Goal: Book appointment/travel/reservation

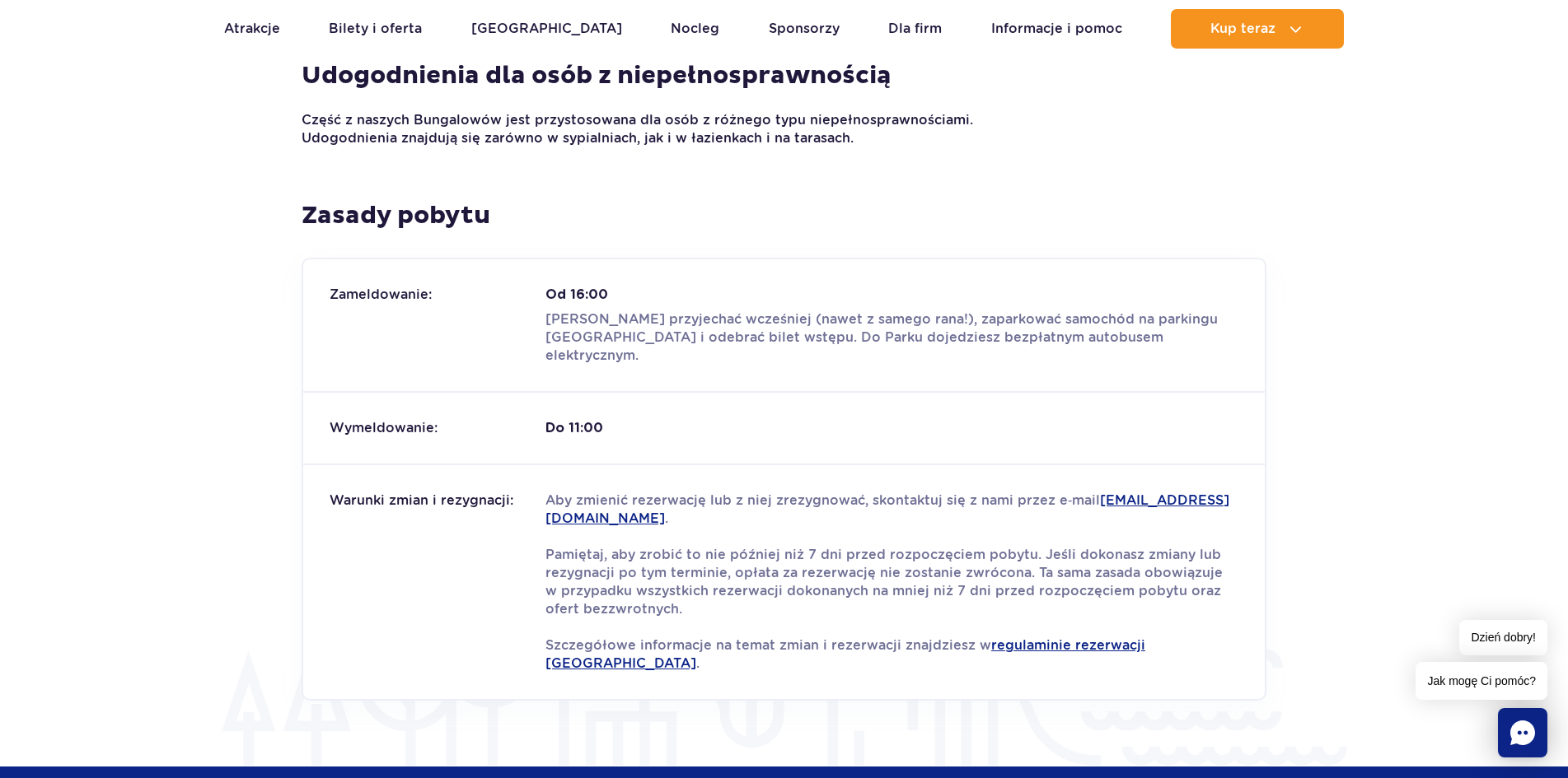
scroll to position [1812, 0]
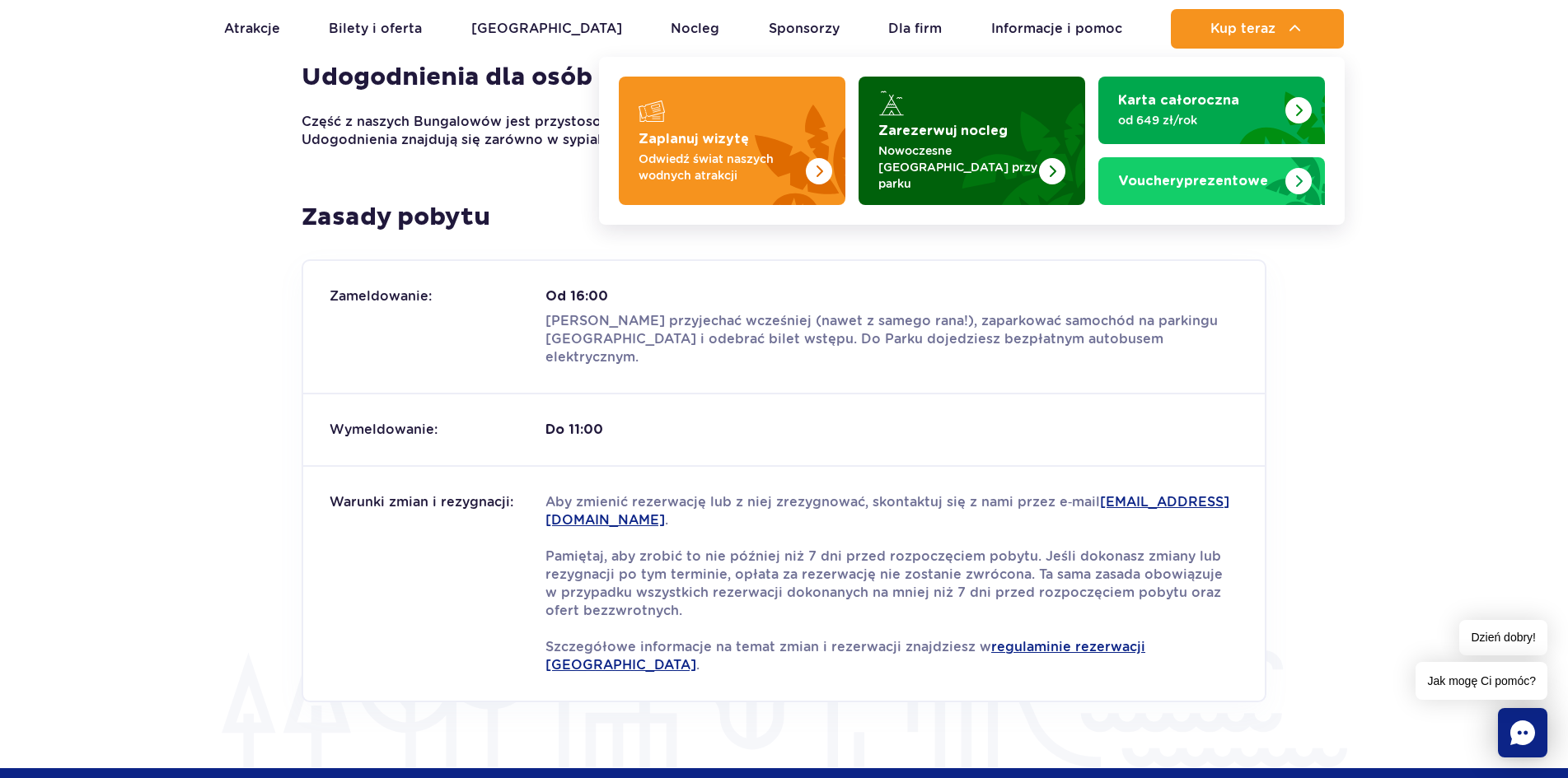
click at [944, 167] on p "Nowoczesne [GEOGRAPHIC_DATA] przy parku" at bounding box center [959, 166] width 160 height 49
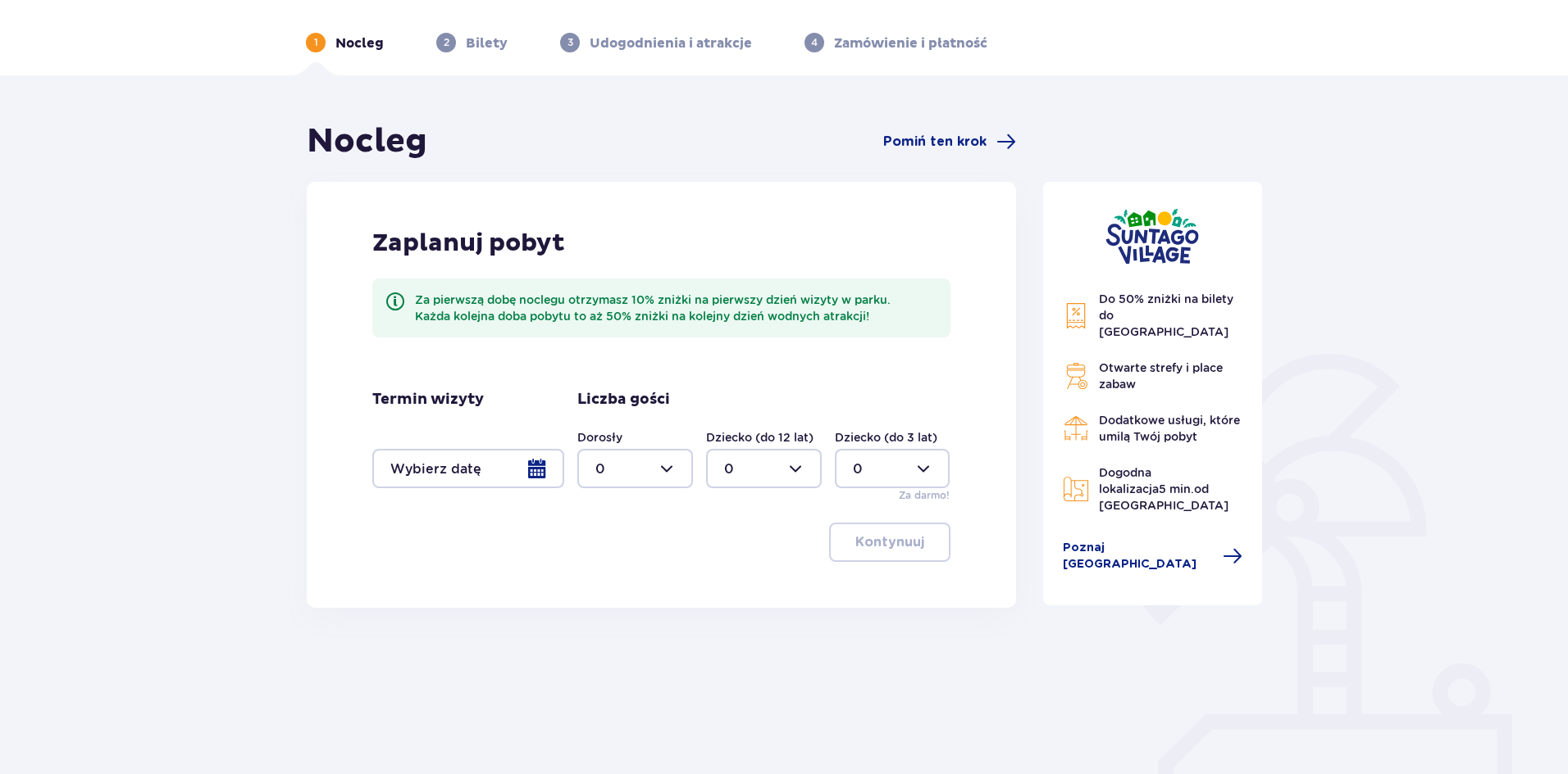
scroll to position [82, 0]
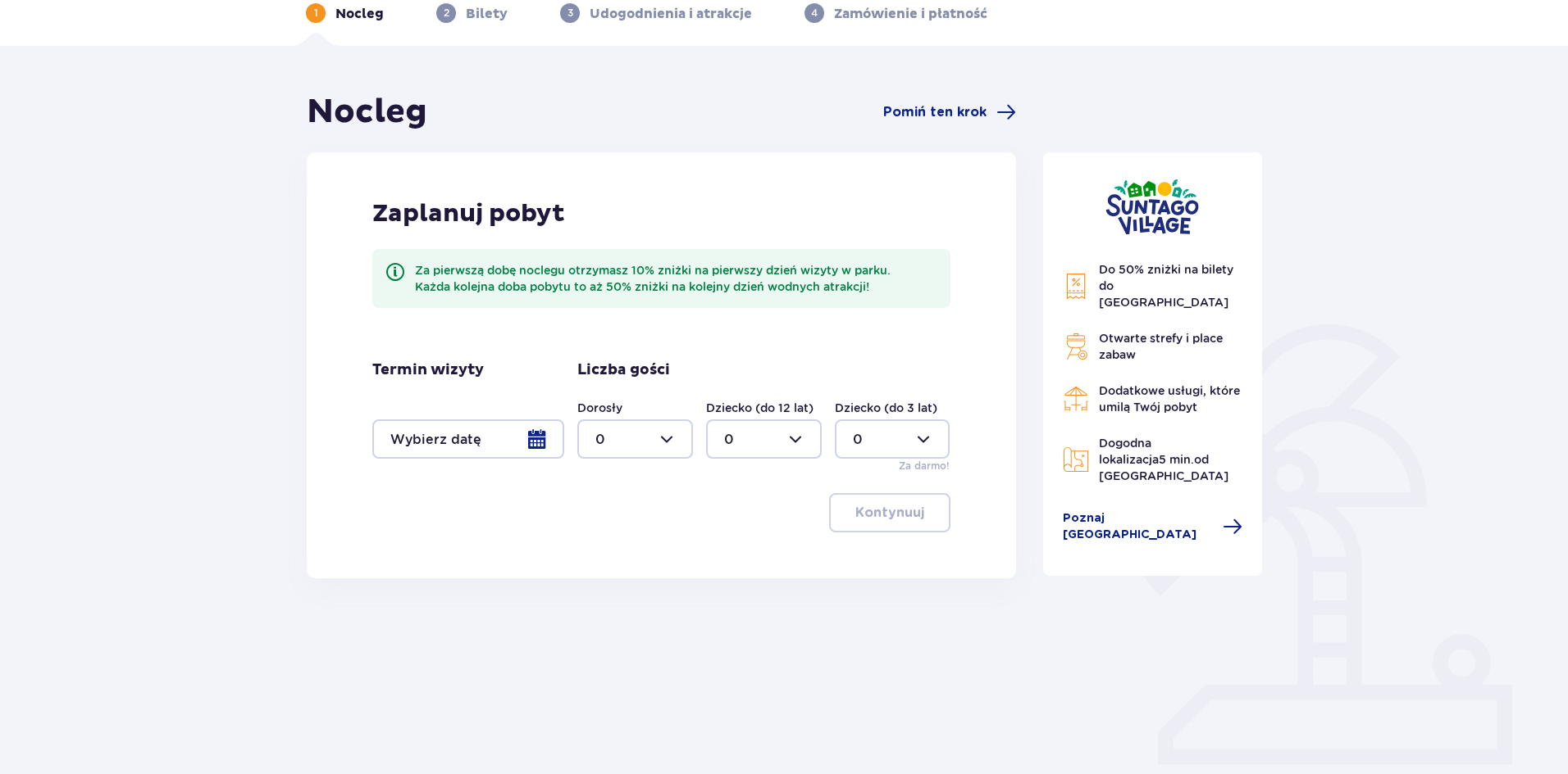
click at [475, 430] on div at bounding box center [468, 438] width 191 height 39
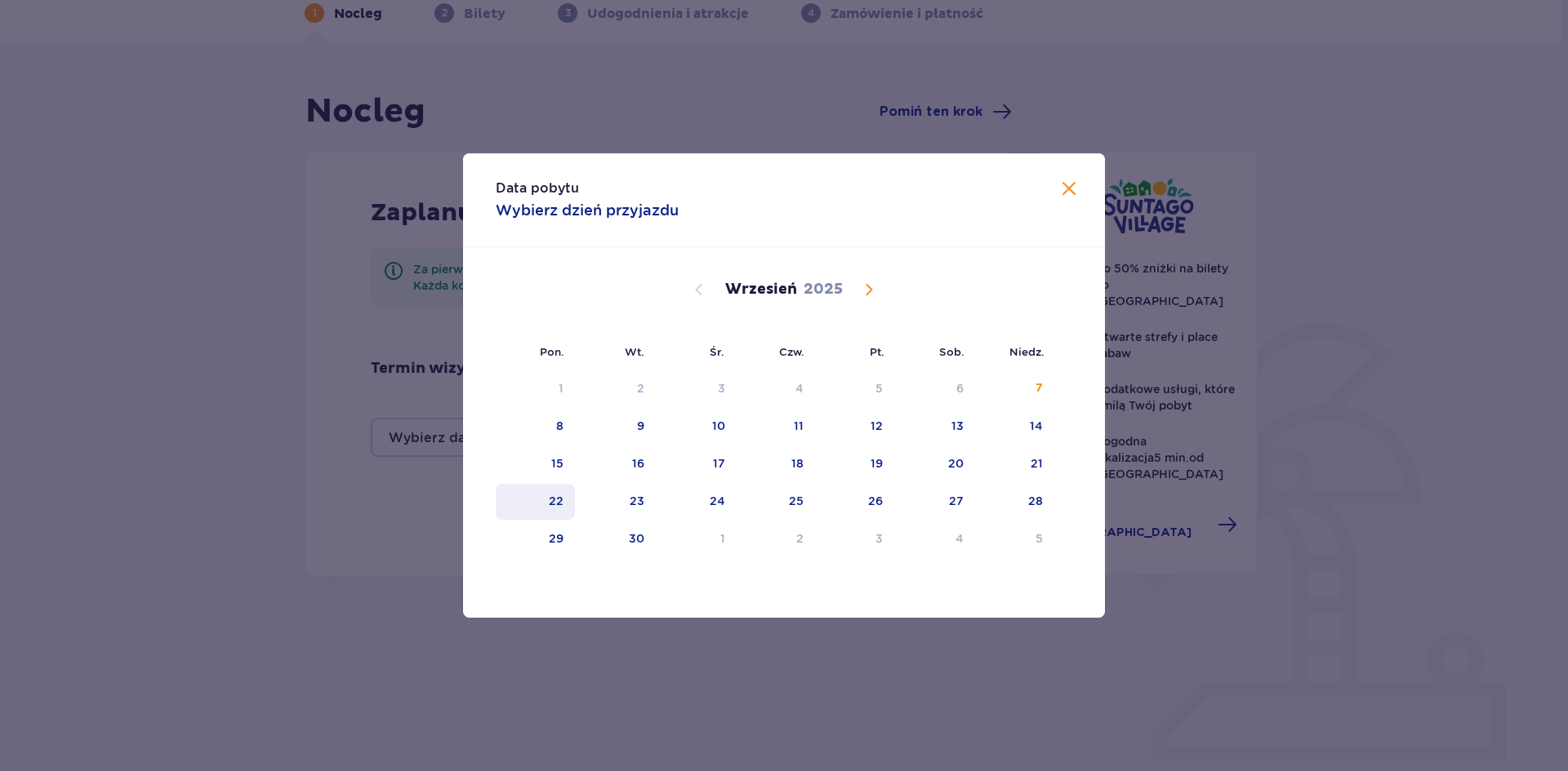
click at [561, 505] on div "22" at bounding box center [556, 501] width 14 height 16
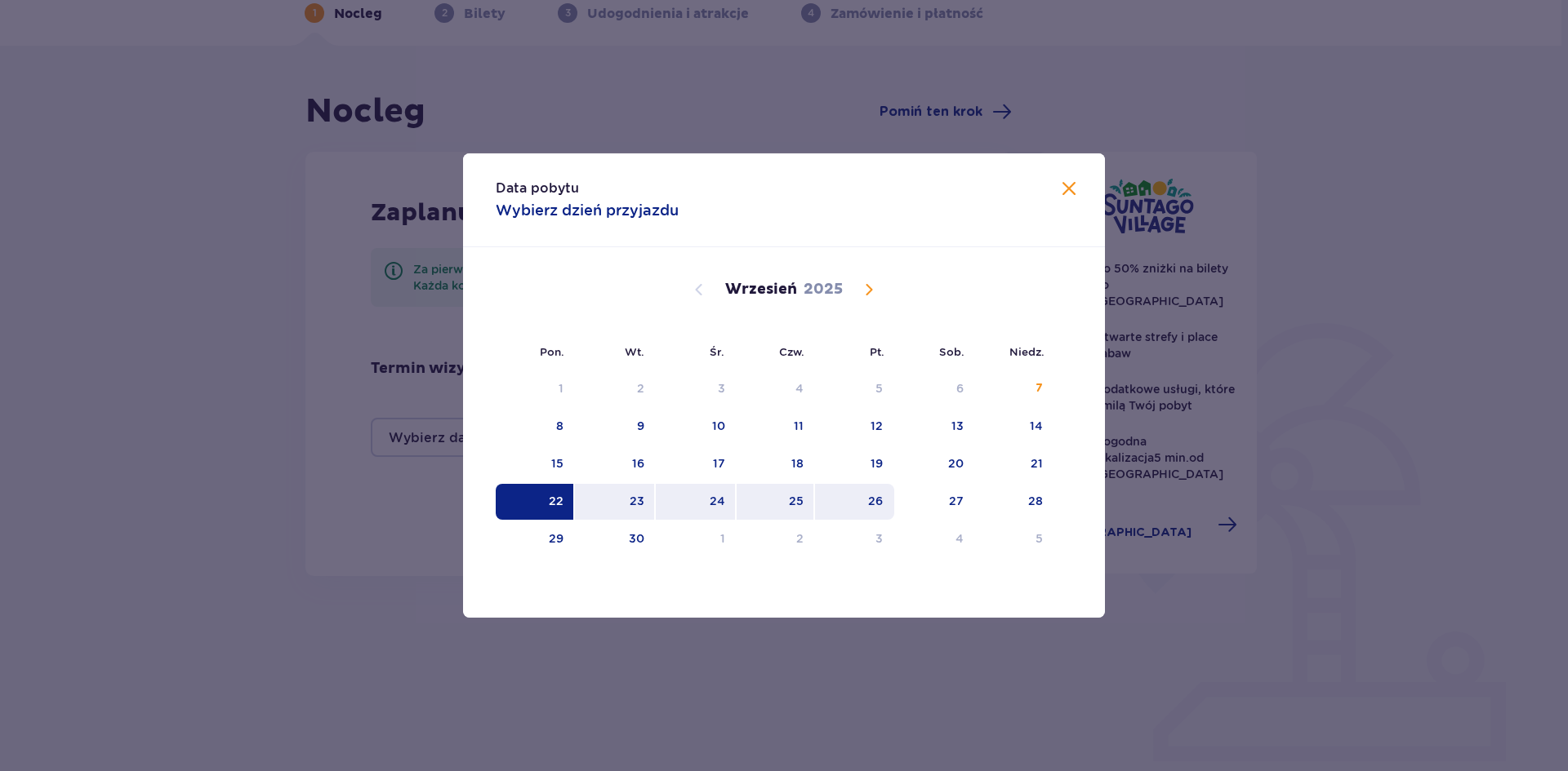
click at [875, 508] on div "26" at bounding box center [875, 501] width 14 height 16
type input "[DATE] - [DATE]"
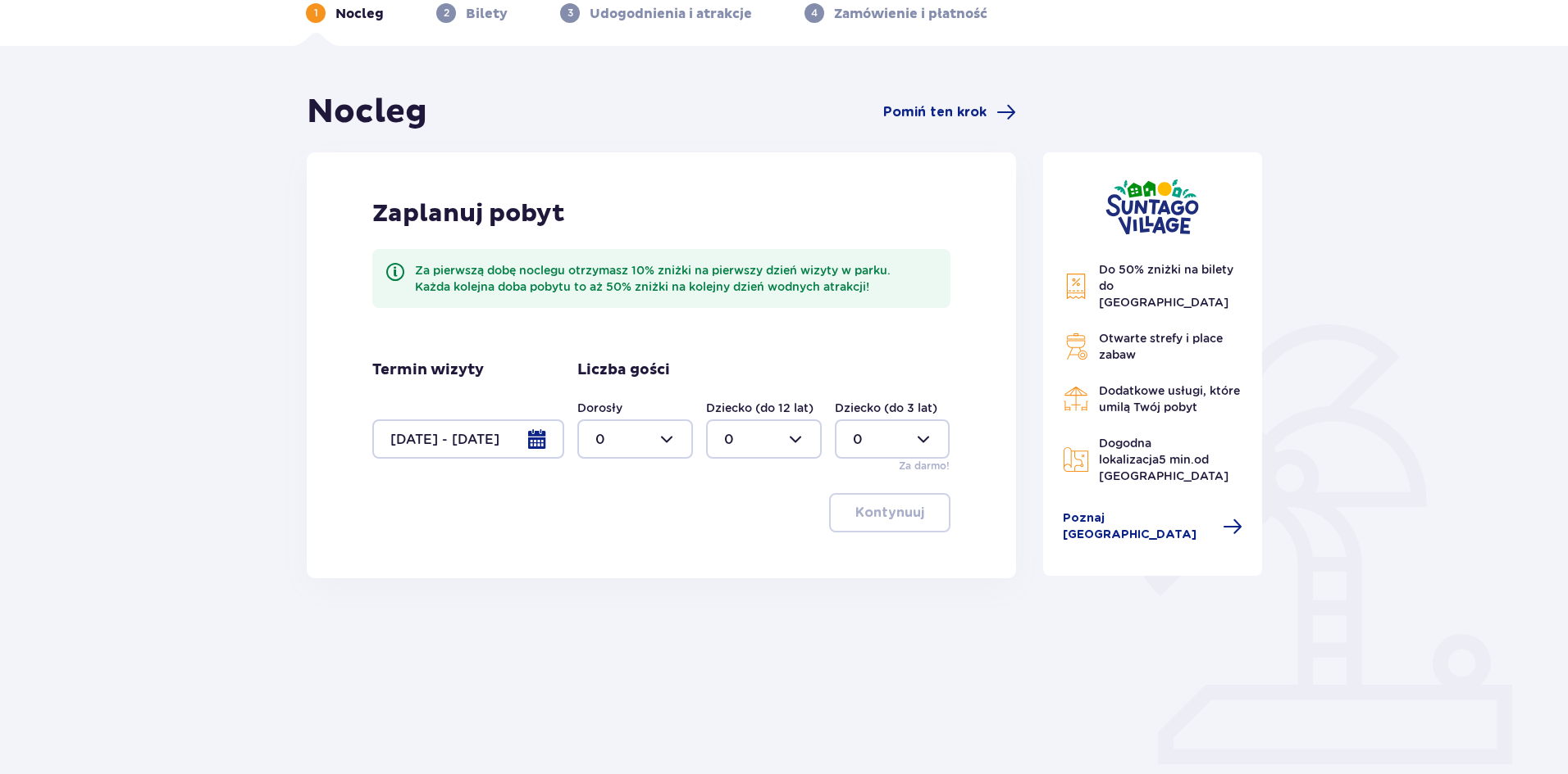
click at [652, 458] on div at bounding box center [635, 438] width 115 height 39
click at [614, 564] on div "2" at bounding box center [635, 558] width 80 height 18
type input "2"
click at [739, 454] on div at bounding box center [764, 438] width 115 height 39
click at [734, 523] on div "1" at bounding box center [764, 523] width 80 height 18
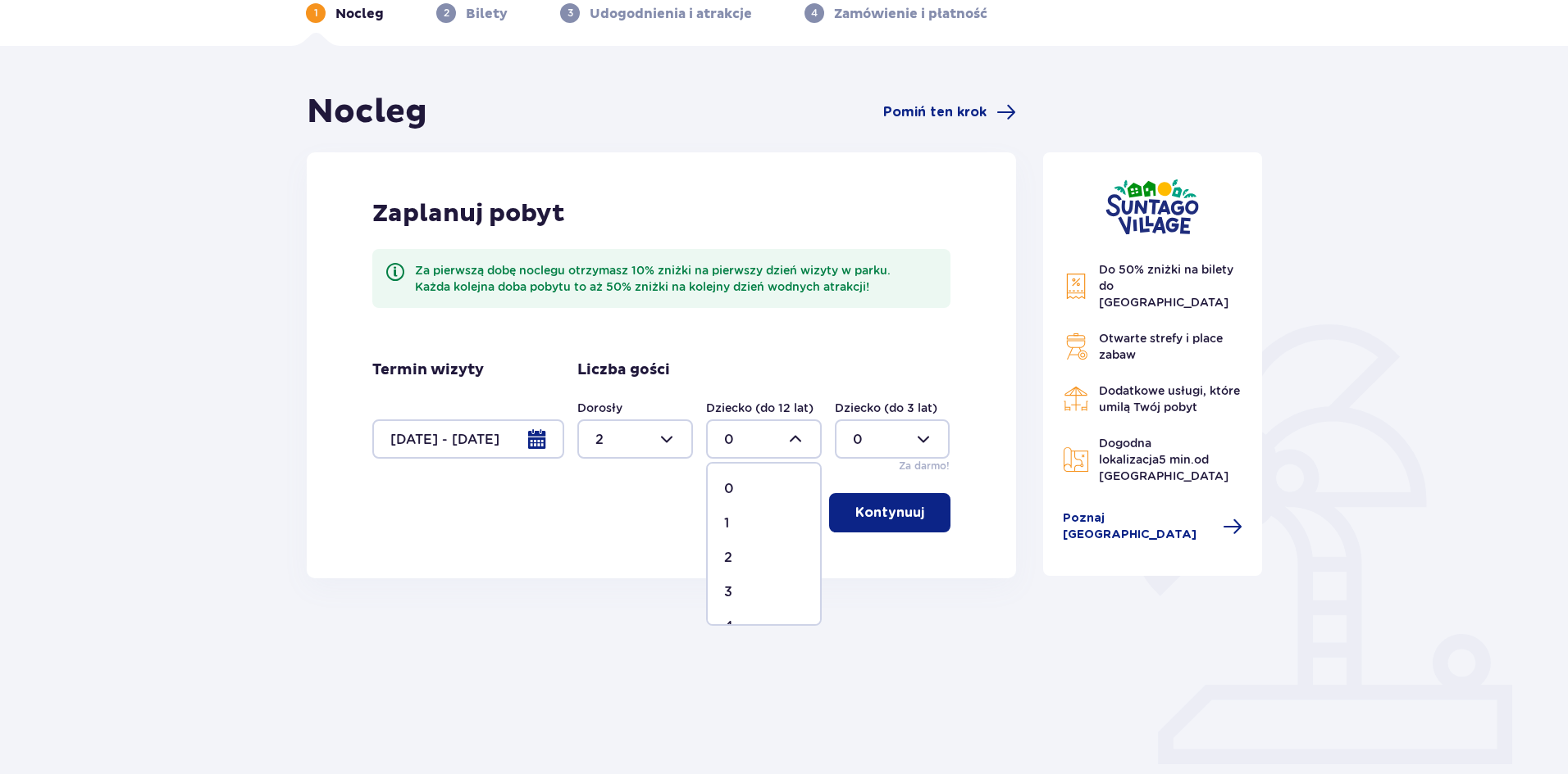
type input "1"
click at [870, 447] on div at bounding box center [893, 438] width 115 height 39
click at [864, 521] on div "1" at bounding box center [892, 523] width 80 height 18
type input "1"
click at [802, 449] on div at bounding box center [764, 438] width 115 height 39
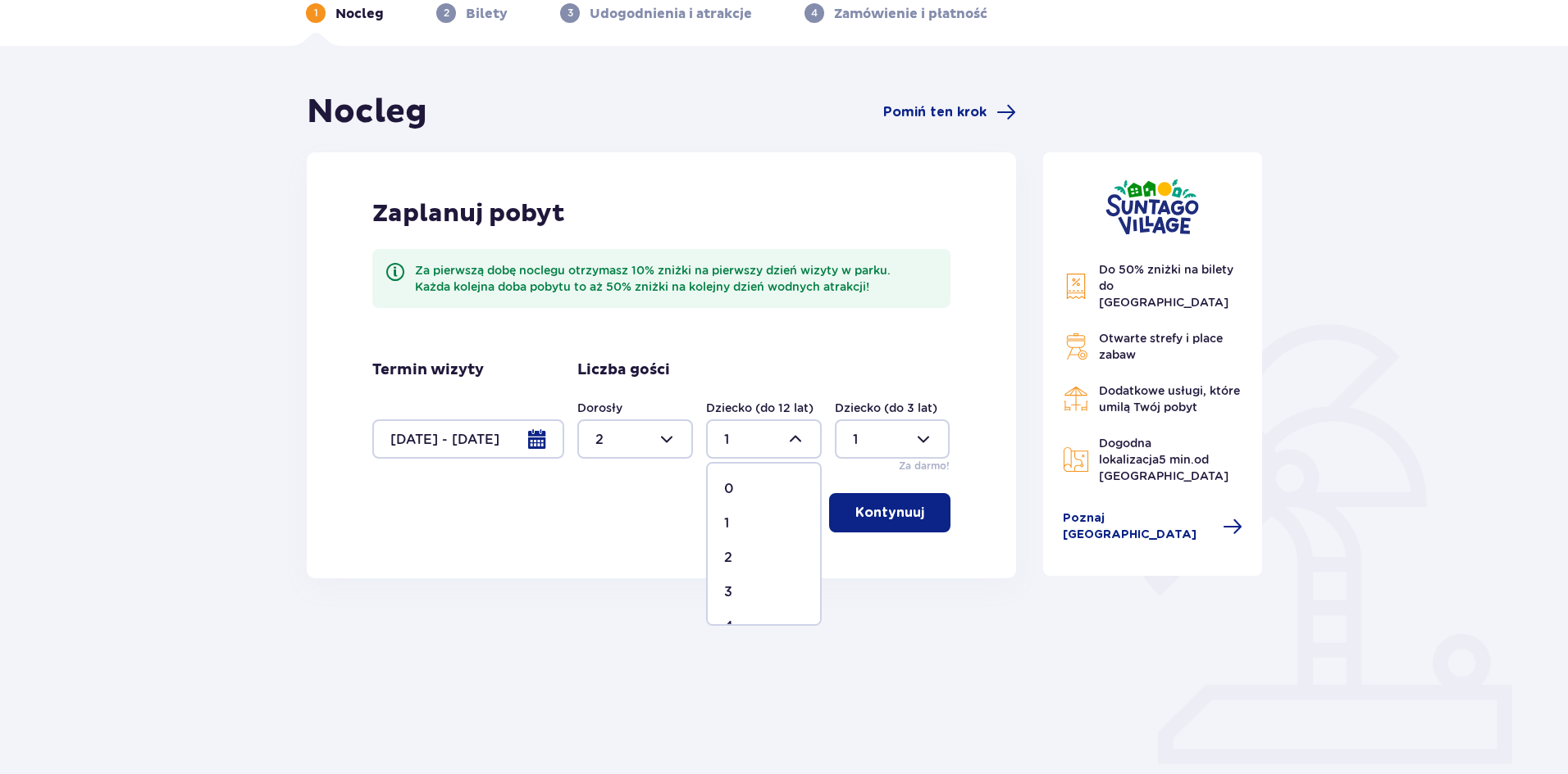
click at [782, 476] on span "0" at bounding box center [764, 489] width 113 height 35
type input "0"
click at [892, 442] on div at bounding box center [893, 438] width 115 height 39
click at [874, 555] on div "2" at bounding box center [892, 558] width 80 height 18
type input "2"
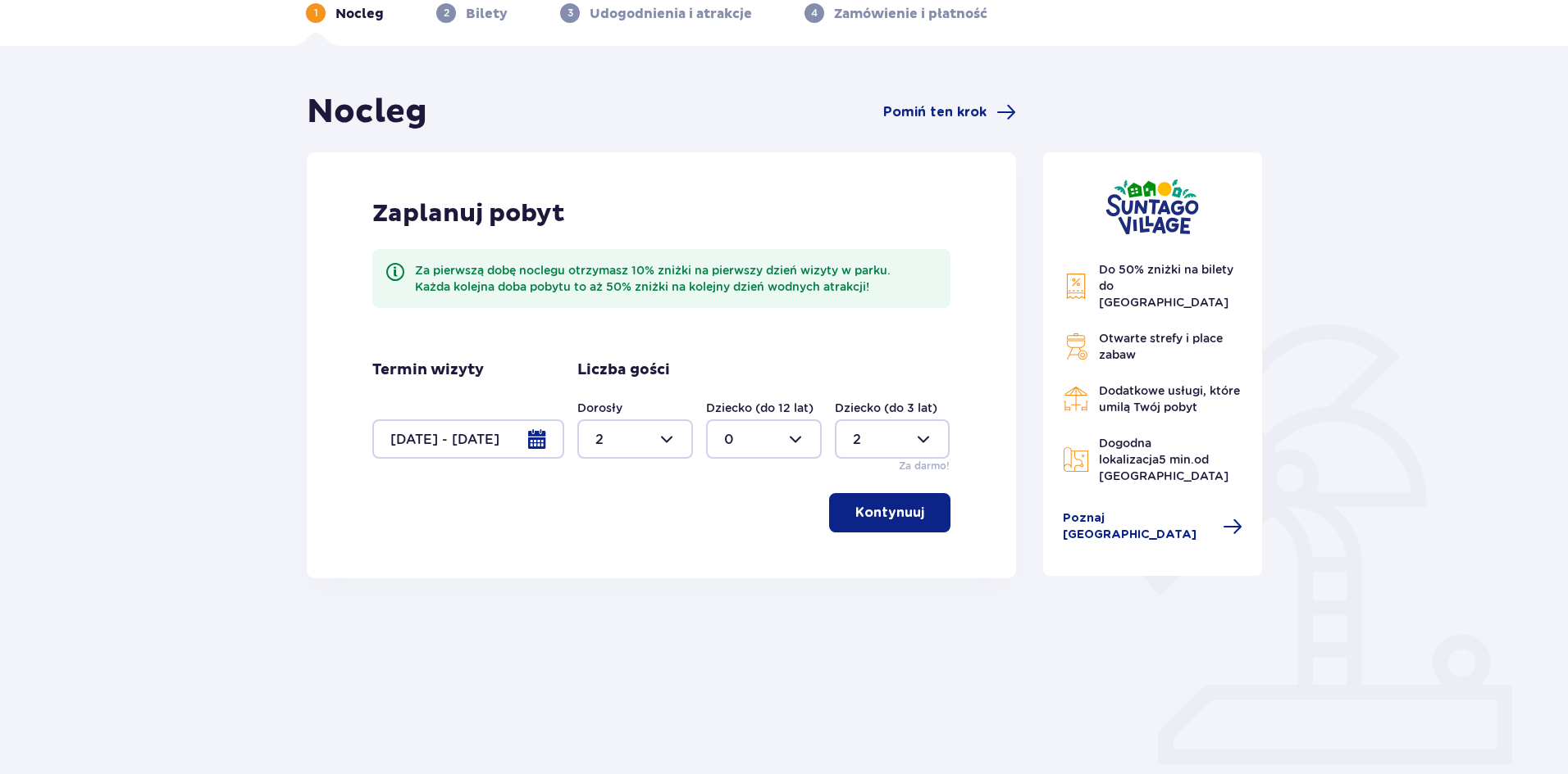
click at [876, 524] on button "Kontynuuj" at bounding box center [890, 512] width 121 height 39
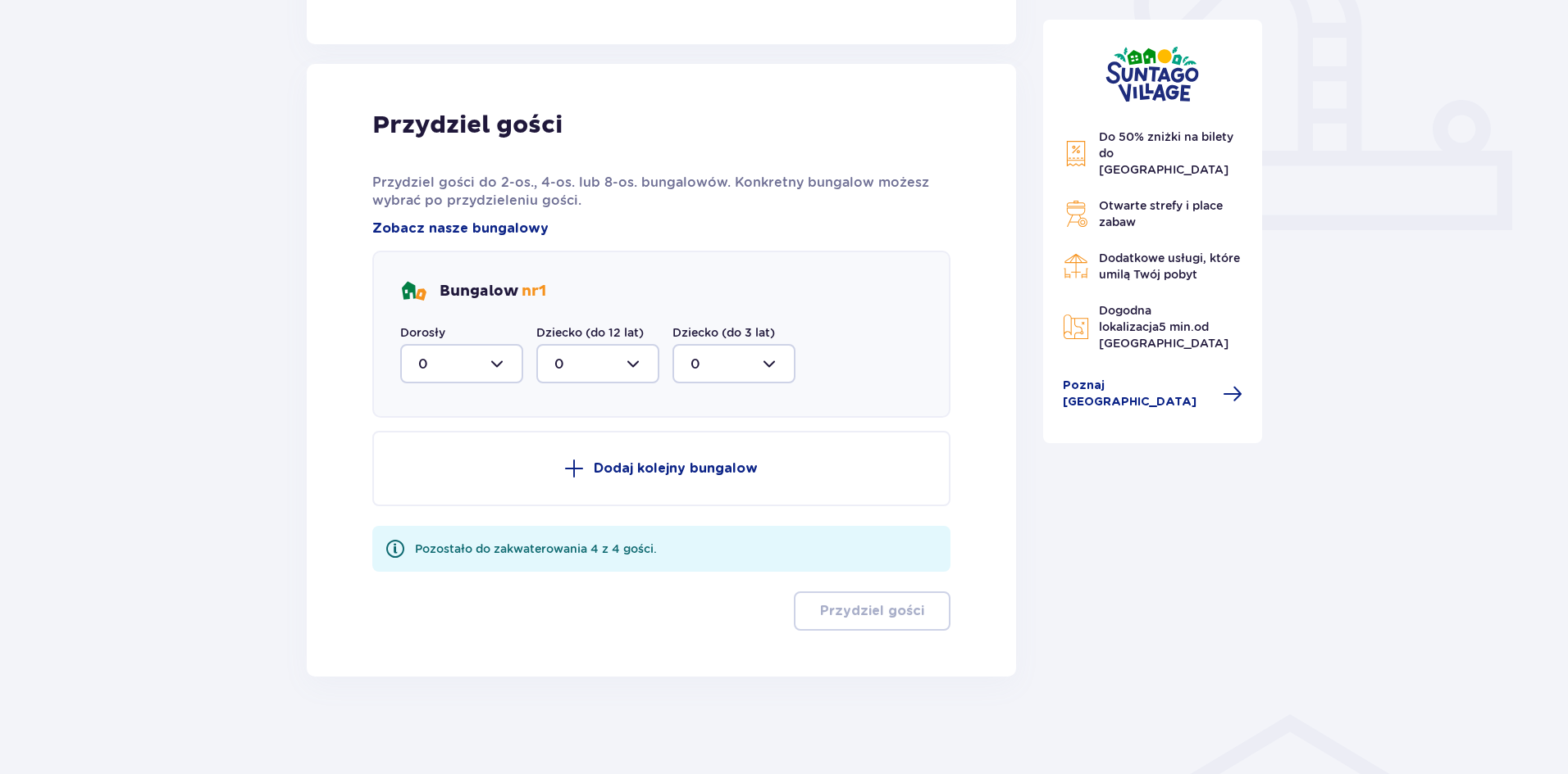
scroll to position [617, 0]
click at [460, 374] on div at bounding box center [462, 362] width 123 height 39
click at [442, 486] on div "2" at bounding box center [462, 482] width 87 height 18
type input "2"
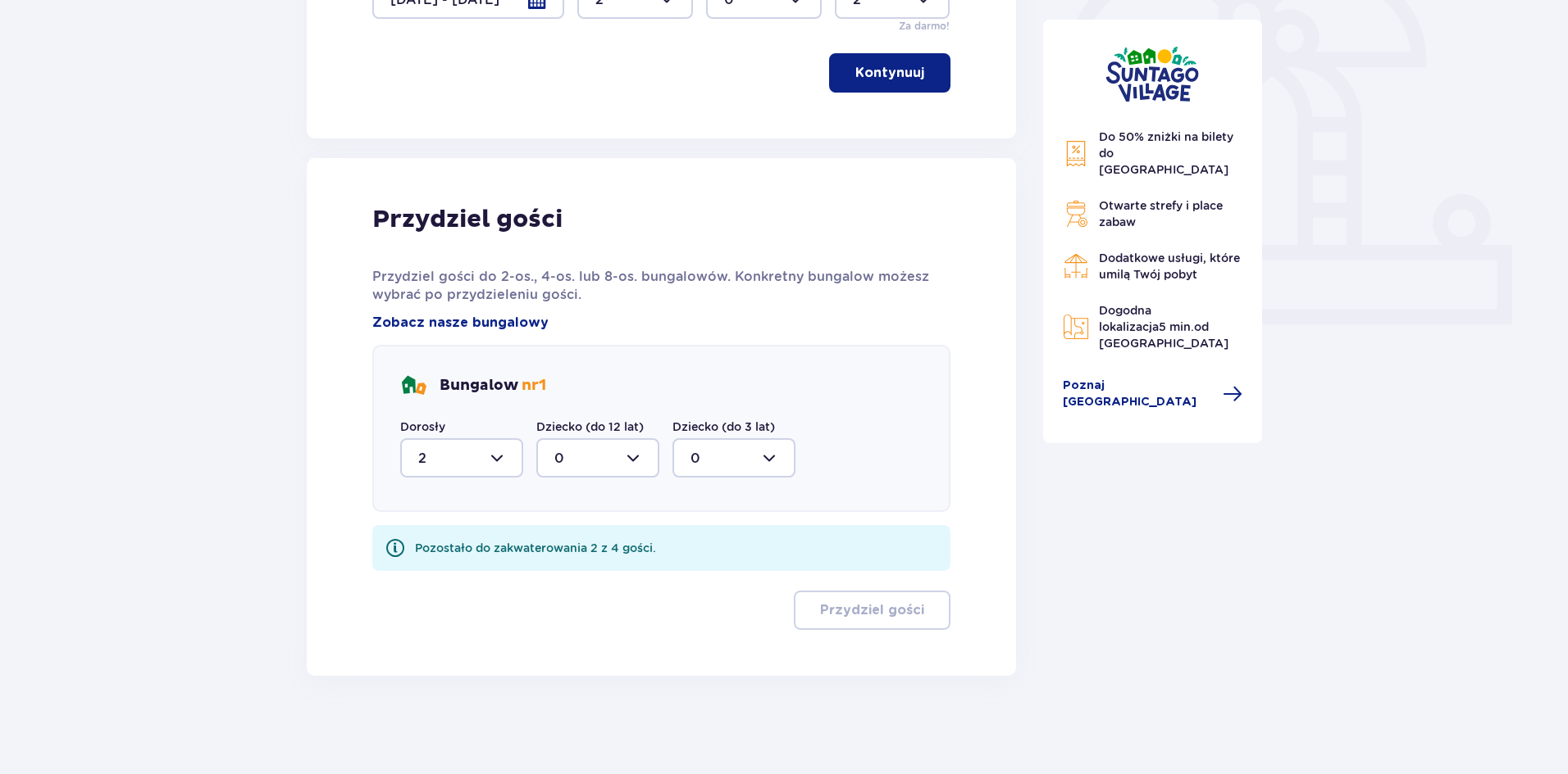
click at [748, 468] on div at bounding box center [734, 458] width 123 height 39
click at [729, 572] on div "2" at bounding box center [734, 577] width 87 height 18
type input "2"
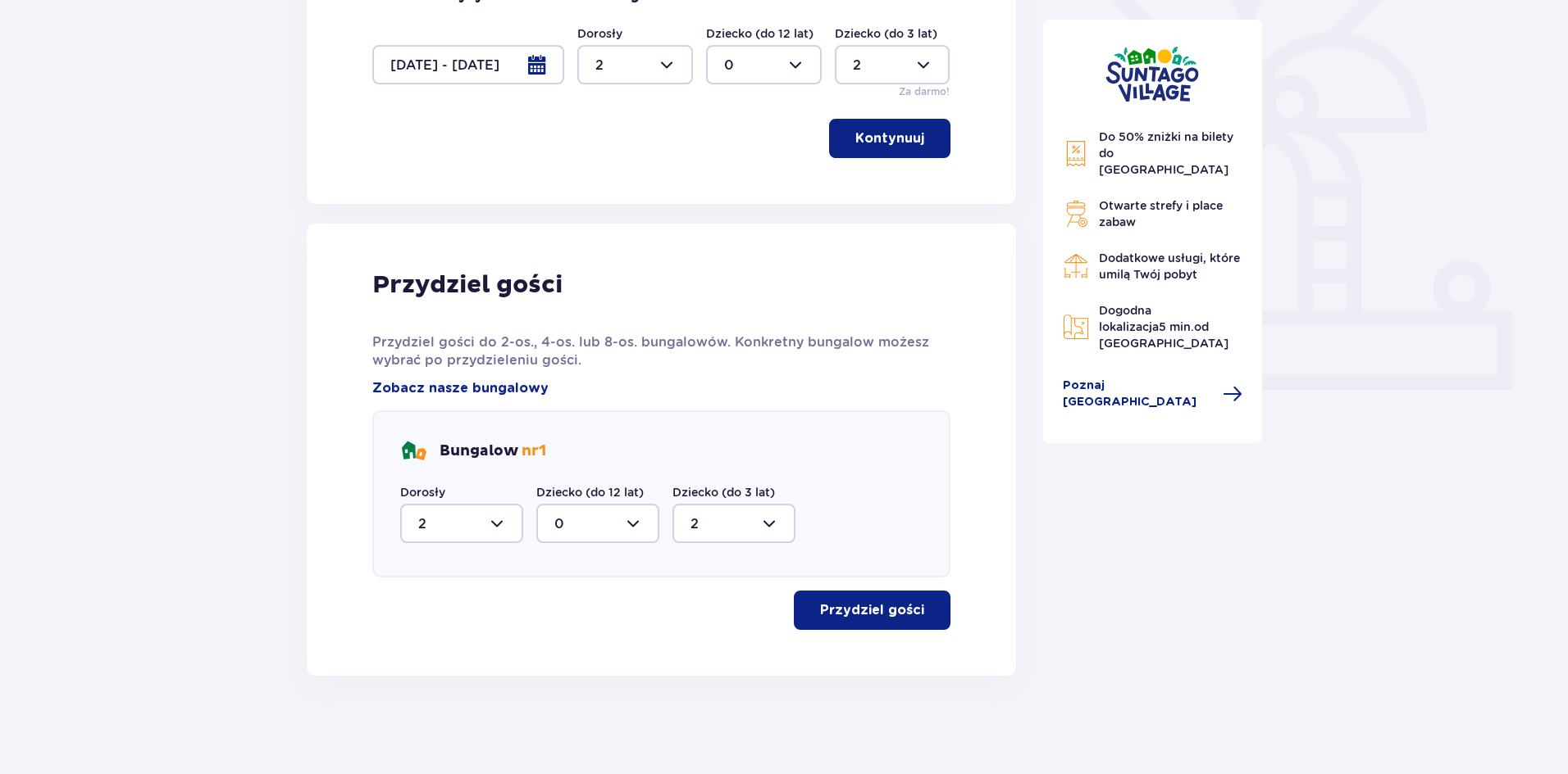
click at [902, 597] on button "Przydziel gości" at bounding box center [872, 611] width 157 height 39
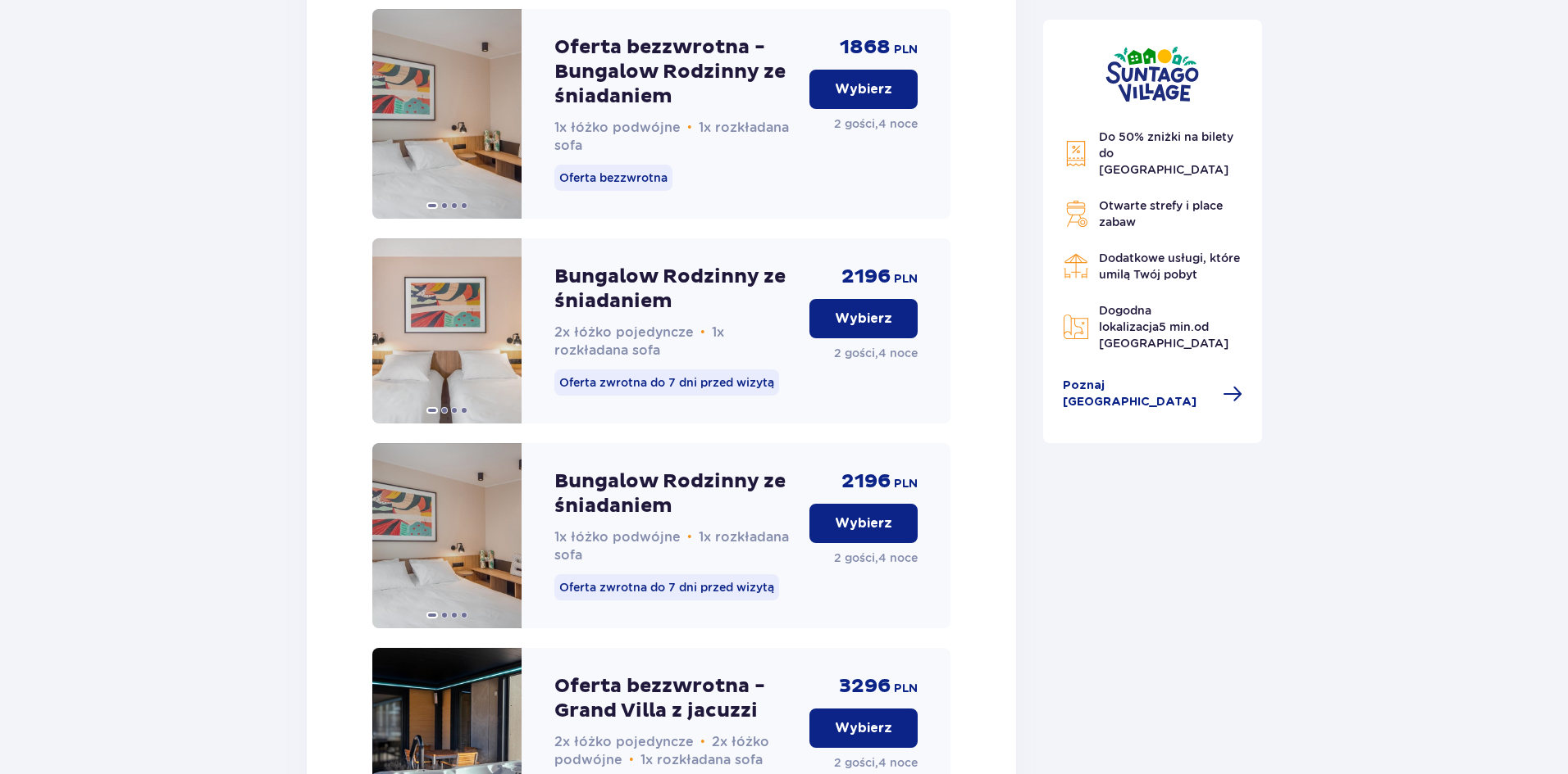
scroll to position [2362, 0]
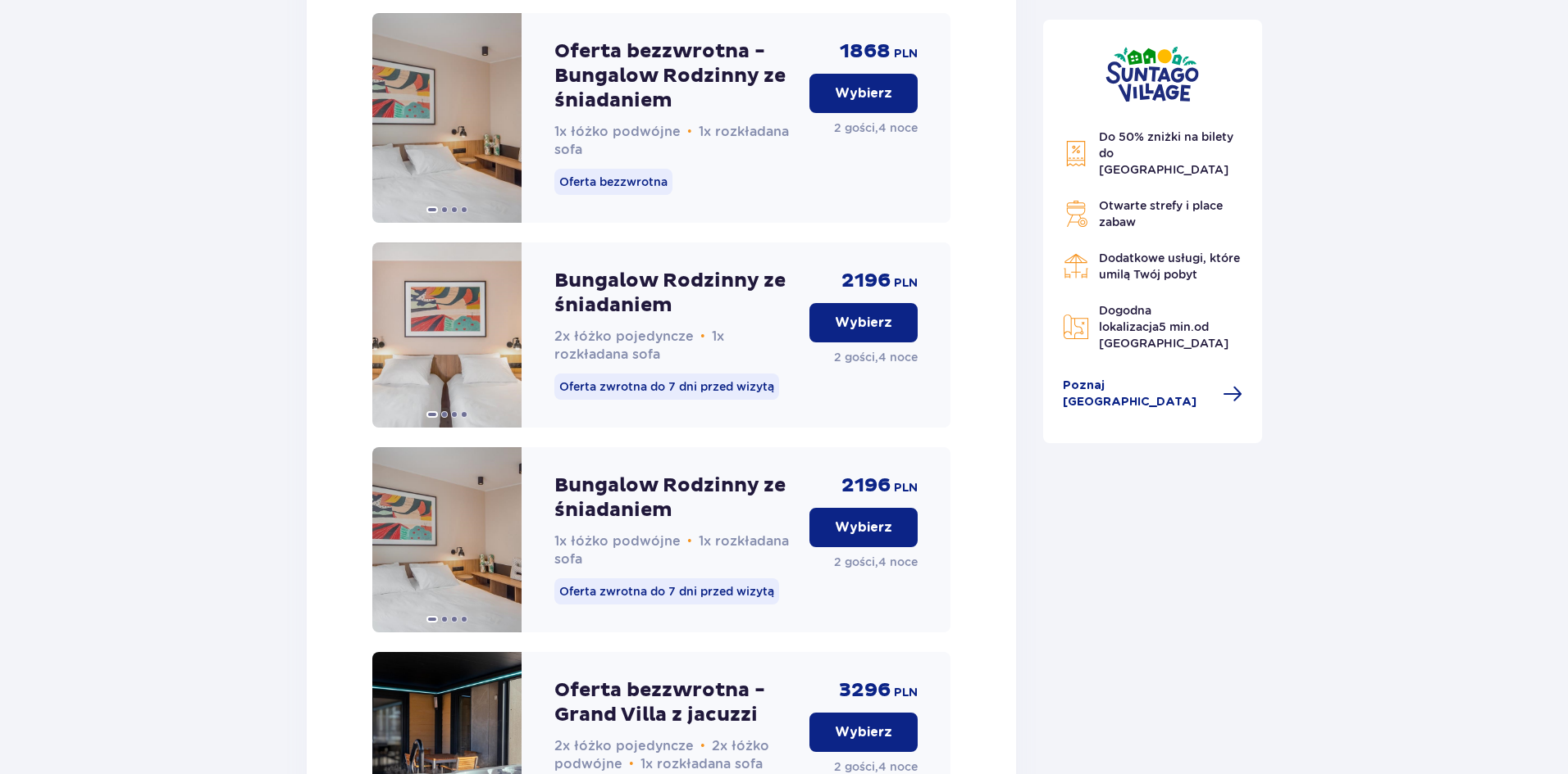
click at [848, 537] on p "Wybierz" at bounding box center [864, 528] width 58 height 18
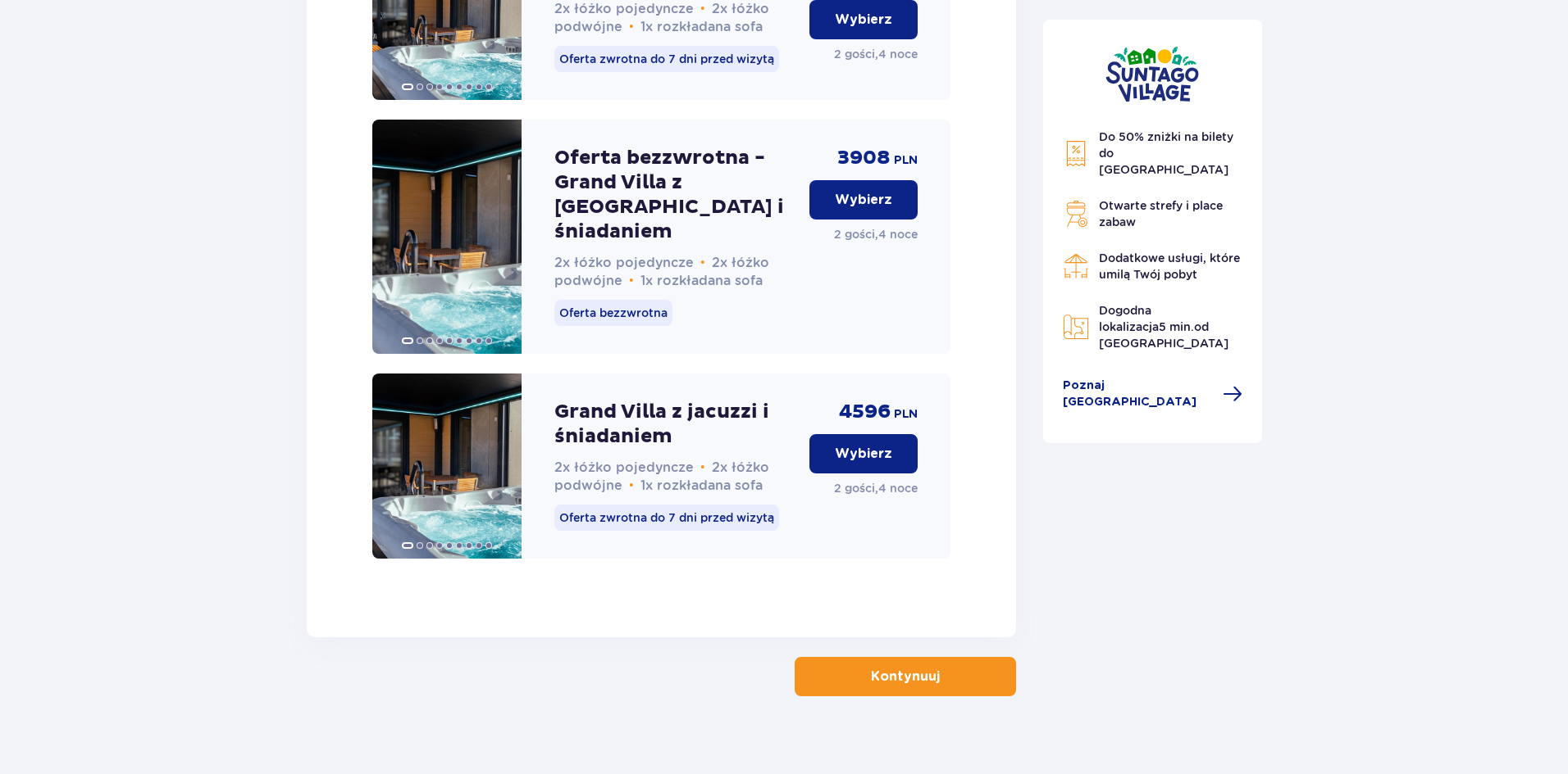
scroll to position [3292, 0]
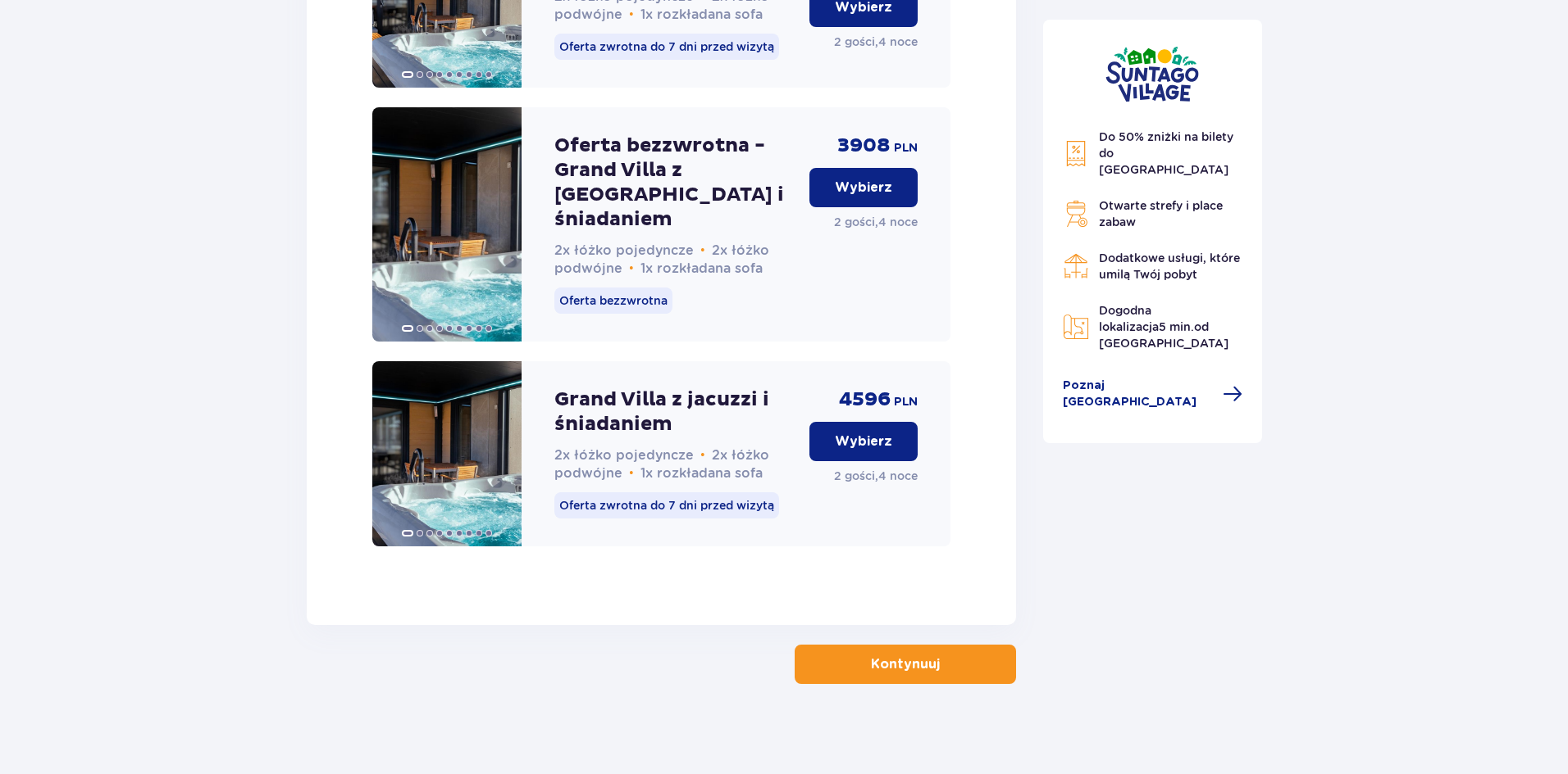
click at [926, 676] on button "Kontynuuj" at bounding box center [905, 664] width 221 height 39
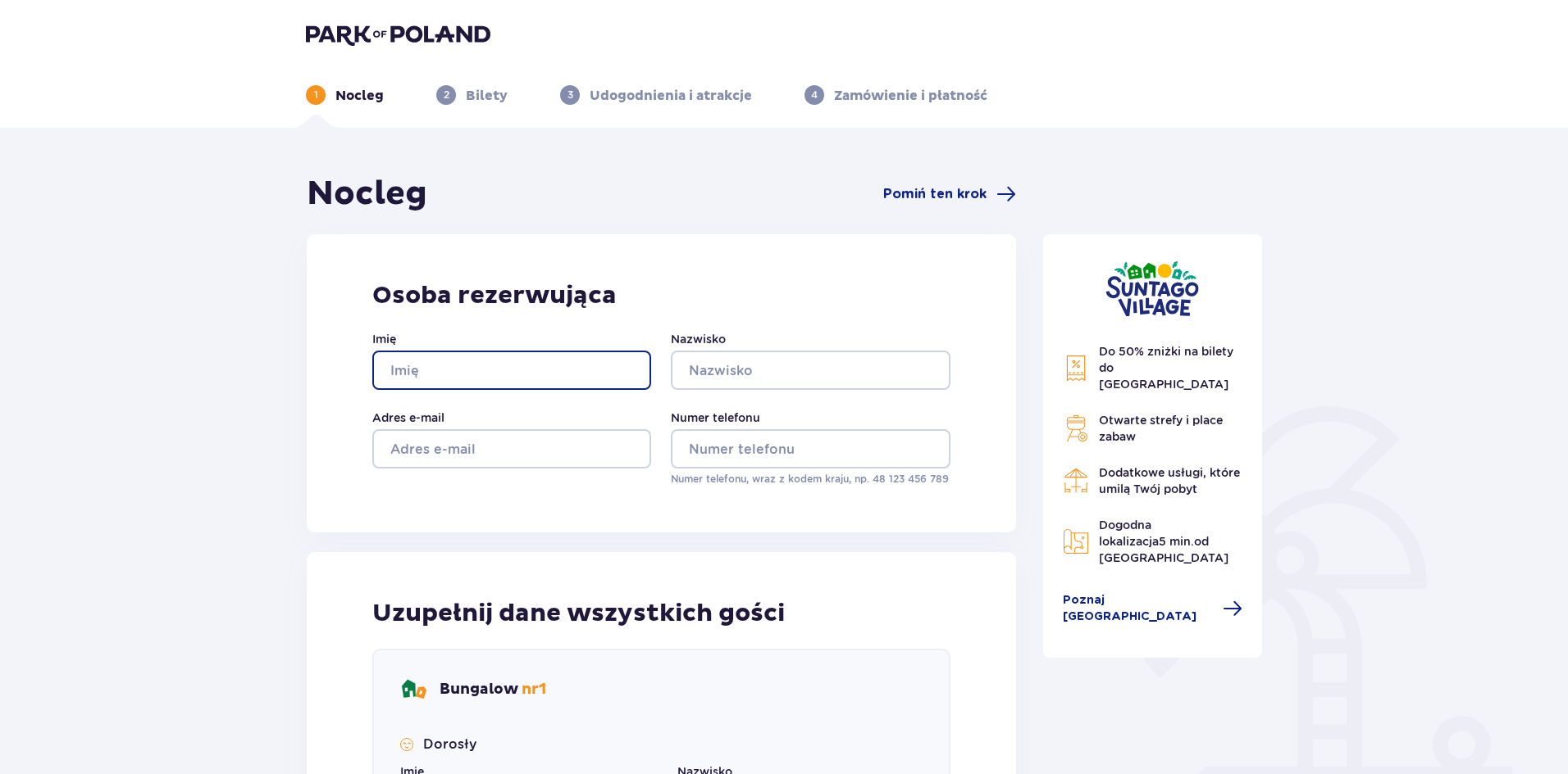
click at [399, 371] on input "Imię" at bounding box center [512, 370] width 279 height 39
type input "[PERSON_NAME]"
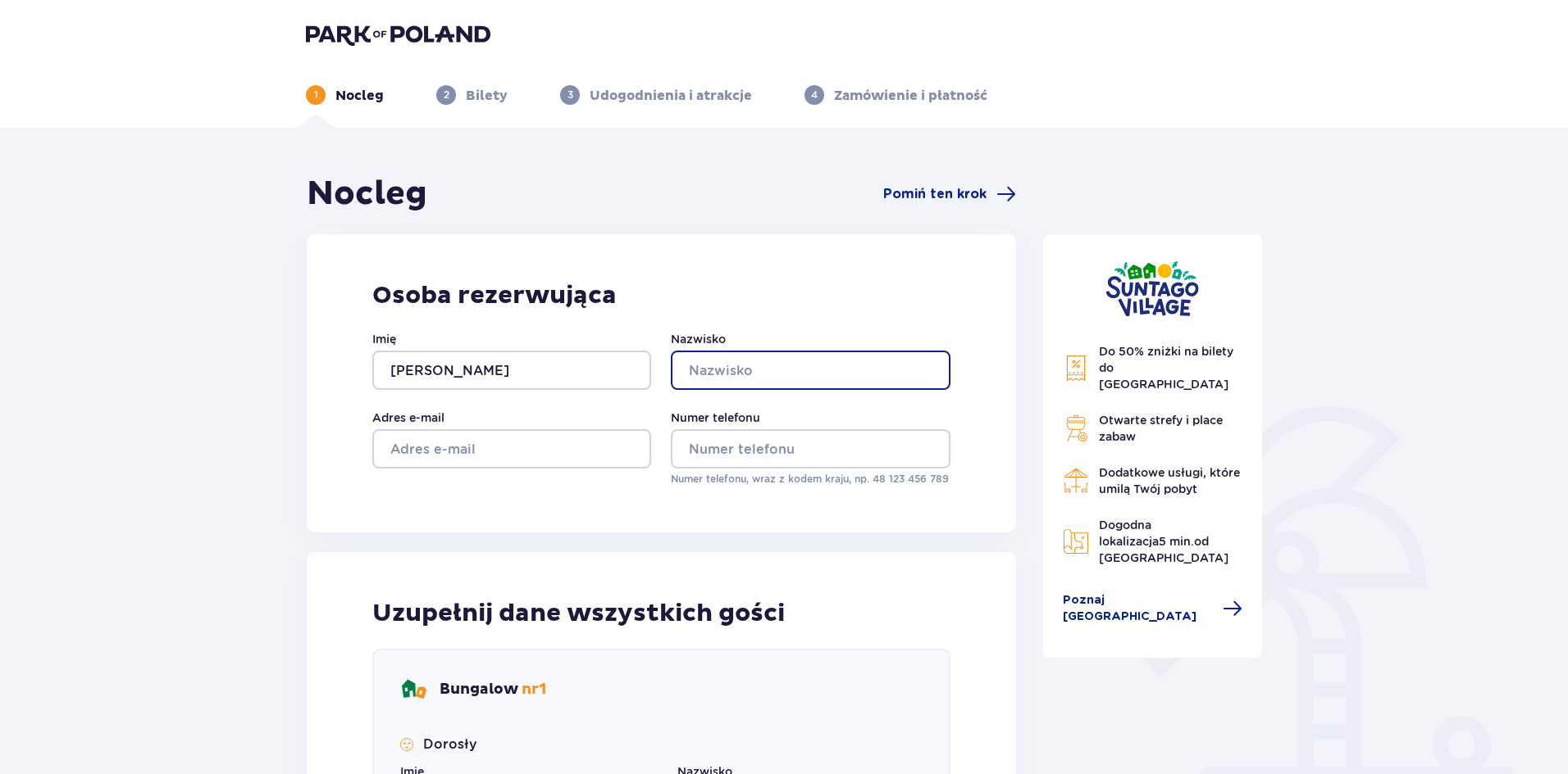
type input "[PERSON_NAME]"
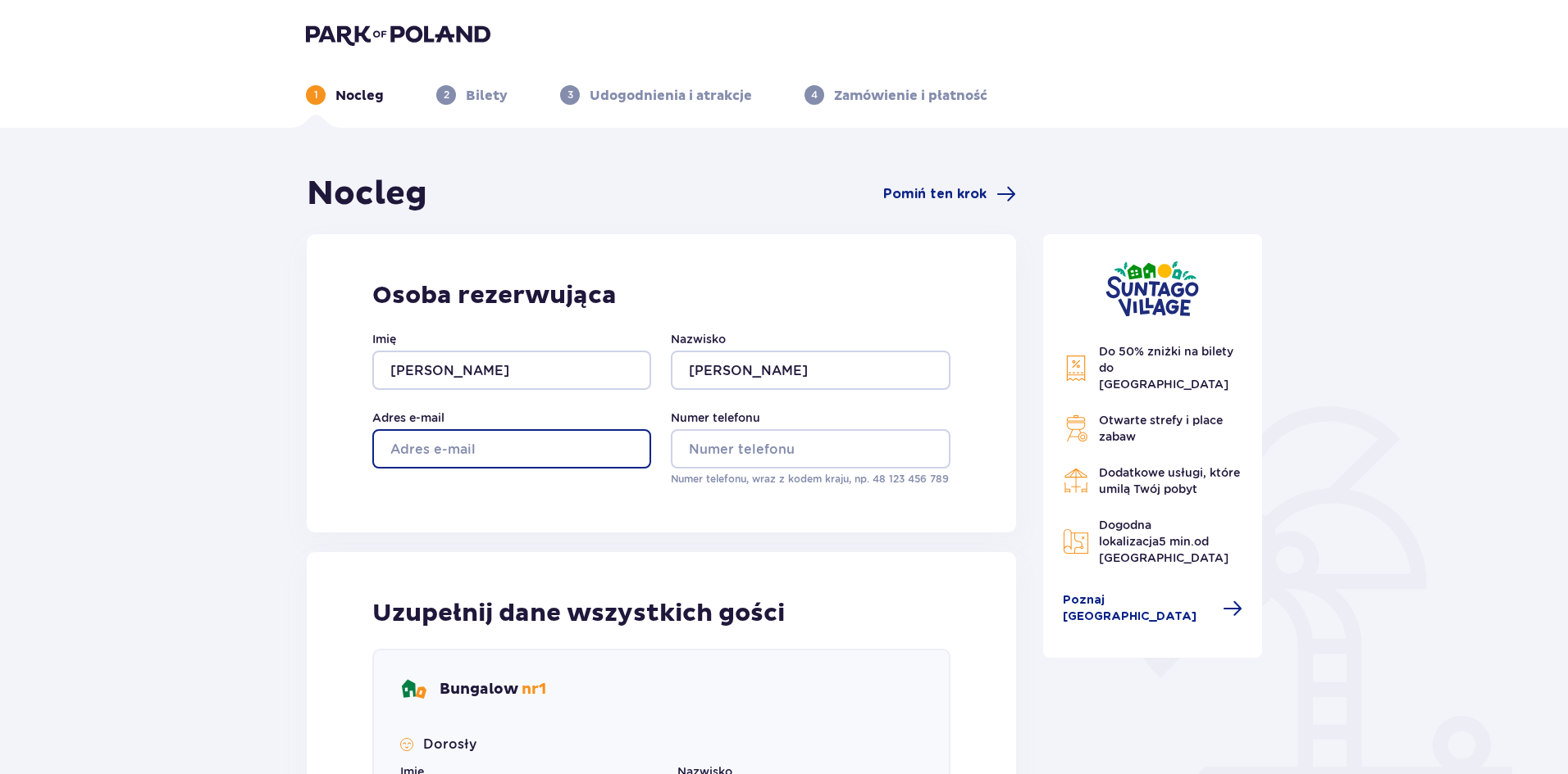
click at [544, 442] on input "Adres e-mail" at bounding box center [512, 449] width 279 height 39
type input "[EMAIL_ADDRESS][DOMAIN_NAME]"
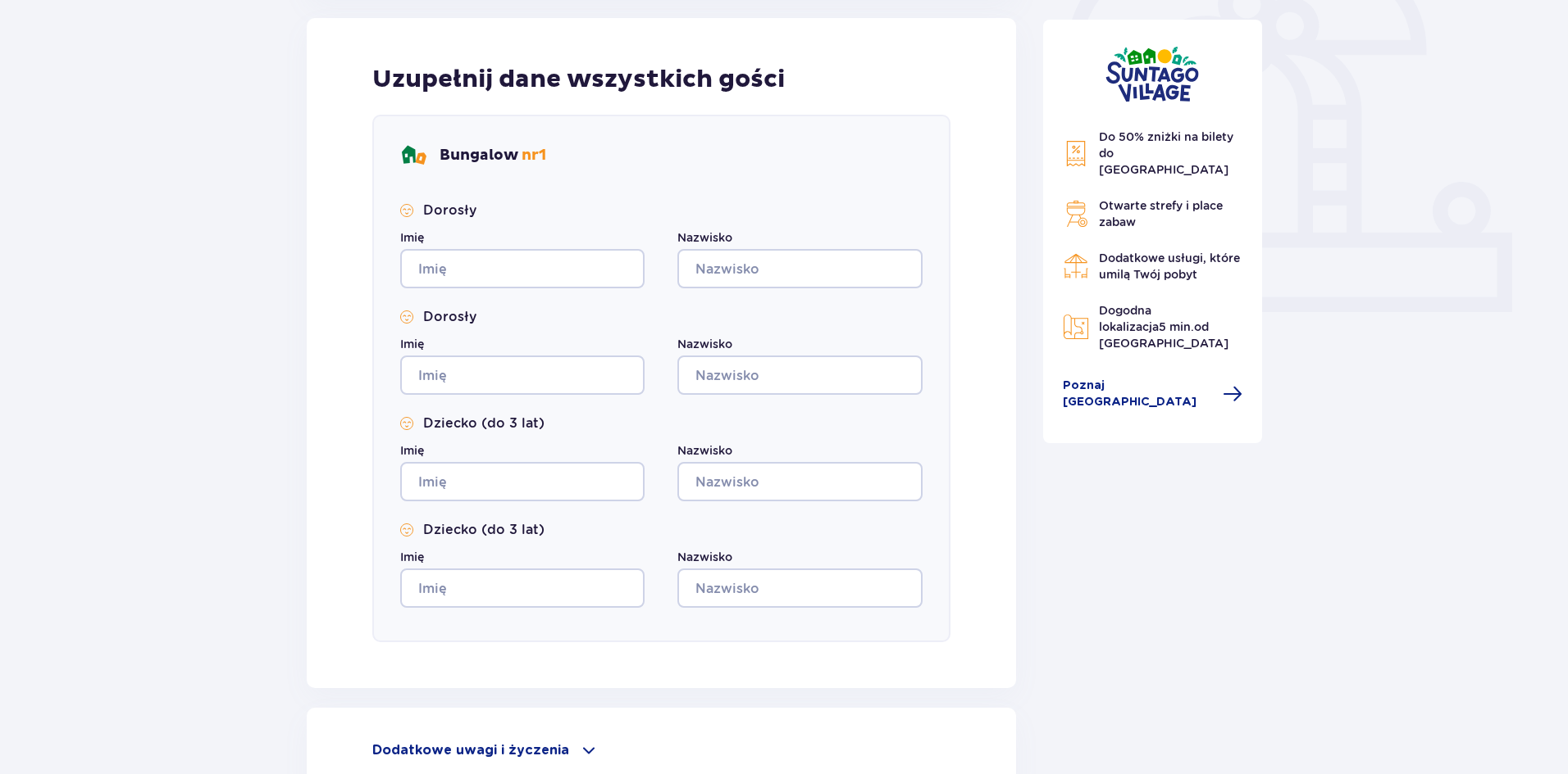
scroll to position [464, 0]
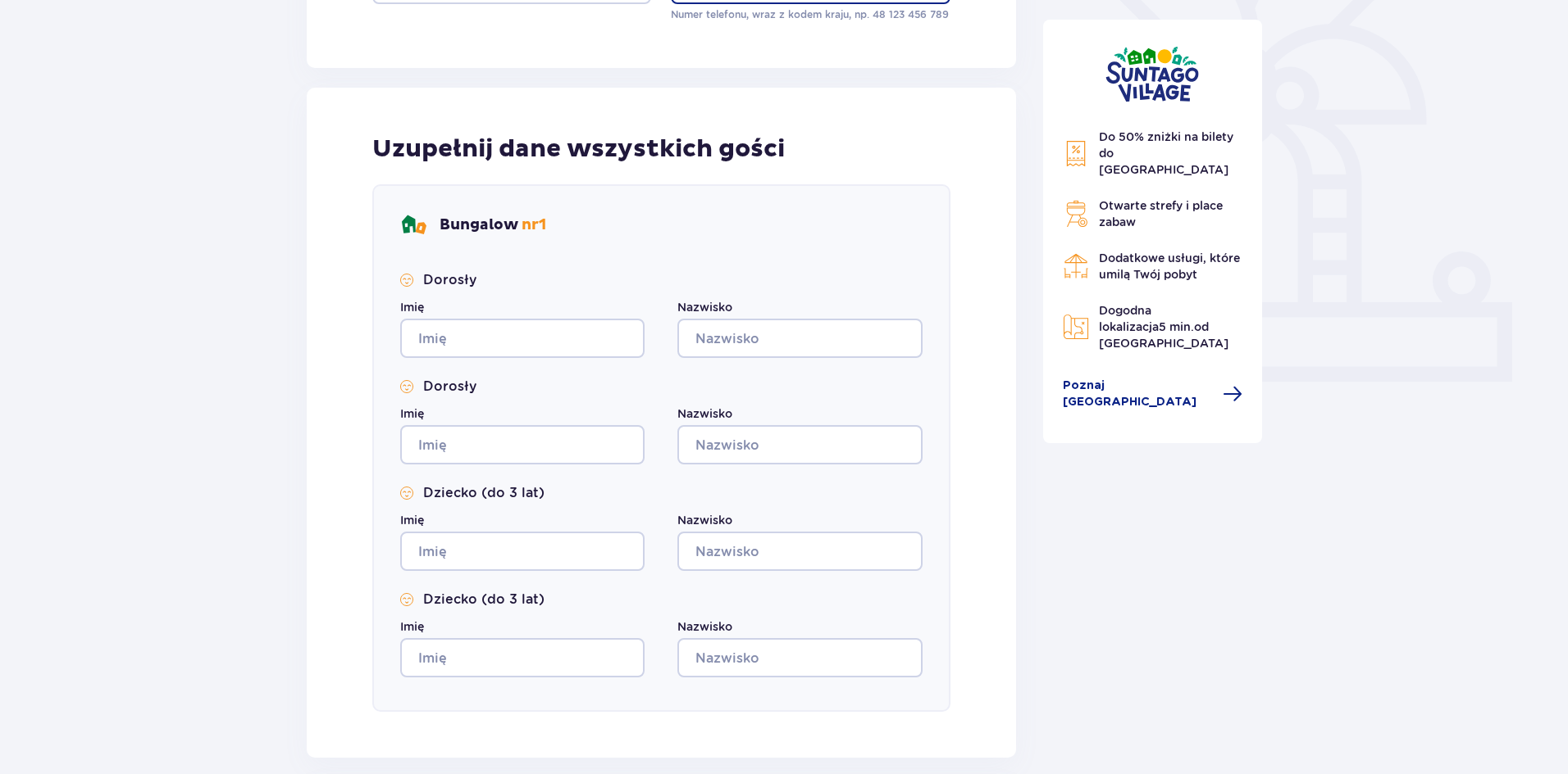
type input "785508422"
click at [553, 352] on input "Imię" at bounding box center [522, 338] width 244 height 39
type input "[PERSON_NAME]"
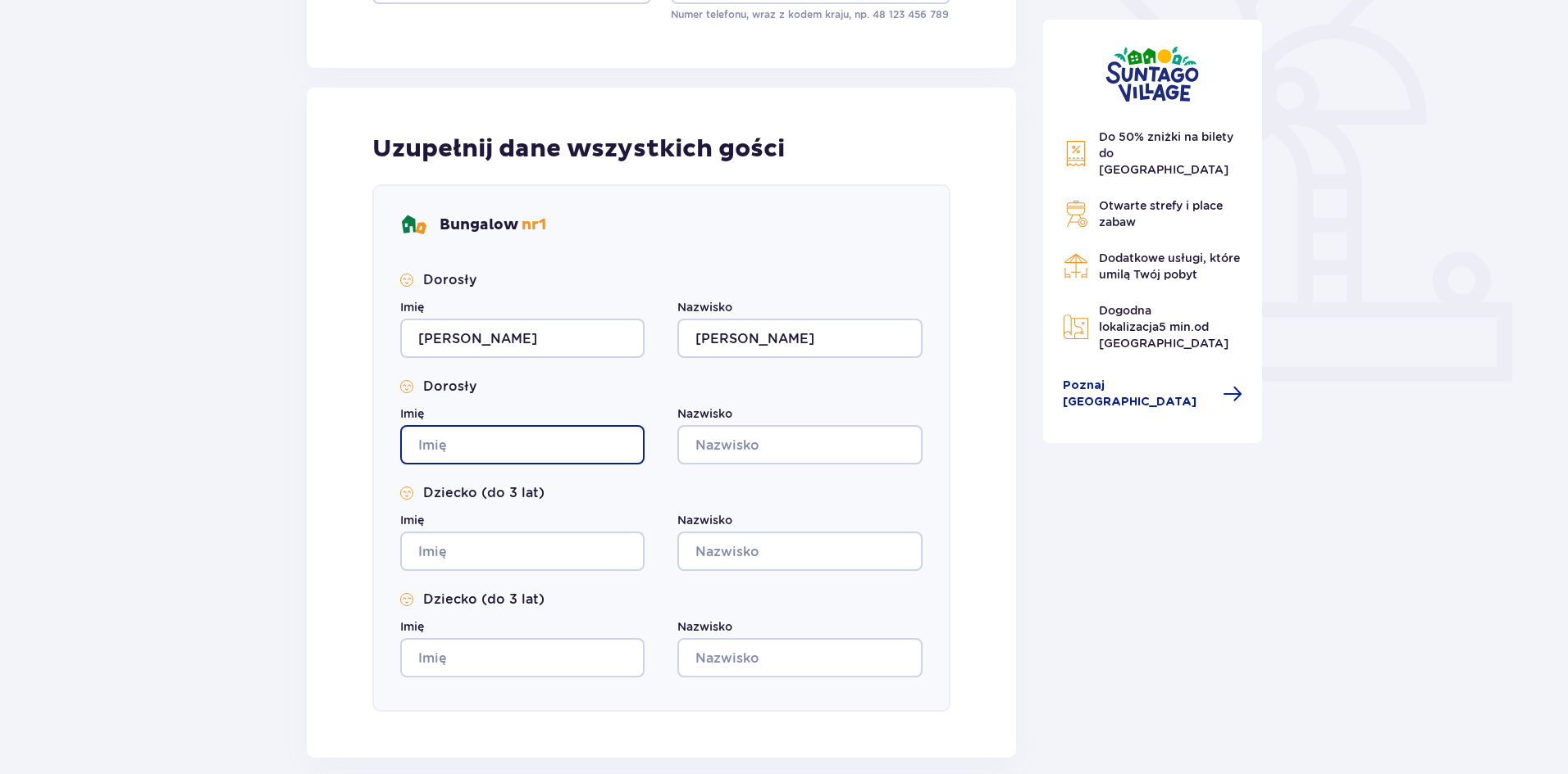
type input "[PERSON_NAME]"
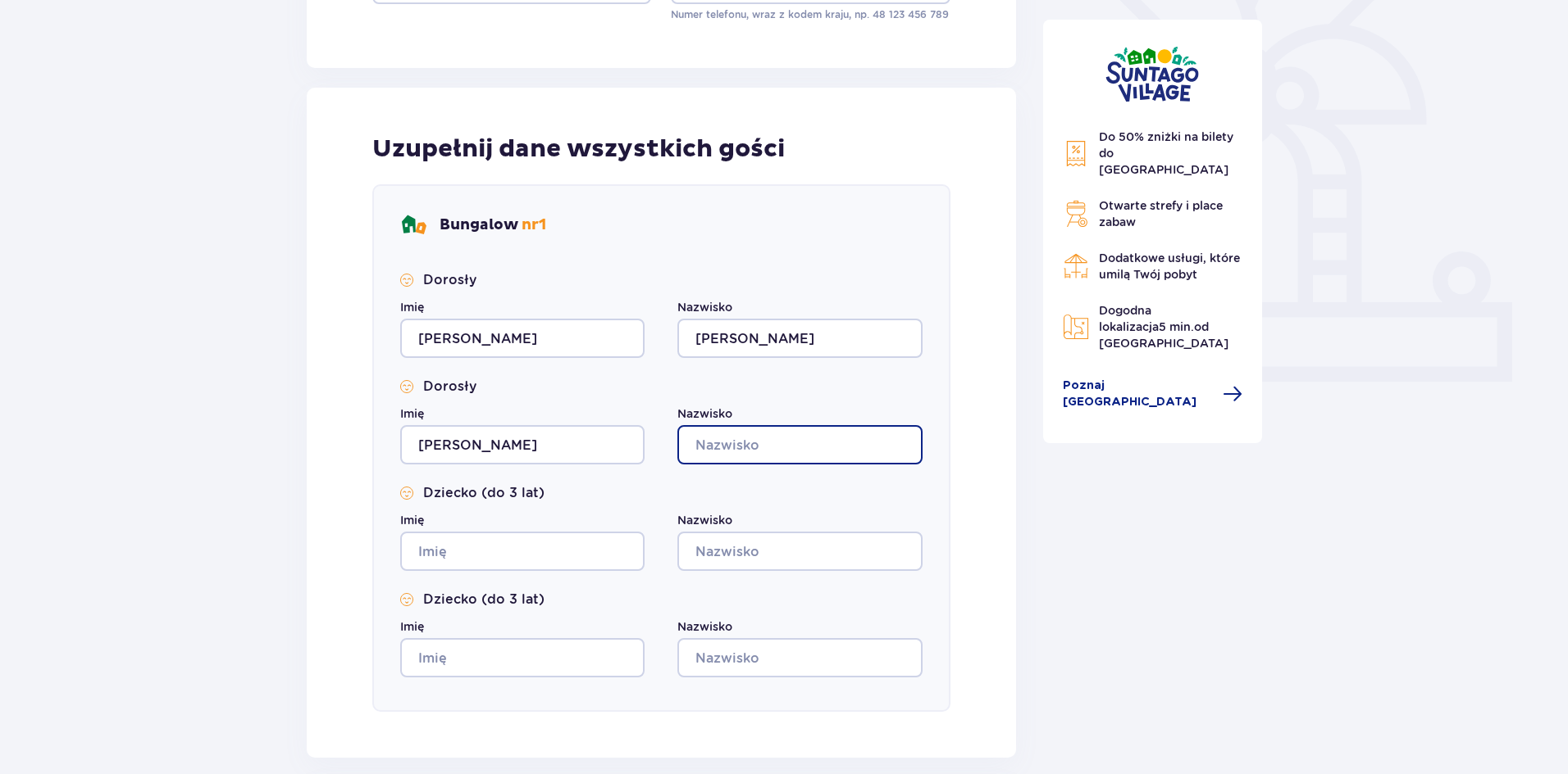
type input "[PERSON_NAME]"
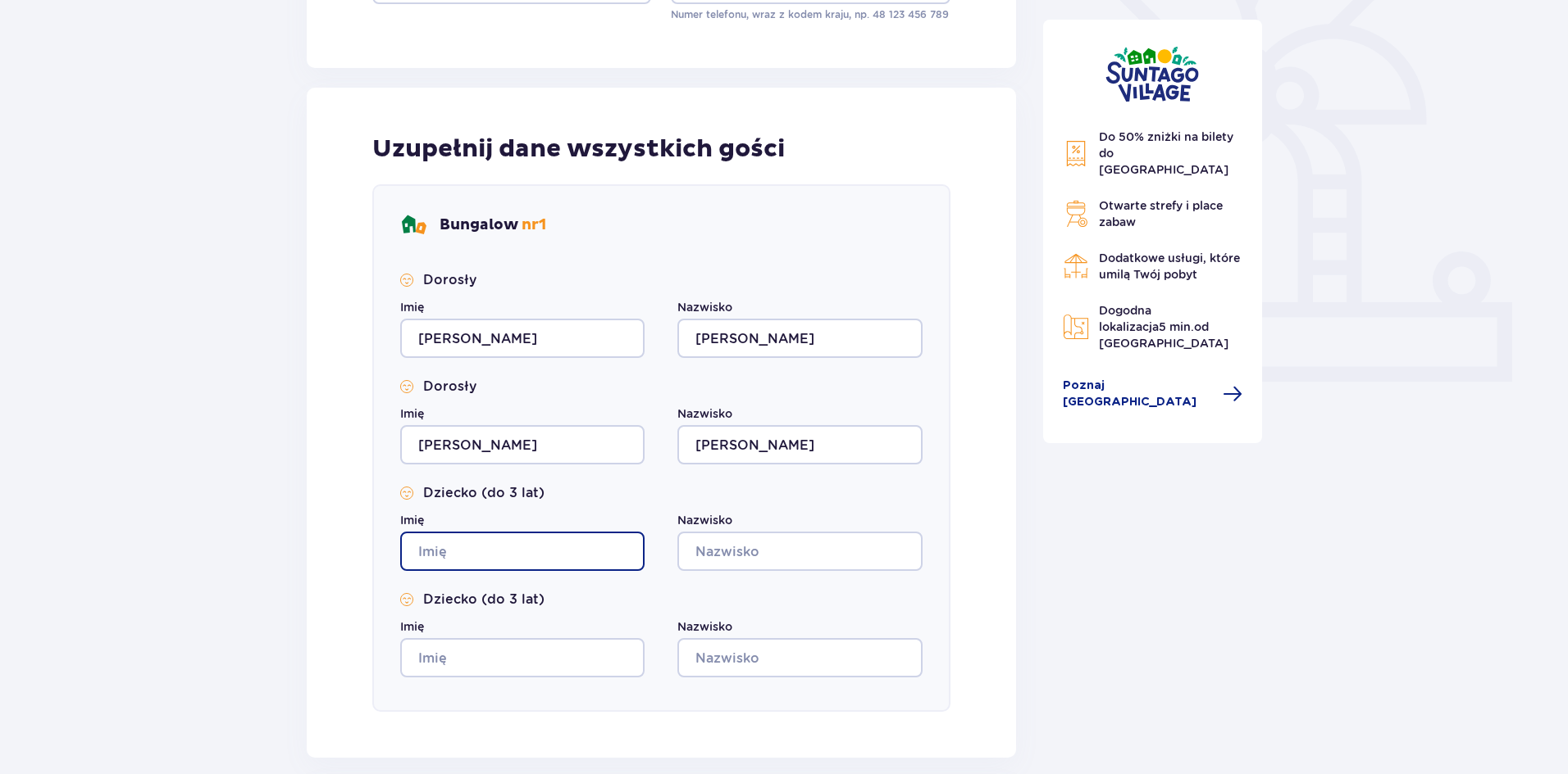
type input "[PERSON_NAME]"
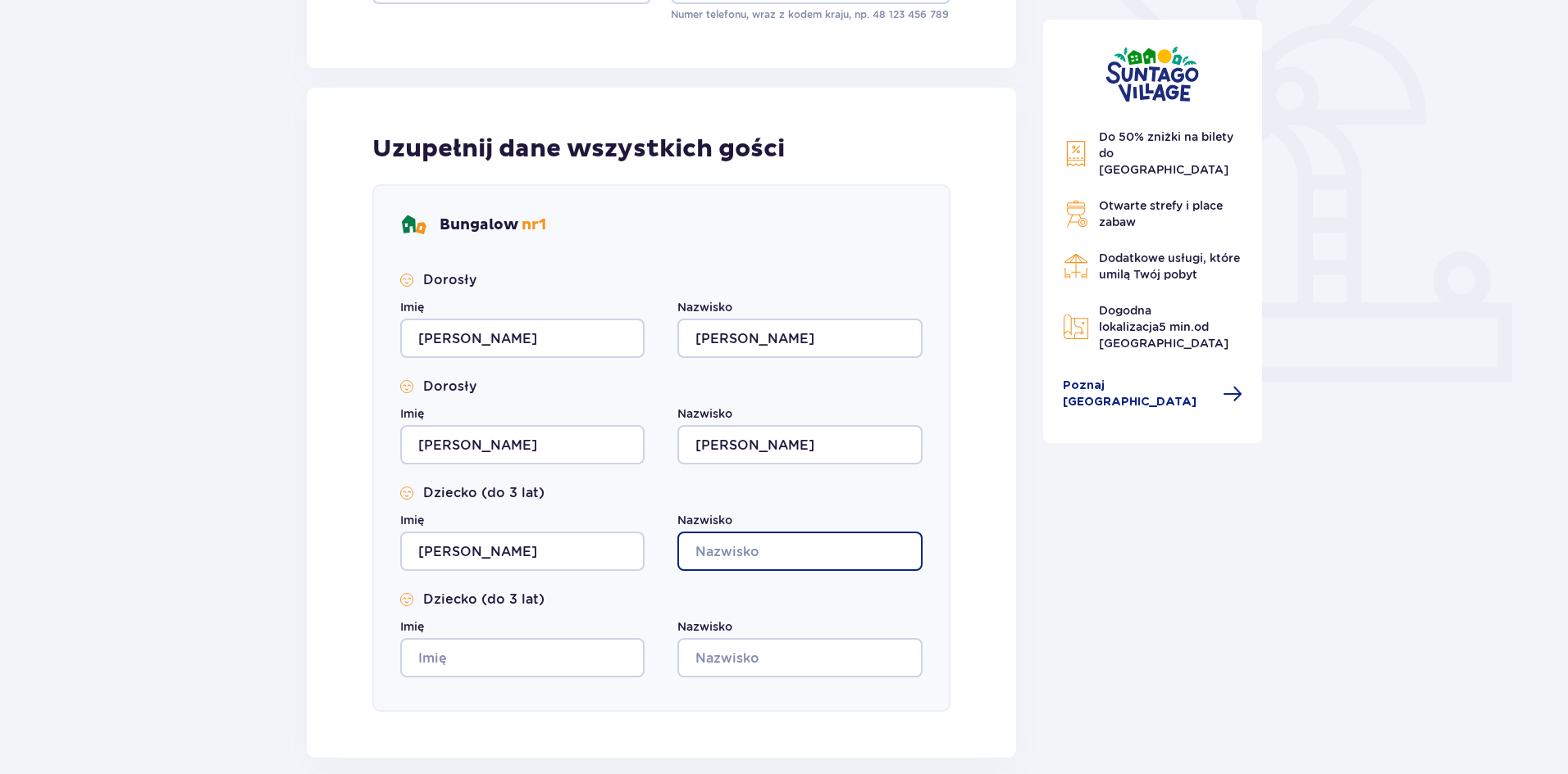
type input "[PERSON_NAME]"
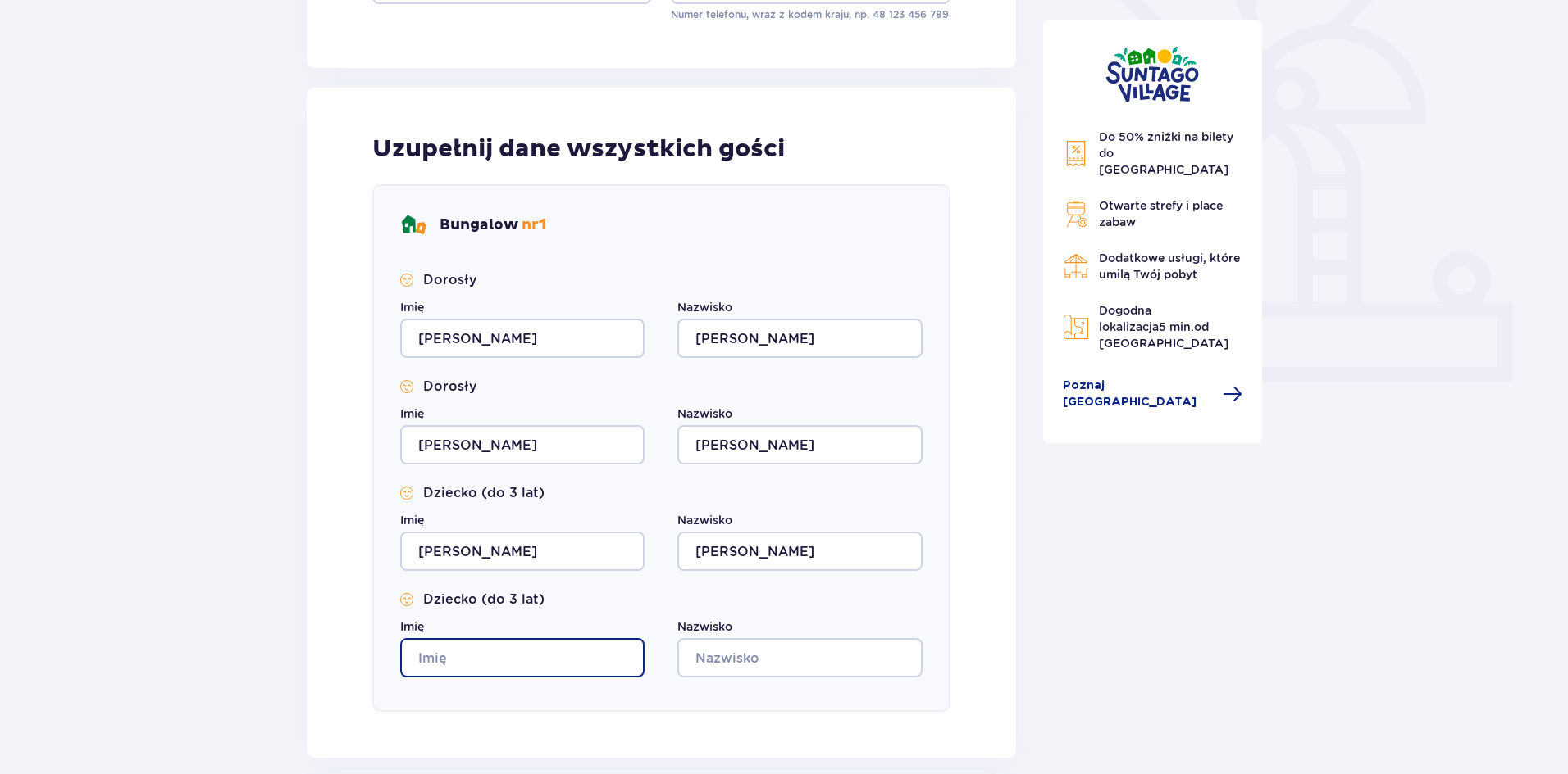
type input "[PERSON_NAME]"
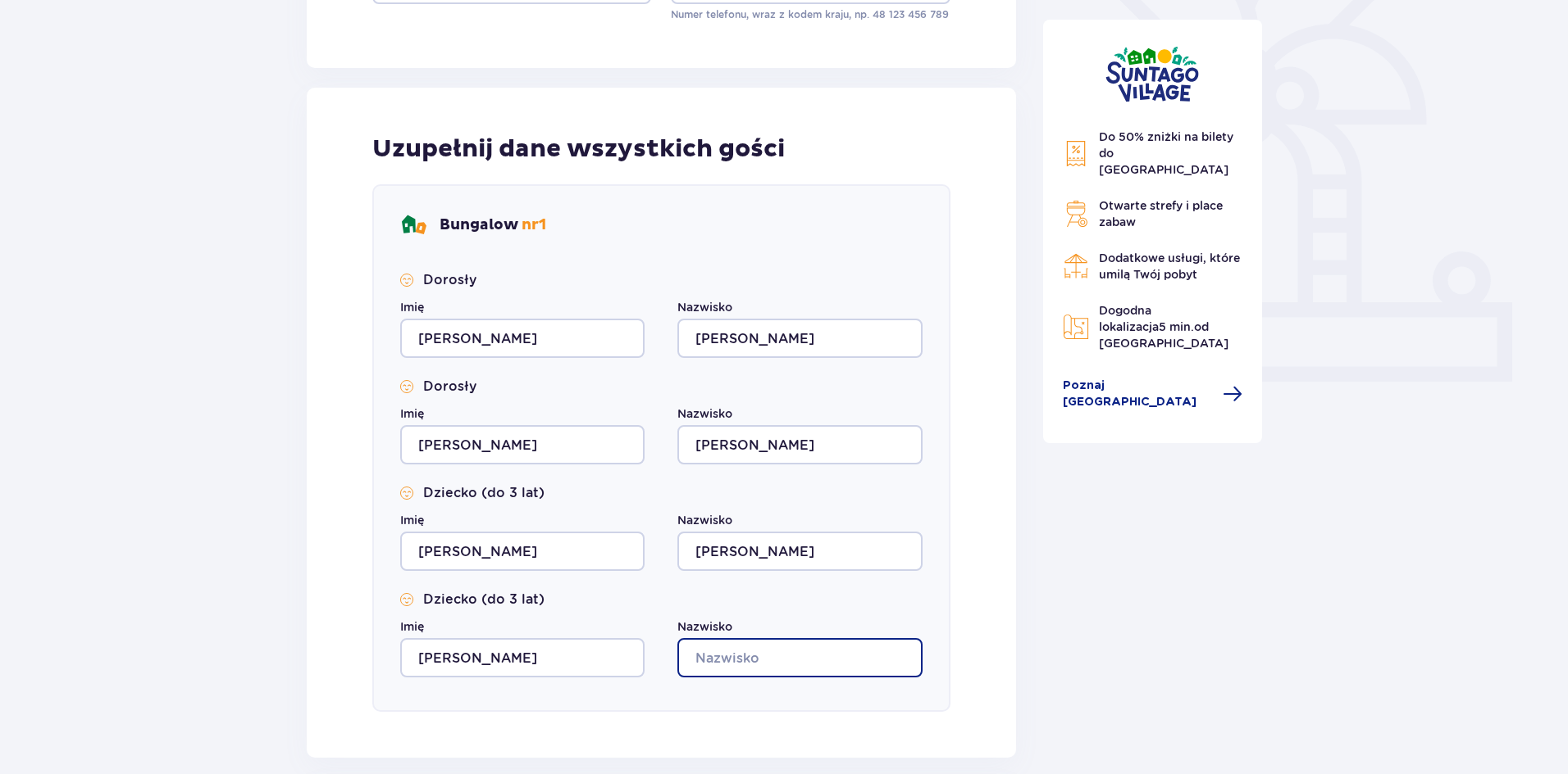
type input "[PERSON_NAME]"
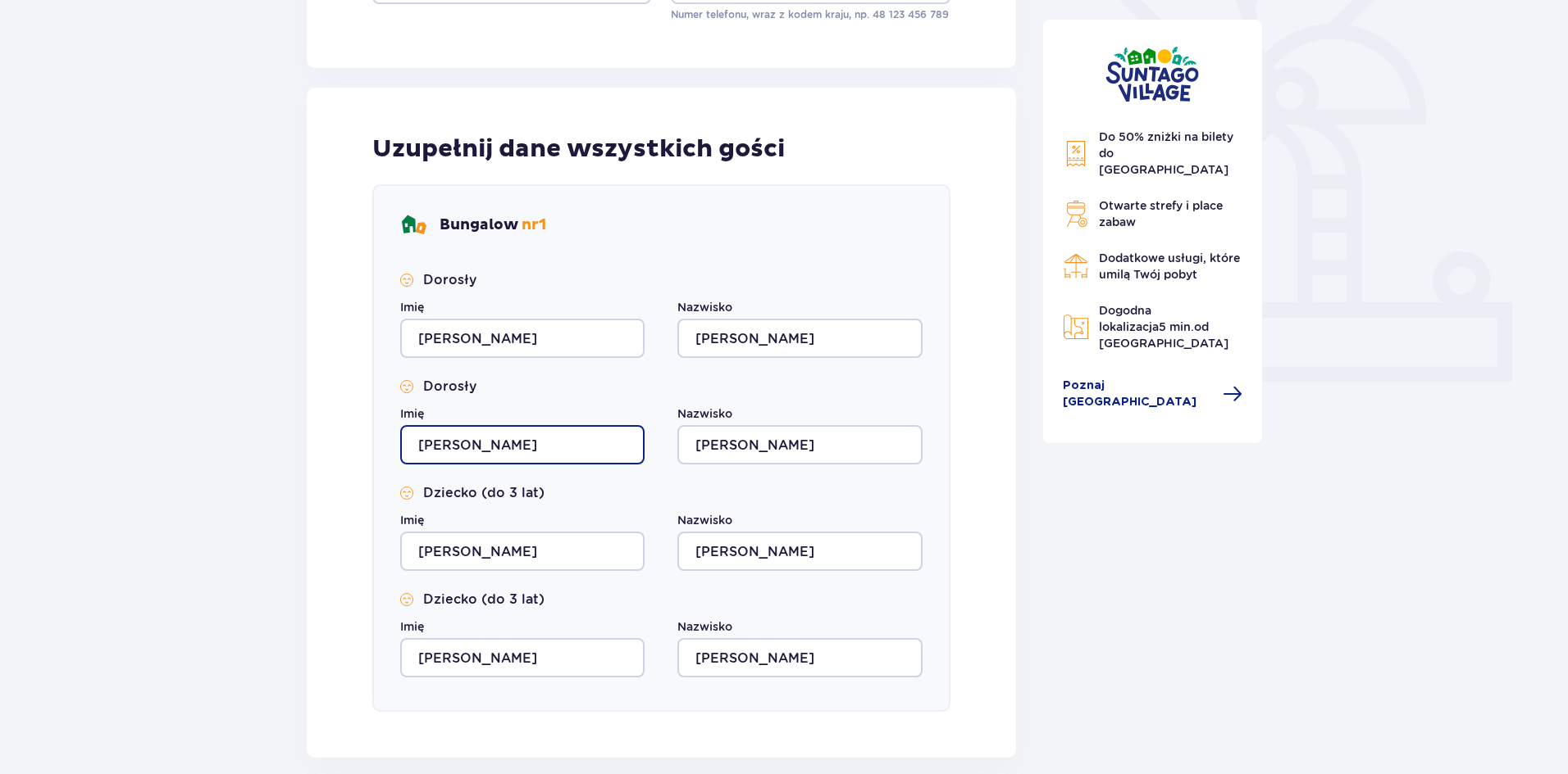
drag, startPoint x: 503, startPoint y: 438, endPoint x: 407, endPoint y: 431, distance: 96.3
click at [408, 431] on input "[PERSON_NAME]" at bounding box center [522, 444] width 244 height 39
type input "Justyna"
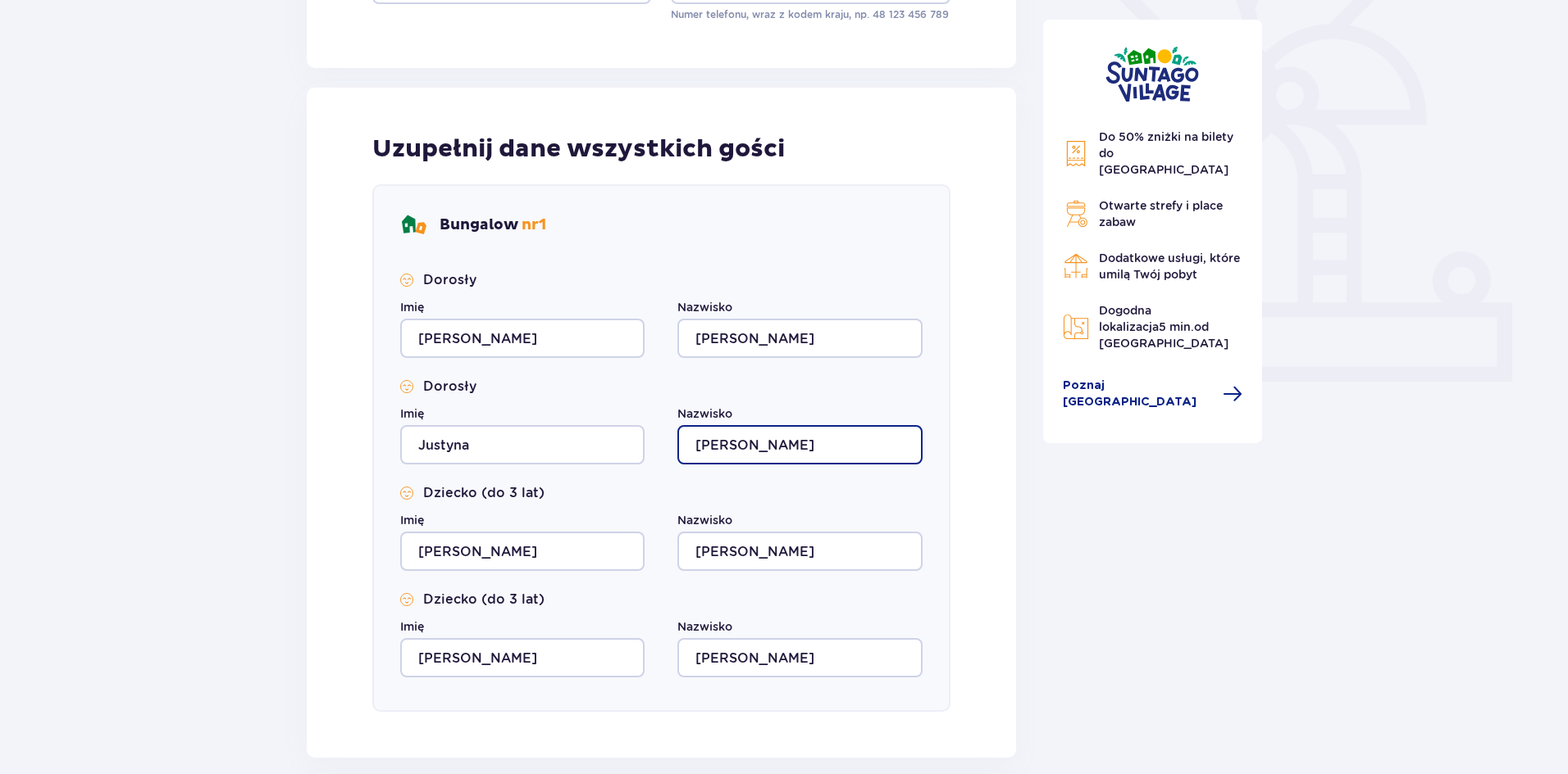
click at [770, 435] on input "[PERSON_NAME]" at bounding box center [799, 444] width 244 height 39
drag, startPoint x: 762, startPoint y: 441, endPoint x: 746, endPoint y: 442, distance: 16.0
click at [746, 442] on input "[PERSON_NAME]" at bounding box center [799, 444] width 244 height 39
type input "Kotarska"
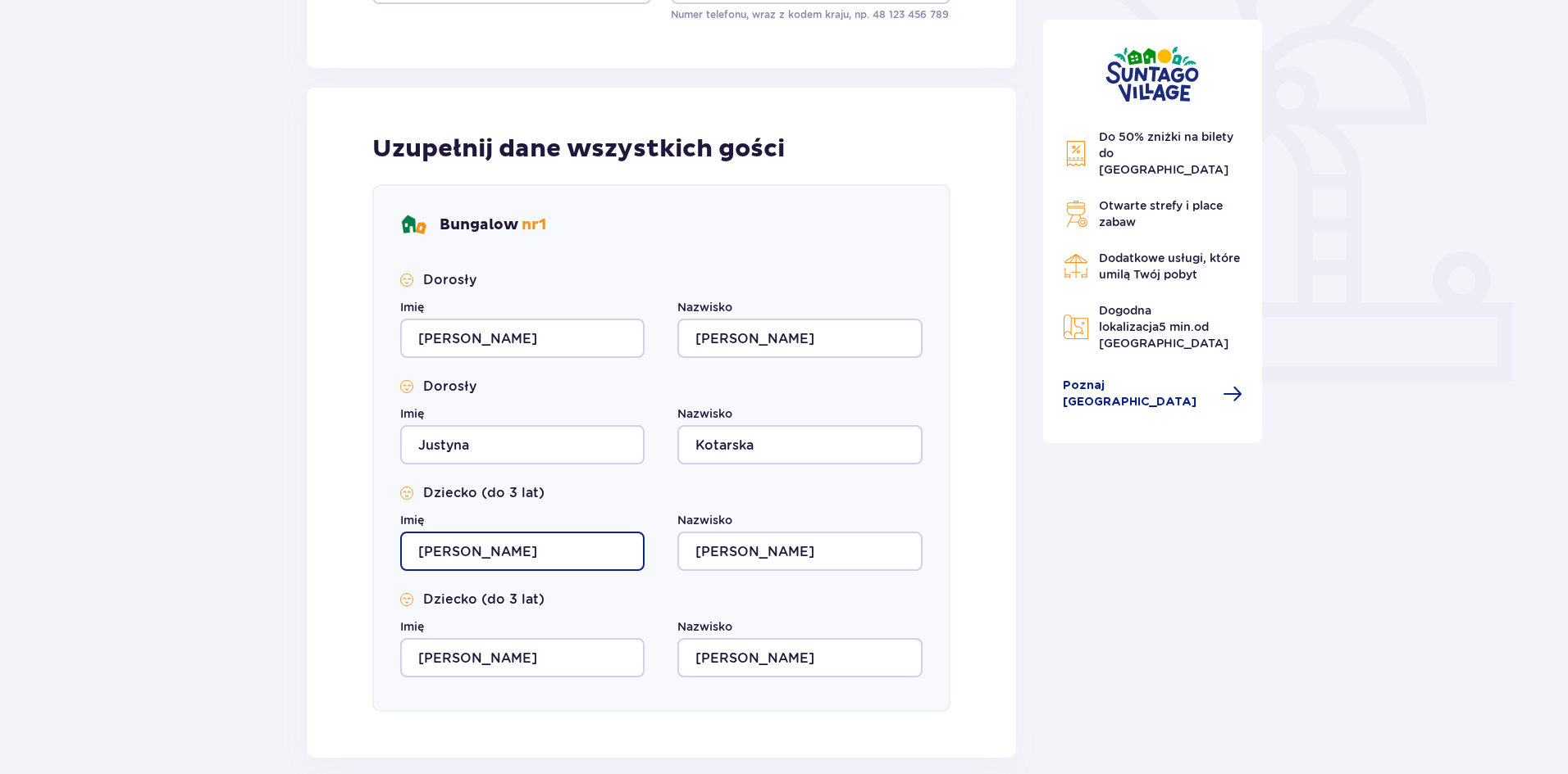
click at [527, 566] on input "[PERSON_NAME]" at bounding box center [522, 551] width 244 height 39
drag, startPoint x: 509, startPoint y: 558, endPoint x: 357, endPoint y: 543, distance: 152.7
click at [357, 543] on div "Uzupełnij dane wszystkich gości Bungalow nr 1 Dorosły Imię Damian Nazwisko [PER…" at bounding box center [661, 422] width 709 height 670
type input "[PERSON_NAME]"
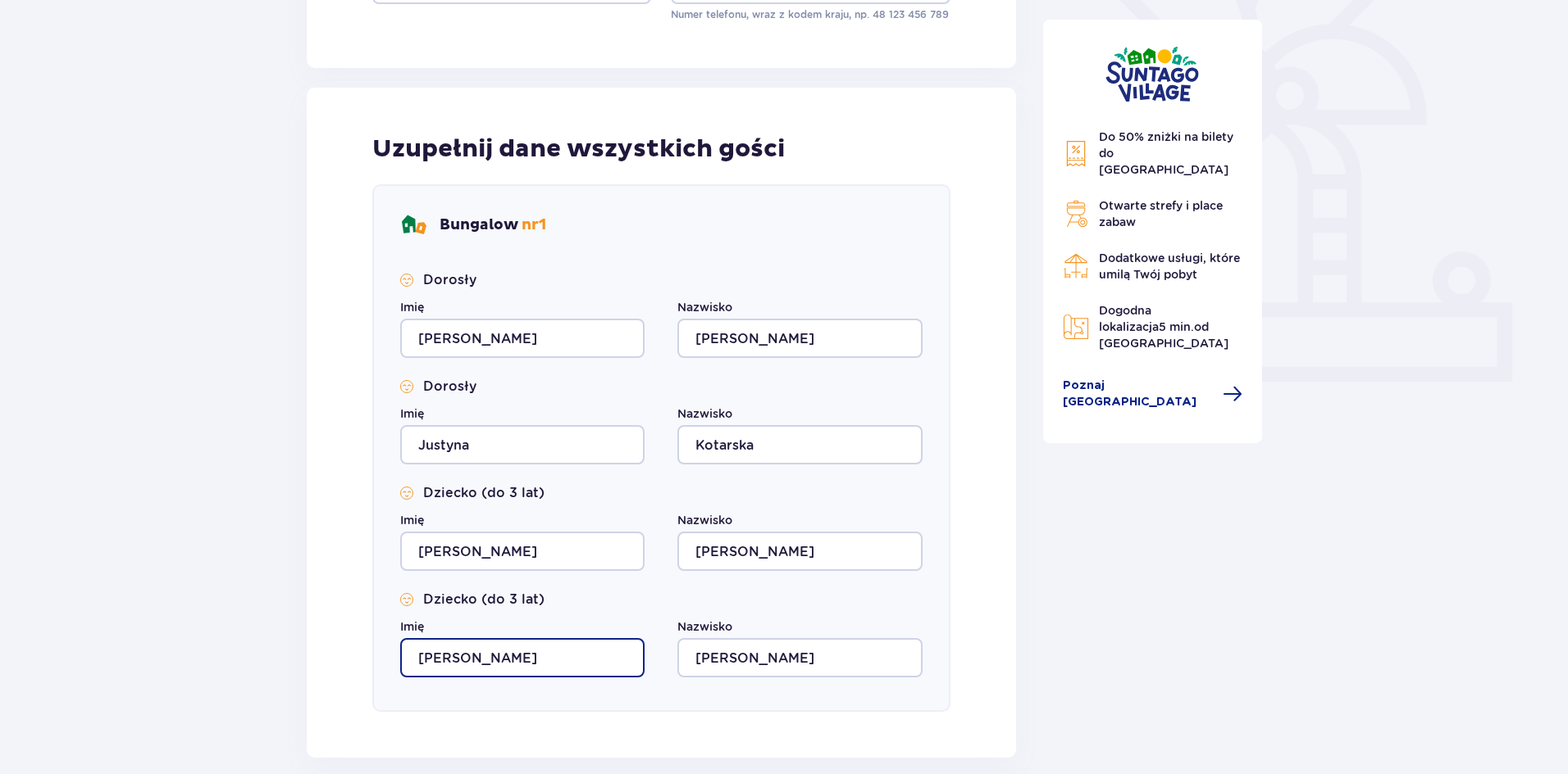
click at [560, 652] on input "[PERSON_NAME]" at bounding box center [522, 658] width 244 height 39
drag, startPoint x: 478, startPoint y: 645, endPoint x: 349, endPoint y: 637, distance: 129.2
click at [349, 637] on div "Uzupełnij dane wszystkich gości Bungalow nr 1 Dorosły Imię Damian Nazwisko [PER…" at bounding box center [661, 422] width 709 height 670
type input "[PERSON_NAME]"
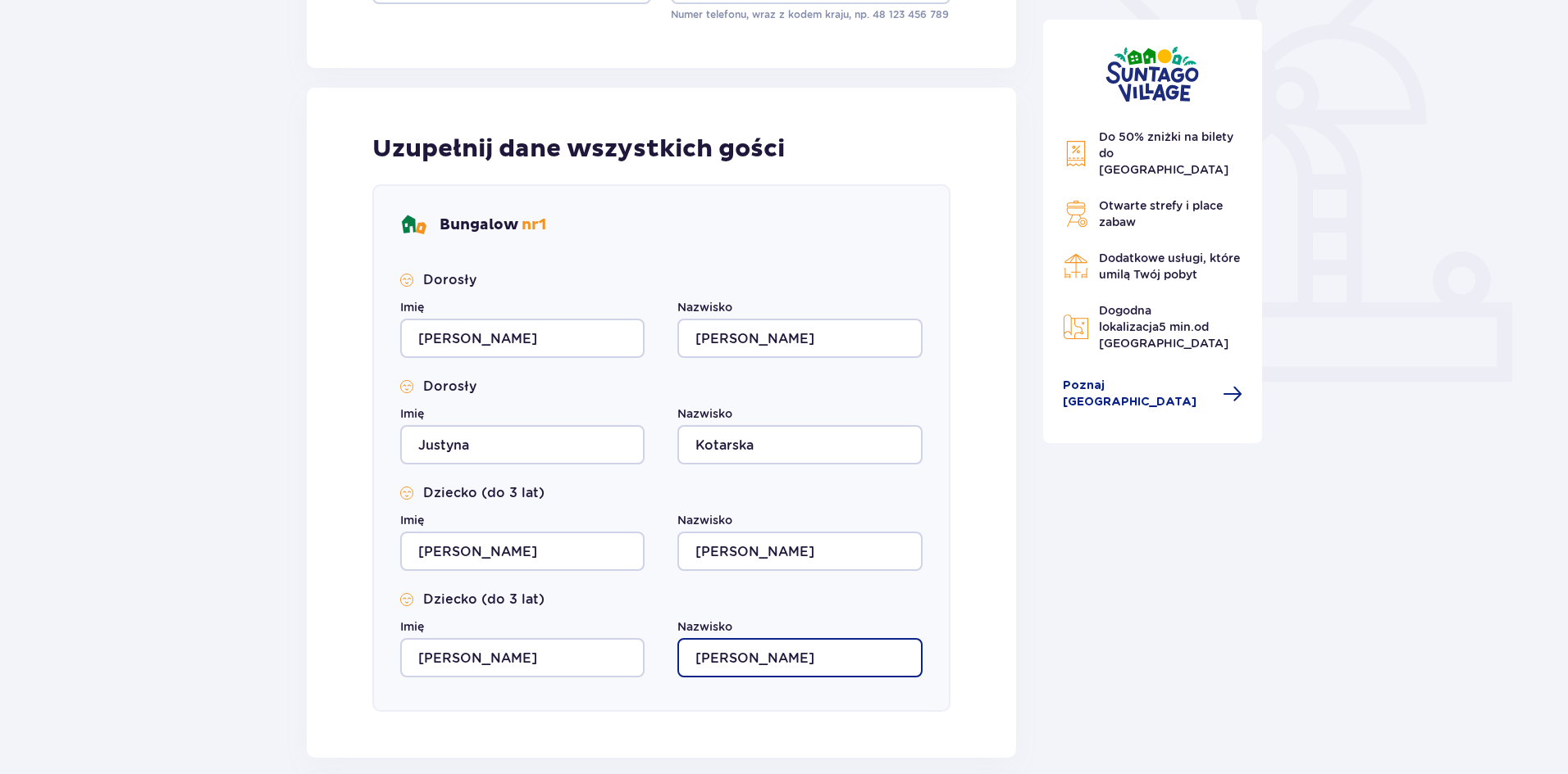
click at [775, 659] on input "[PERSON_NAME]" at bounding box center [799, 658] width 244 height 39
drag, startPoint x: 769, startPoint y: 657, endPoint x: 743, endPoint y: 661, distance: 26.3
click at [743, 661] on input "[PERSON_NAME]" at bounding box center [799, 658] width 244 height 39
type input "Kotarska"
click at [1030, 644] on div "Do 50% zniżki na bilety do [GEOGRAPHIC_DATA] Otwarte strefy i place zabaw Dodat…" at bounding box center [1153, 315] width 246 height 1213
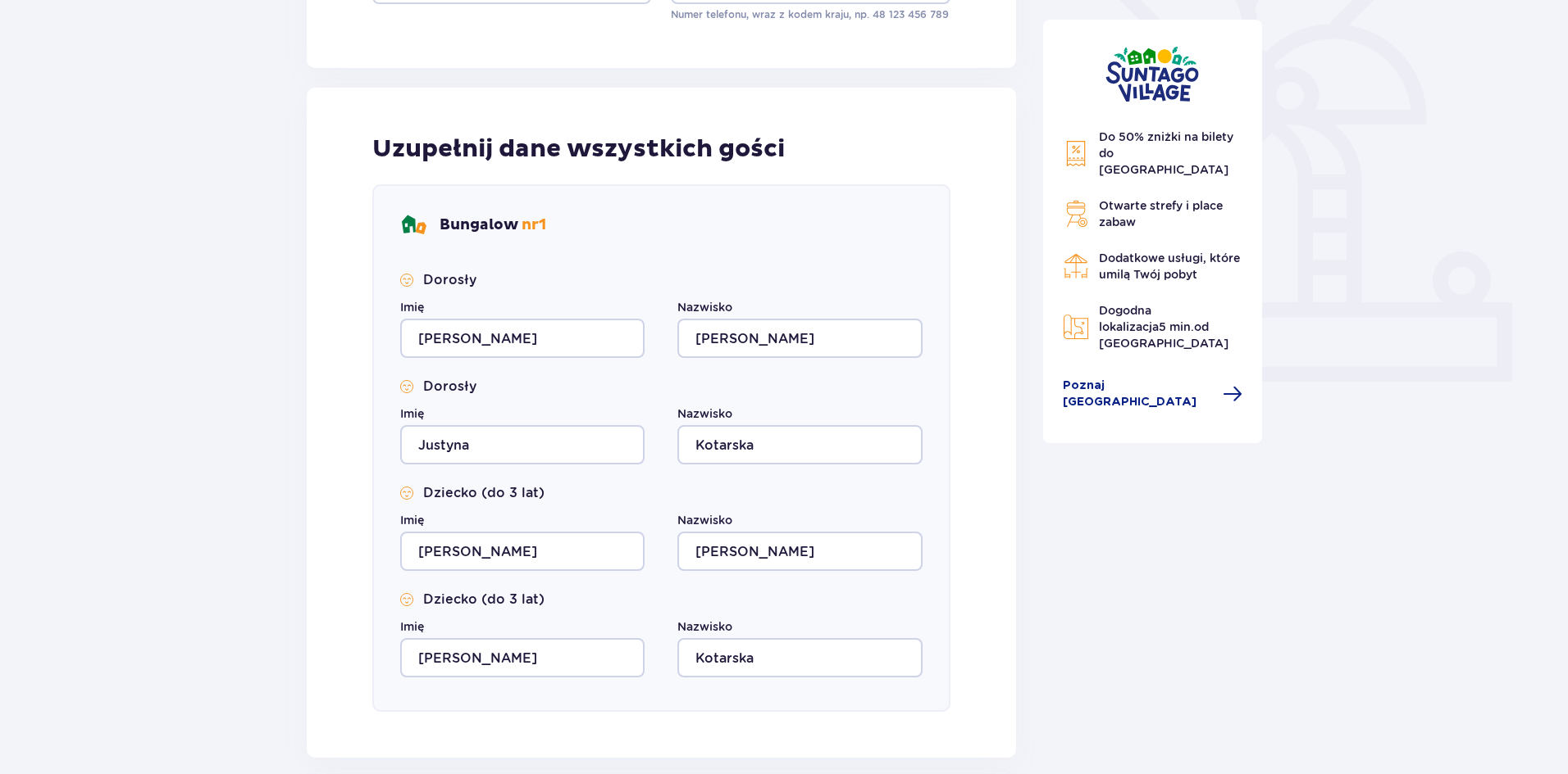
scroll to position [711, 0]
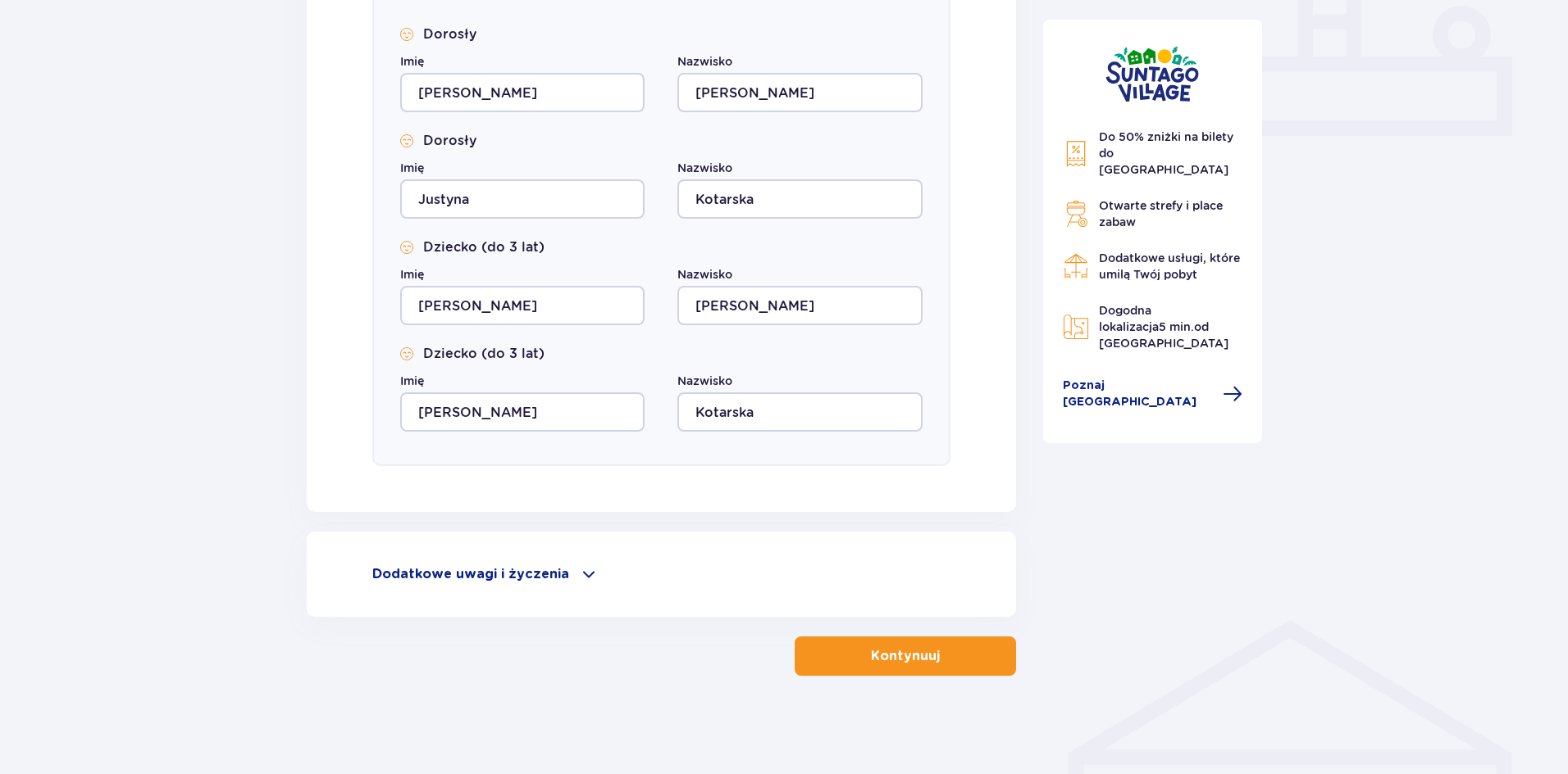
click at [964, 665] on button "Kontynuuj" at bounding box center [905, 656] width 221 height 39
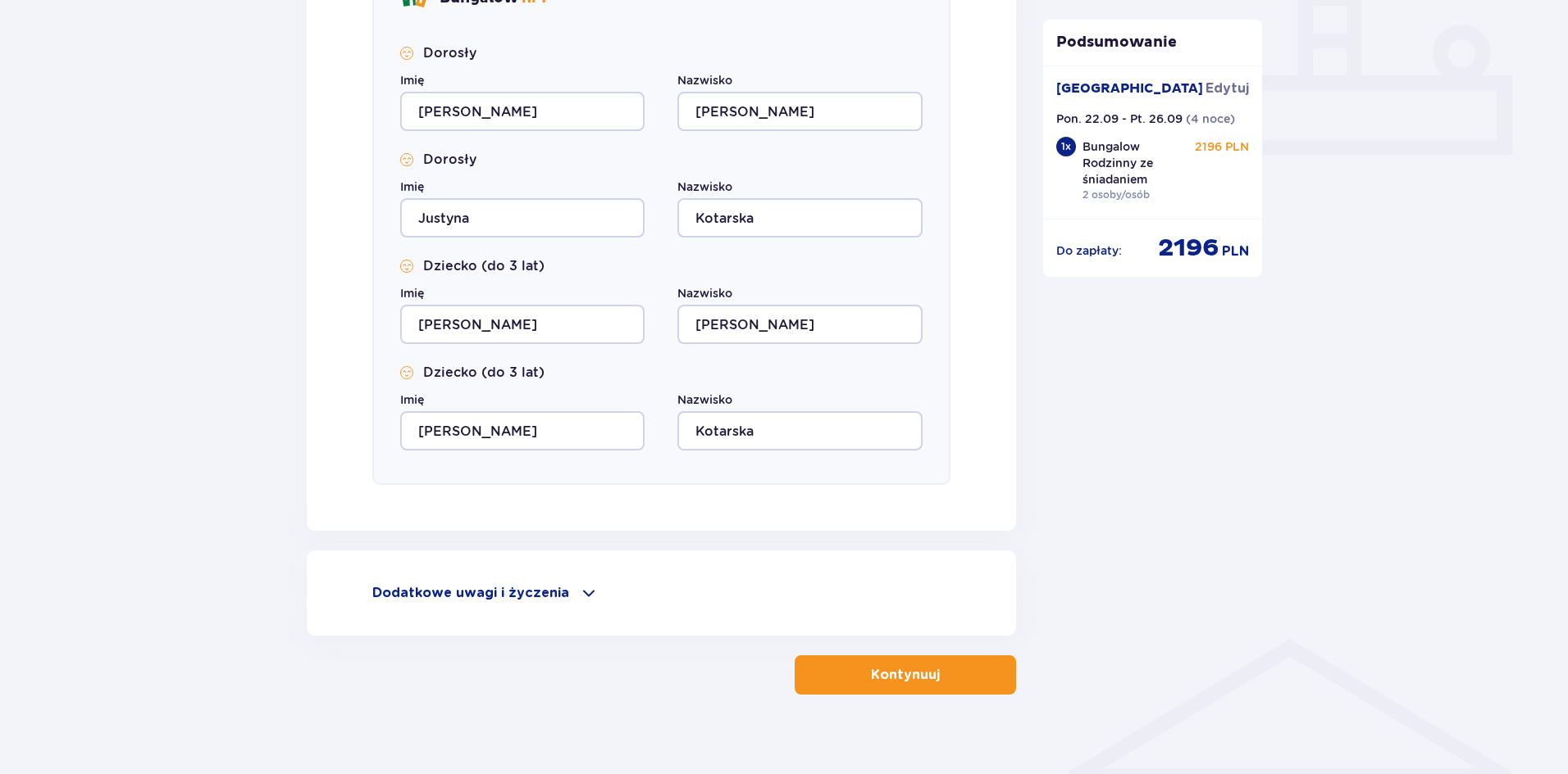
scroll to position [711, 0]
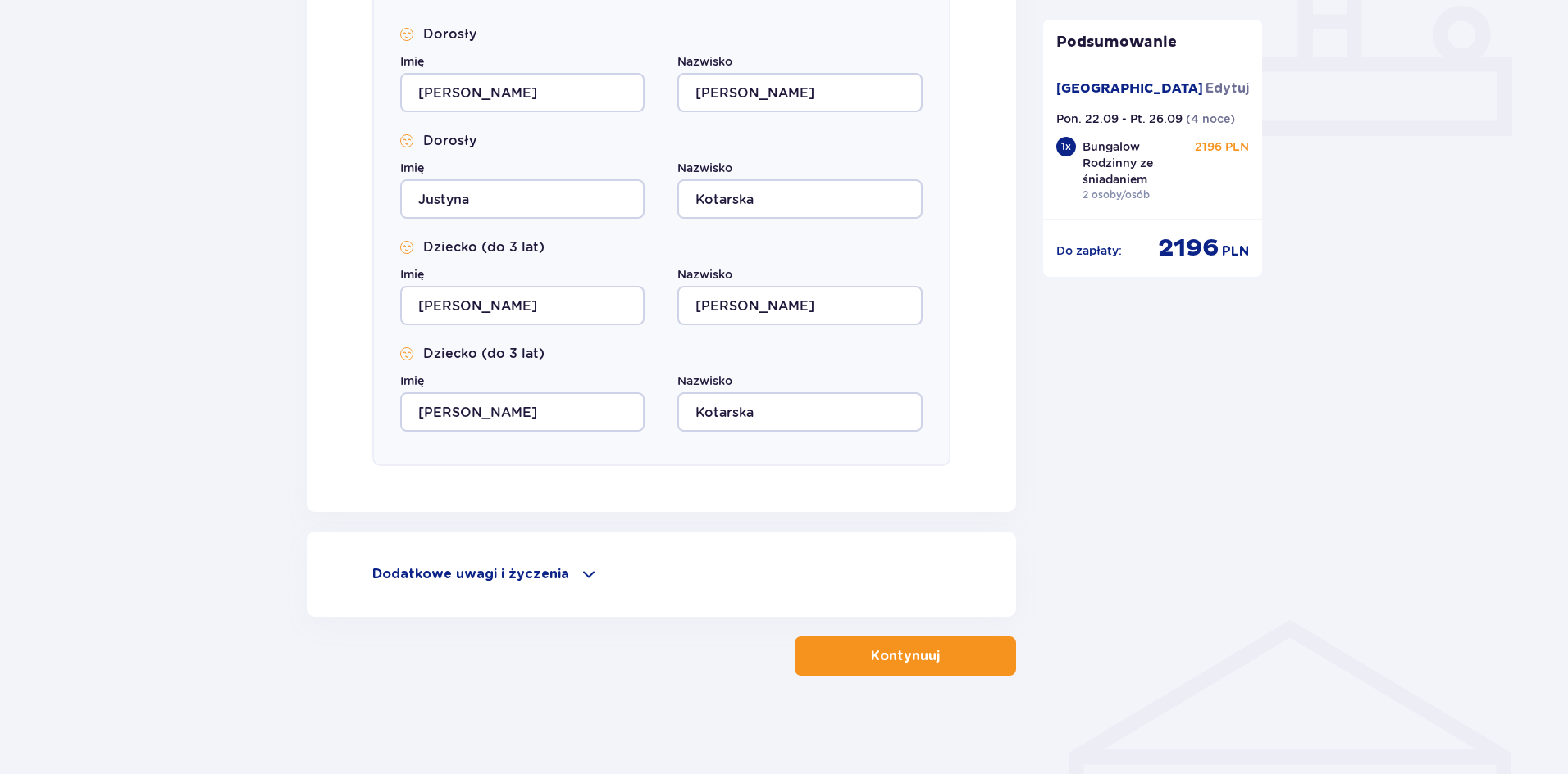
click at [569, 582] on div "Dodatkowe uwagi i życzenia" at bounding box center [661, 574] width 578 height 19
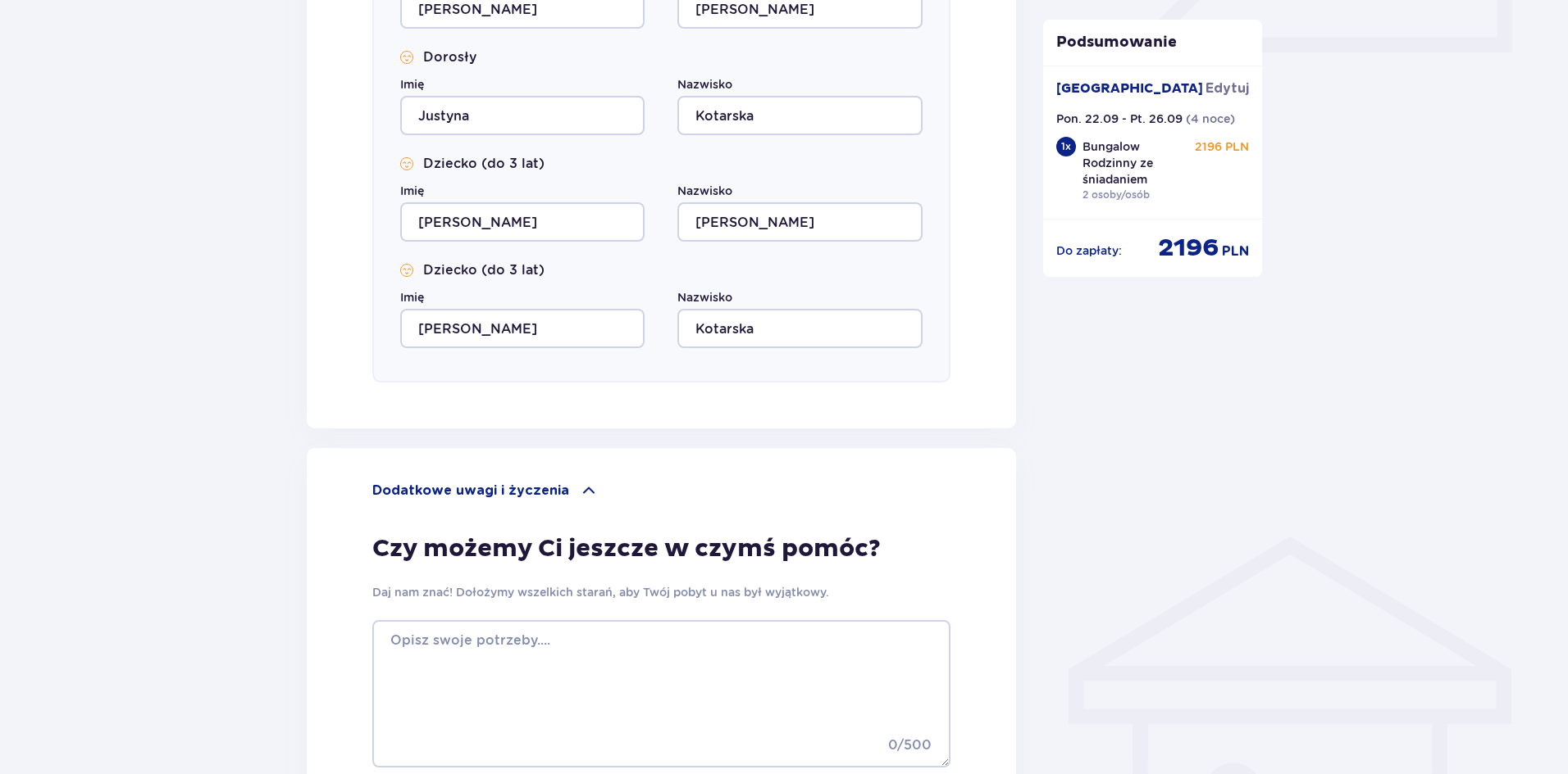
scroll to position [957, 0]
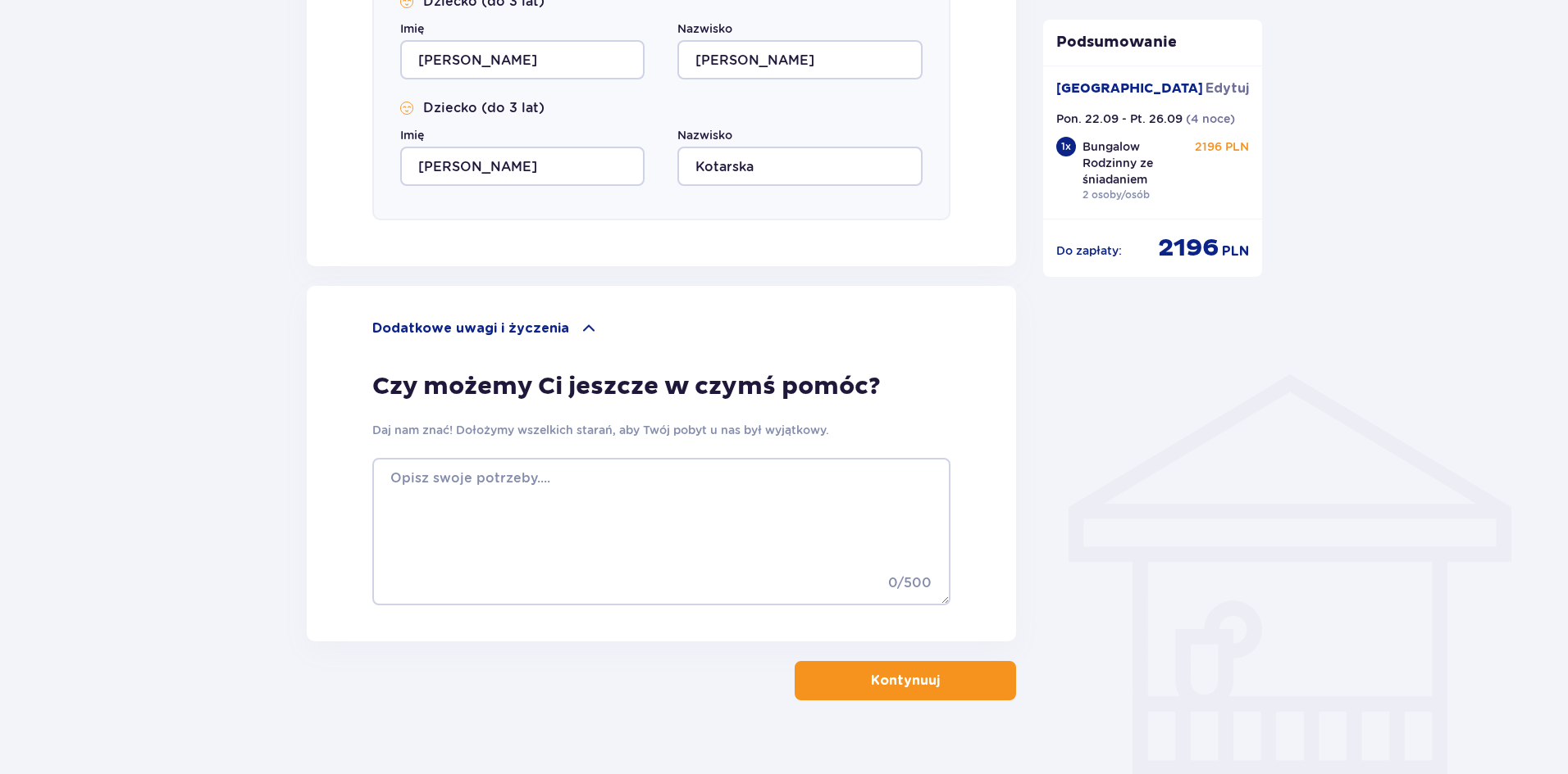
click at [916, 686] on p "Kontynuuj" at bounding box center [905, 681] width 69 height 18
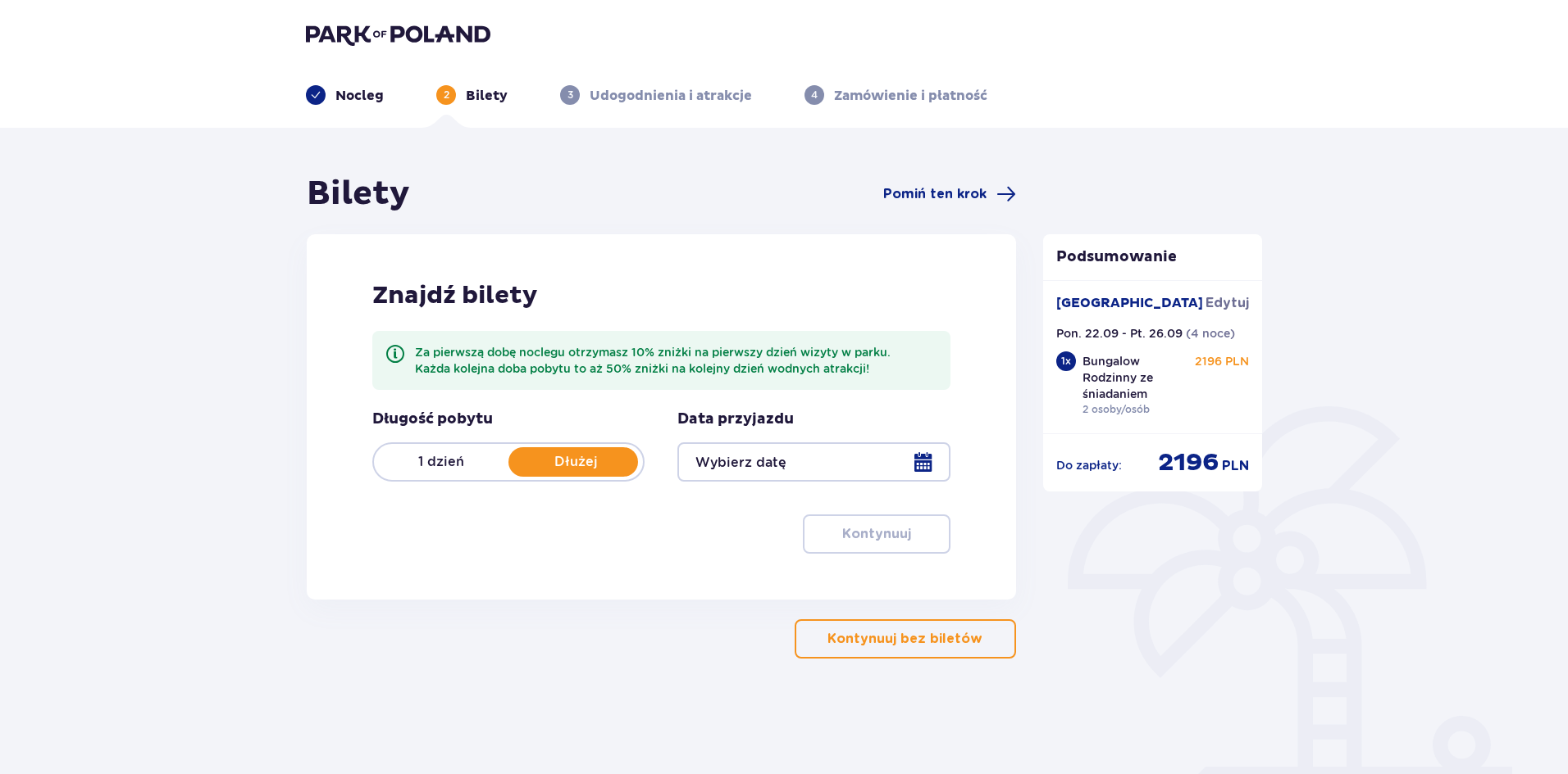
click at [746, 469] on div at bounding box center [813, 462] width 272 height 39
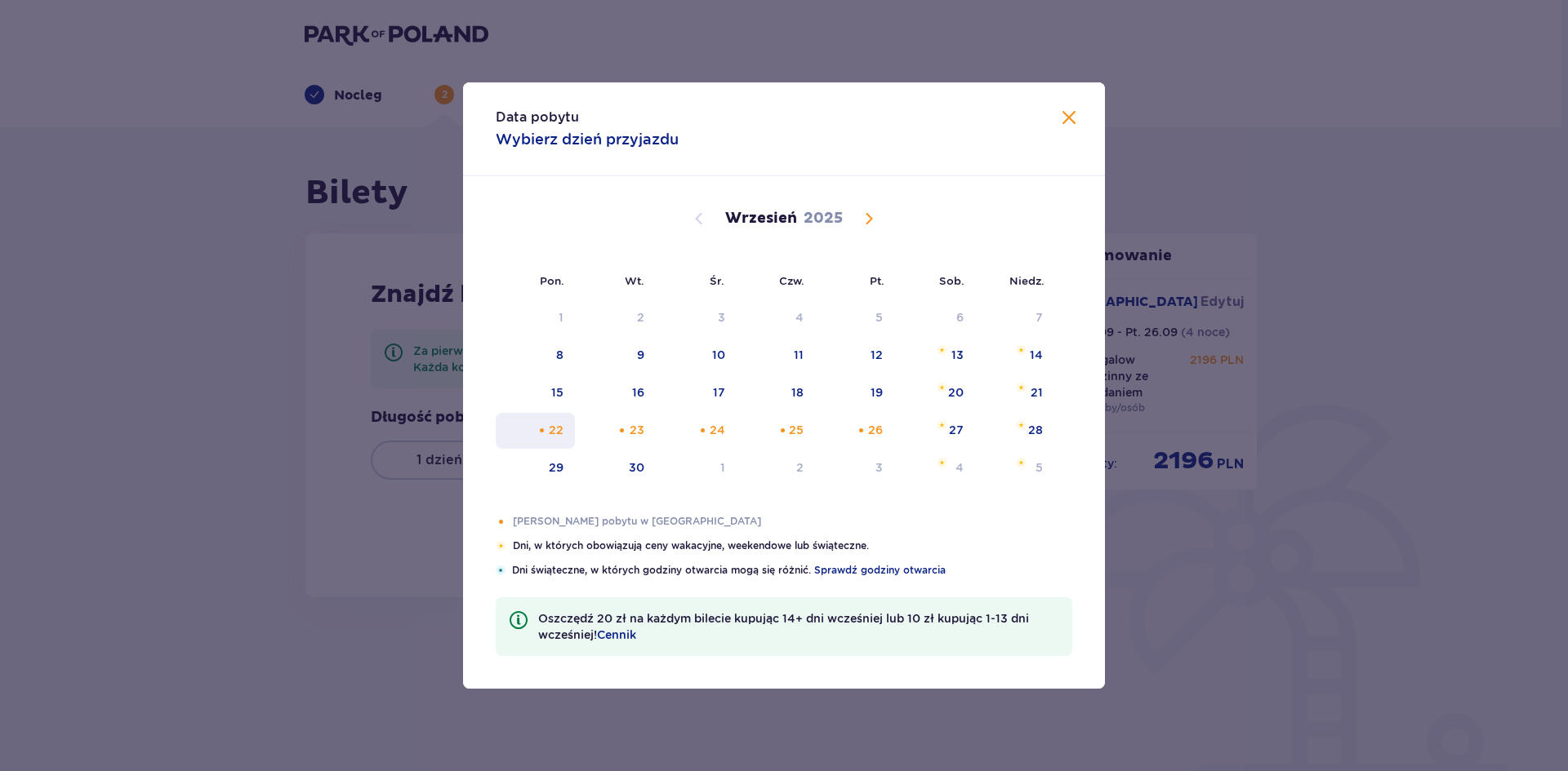
click at [561, 434] on div "22" at bounding box center [556, 430] width 14 height 16
click at [866, 432] on div "26" at bounding box center [854, 431] width 80 height 36
click at [860, 434] on div "Not available. piątek, 26 września 2025" at bounding box center [860, 430] width 11 height 11
click at [802, 430] on div "25" at bounding box center [795, 430] width 14 height 16
click at [716, 429] on div "24" at bounding box center [717, 430] width 15 height 16
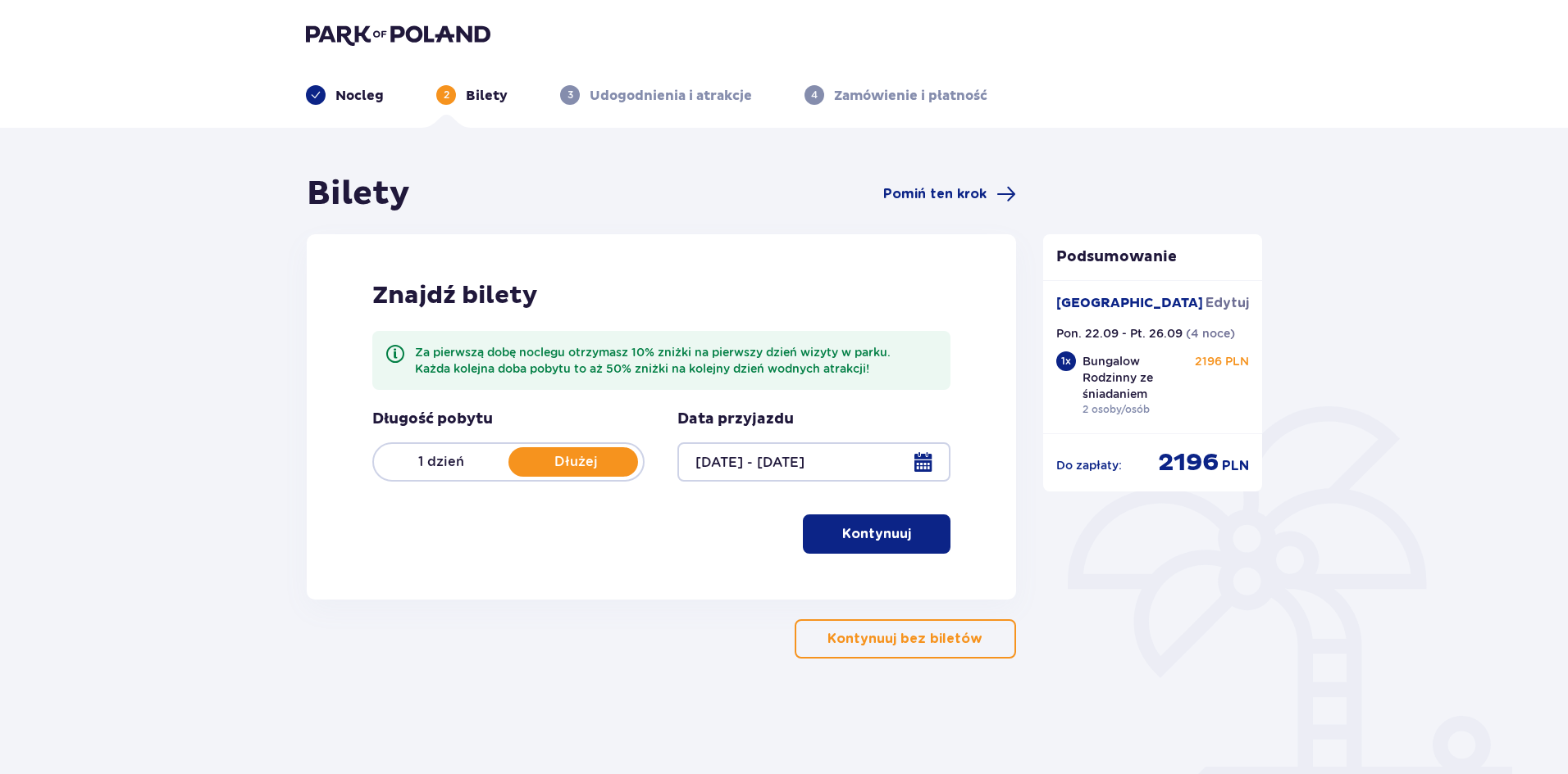
click at [808, 462] on div at bounding box center [813, 462] width 272 height 39
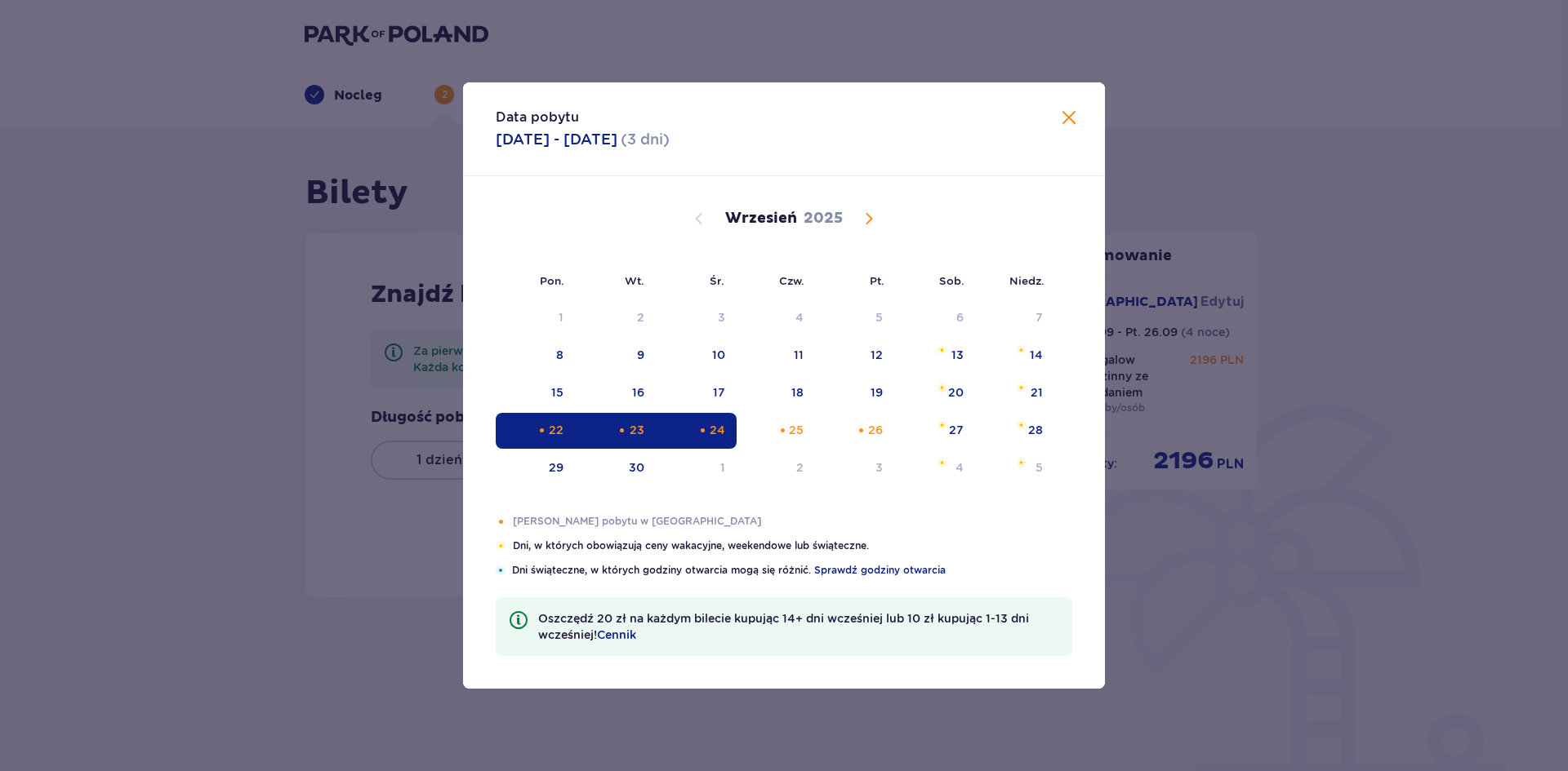
click at [551, 433] on div "22" at bounding box center [556, 430] width 14 height 16
click at [617, 445] on div "23" at bounding box center [615, 431] width 80 height 36
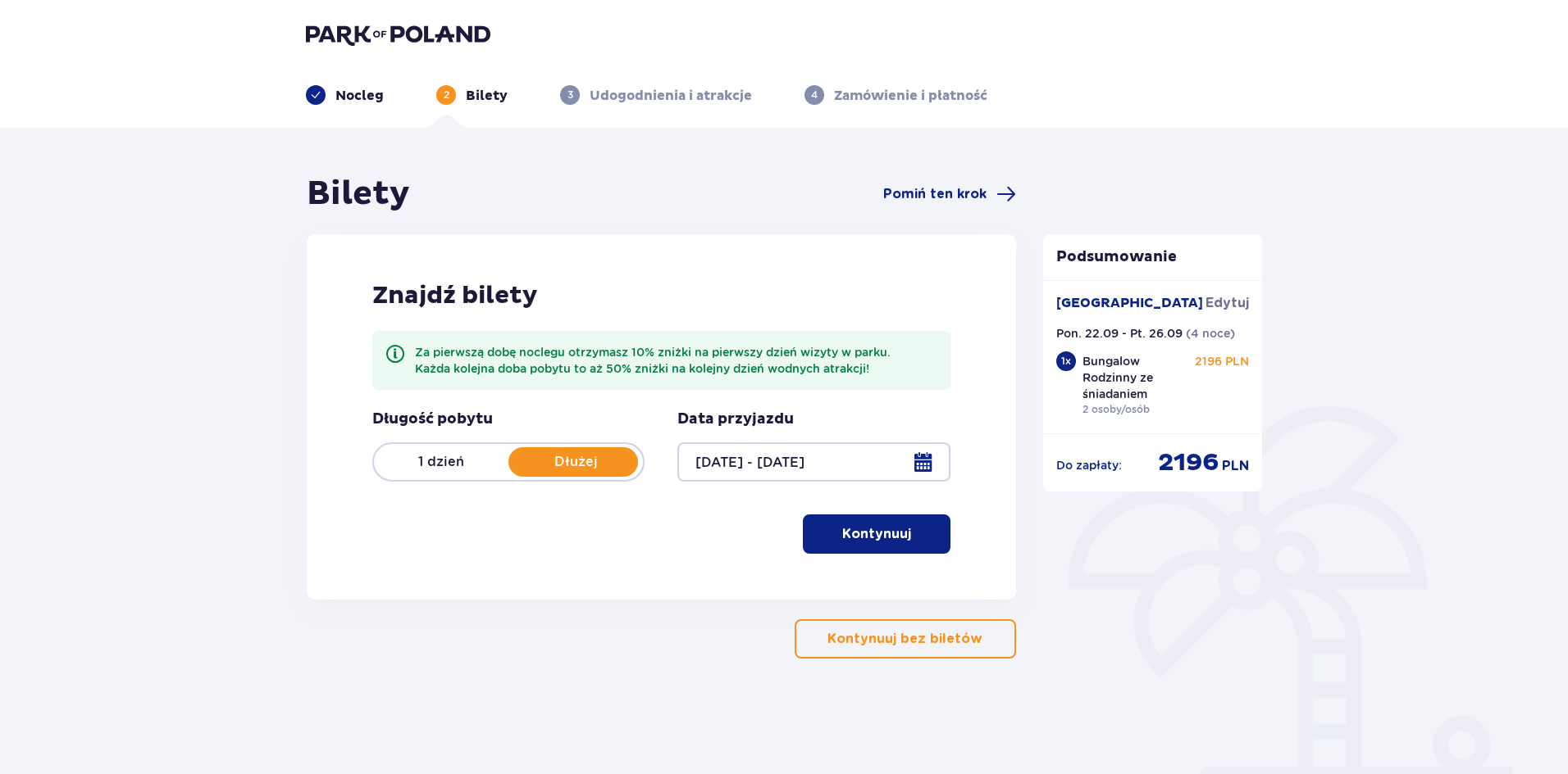
click at [730, 472] on div at bounding box center [813, 462] width 272 height 39
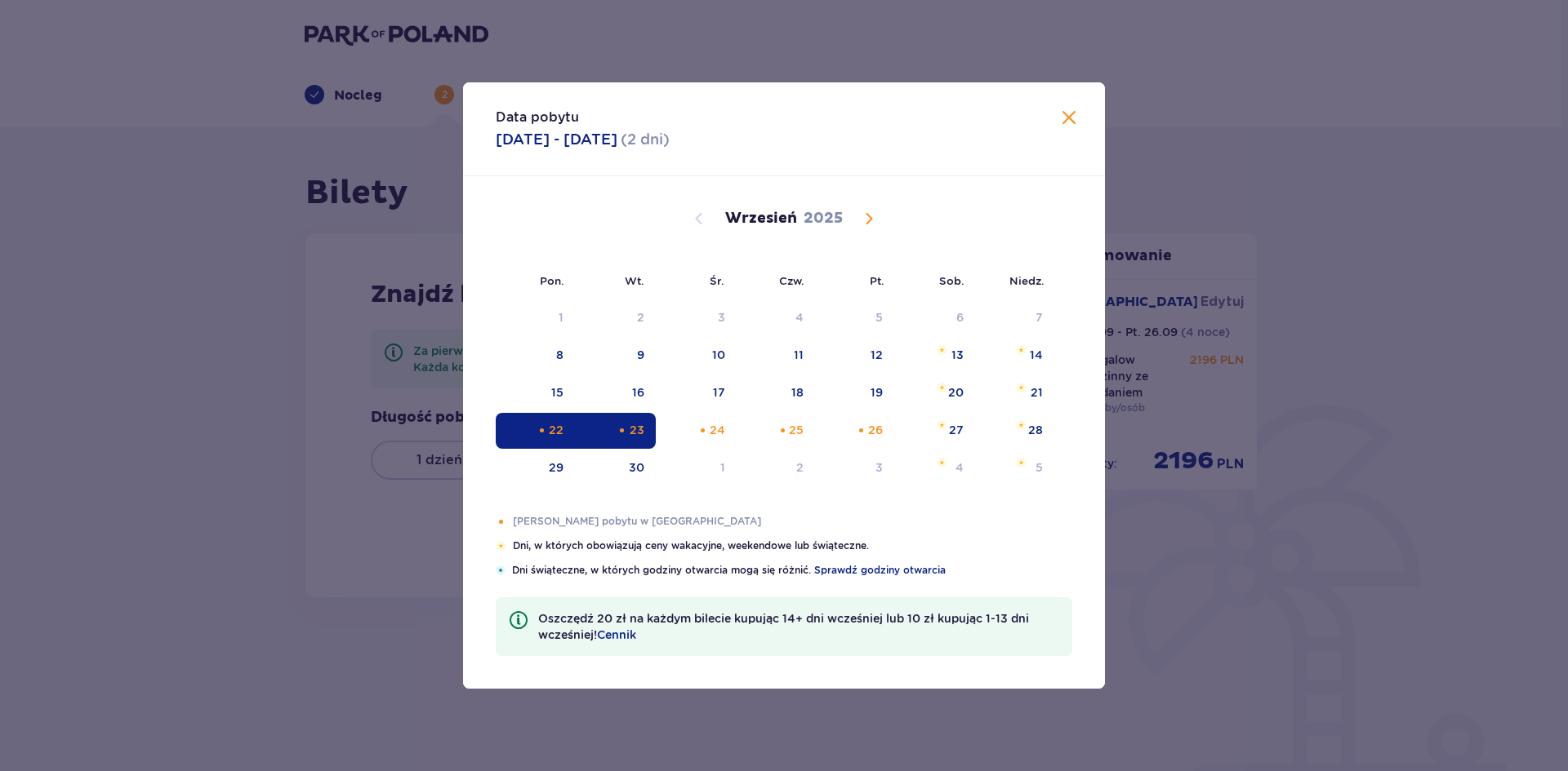
click at [623, 434] on div "Selected as end date. wtorek, 23 września 2025" at bounding box center [622, 430] width 11 height 11
click at [771, 432] on div "25" at bounding box center [776, 431] width 80 height 36
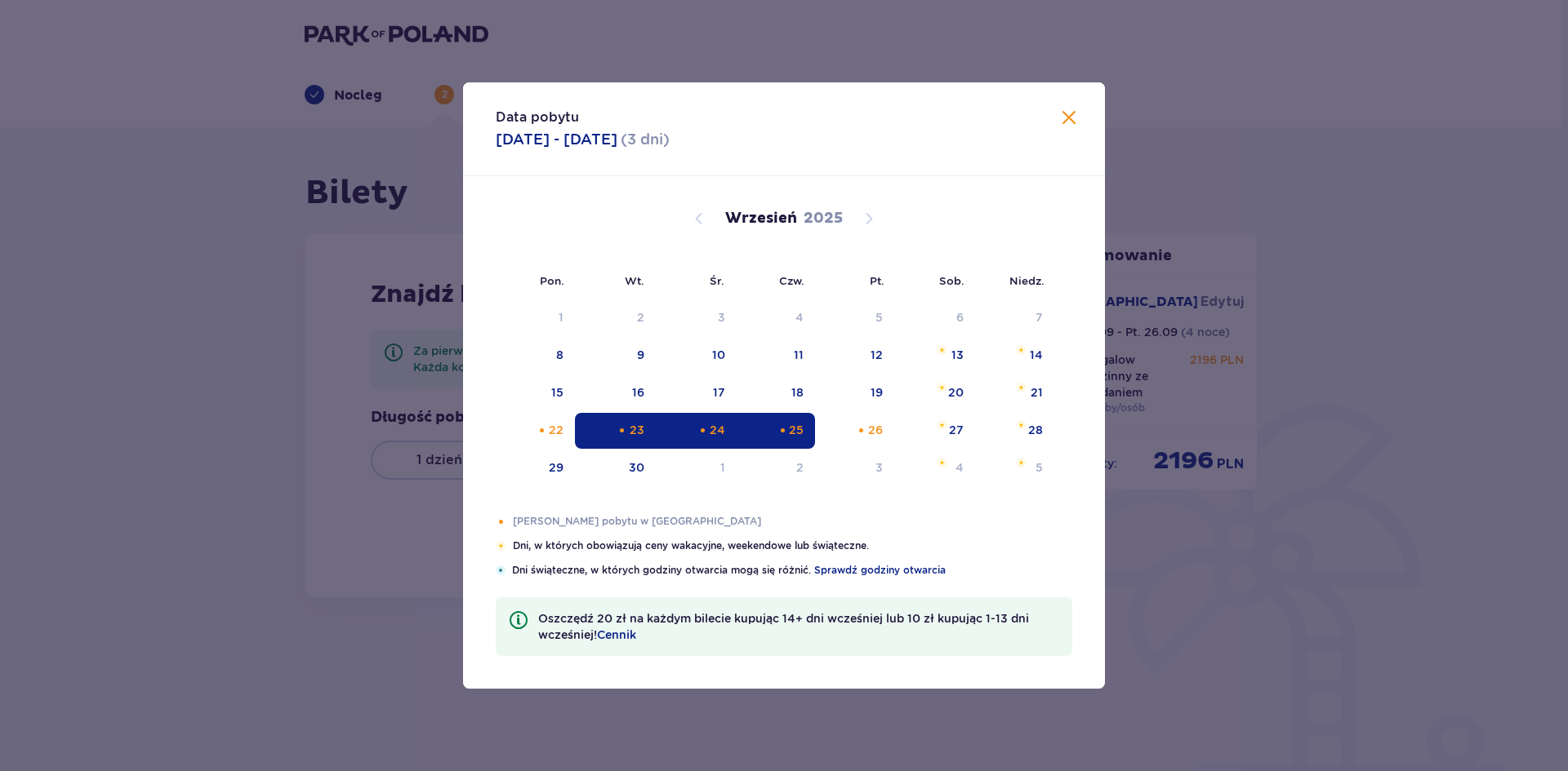
type input "[DATE] - [DATE]"
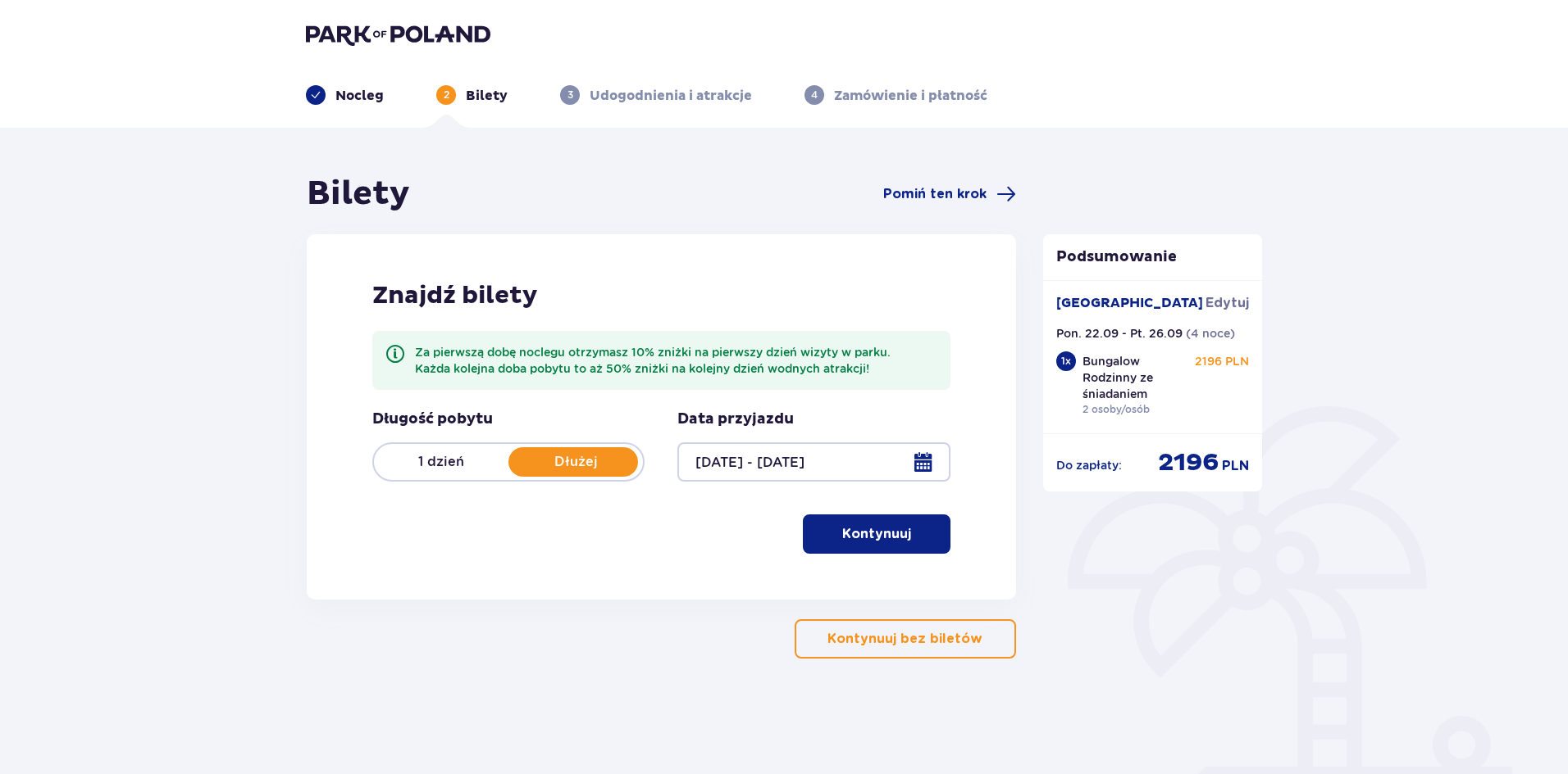
click at [839, 453] on div at bounding box center [813, 462] width 272 height 39
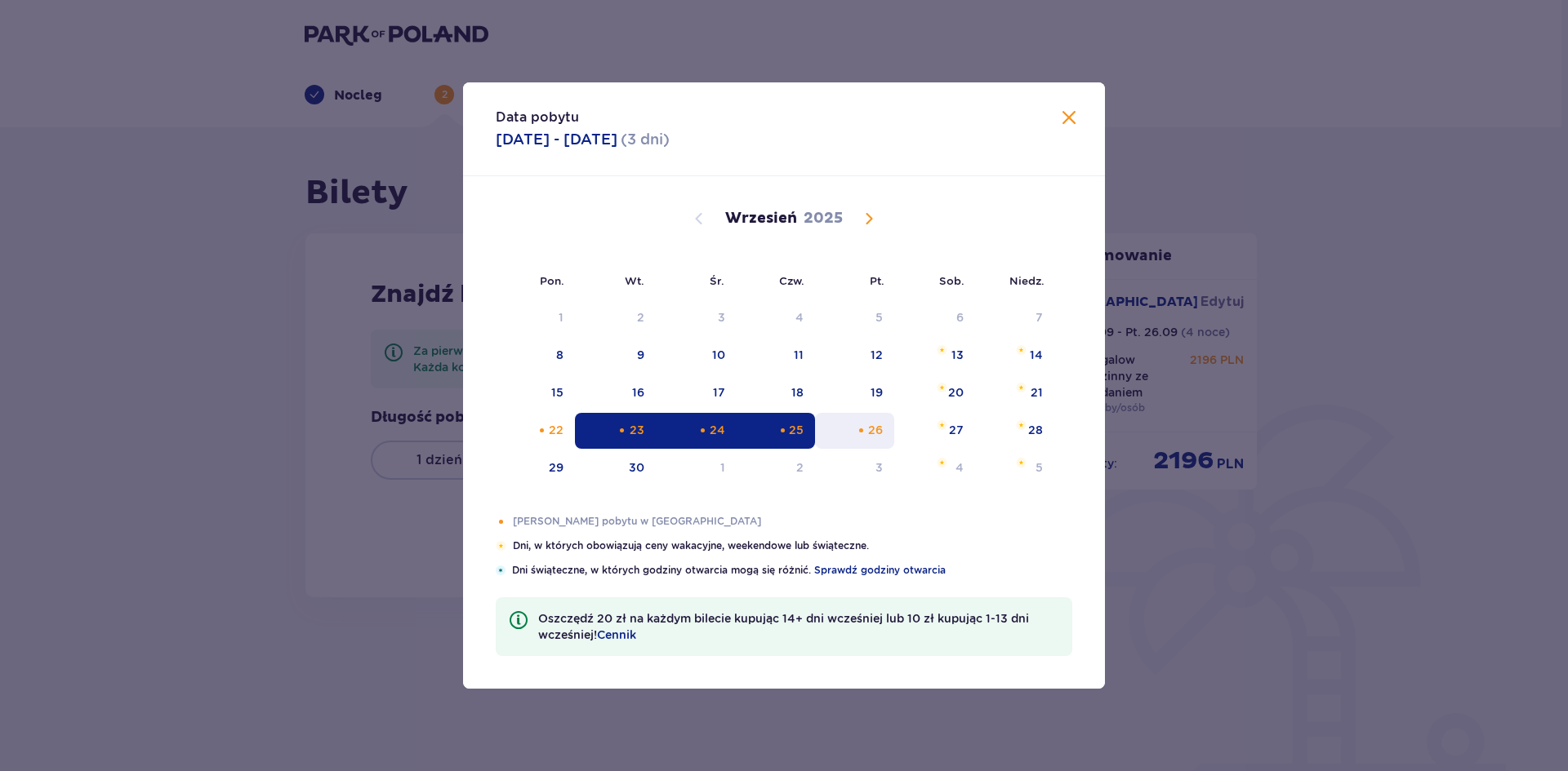
click at [869, 432] on div "26" at bounding box center [875, 430] width 14 height 16
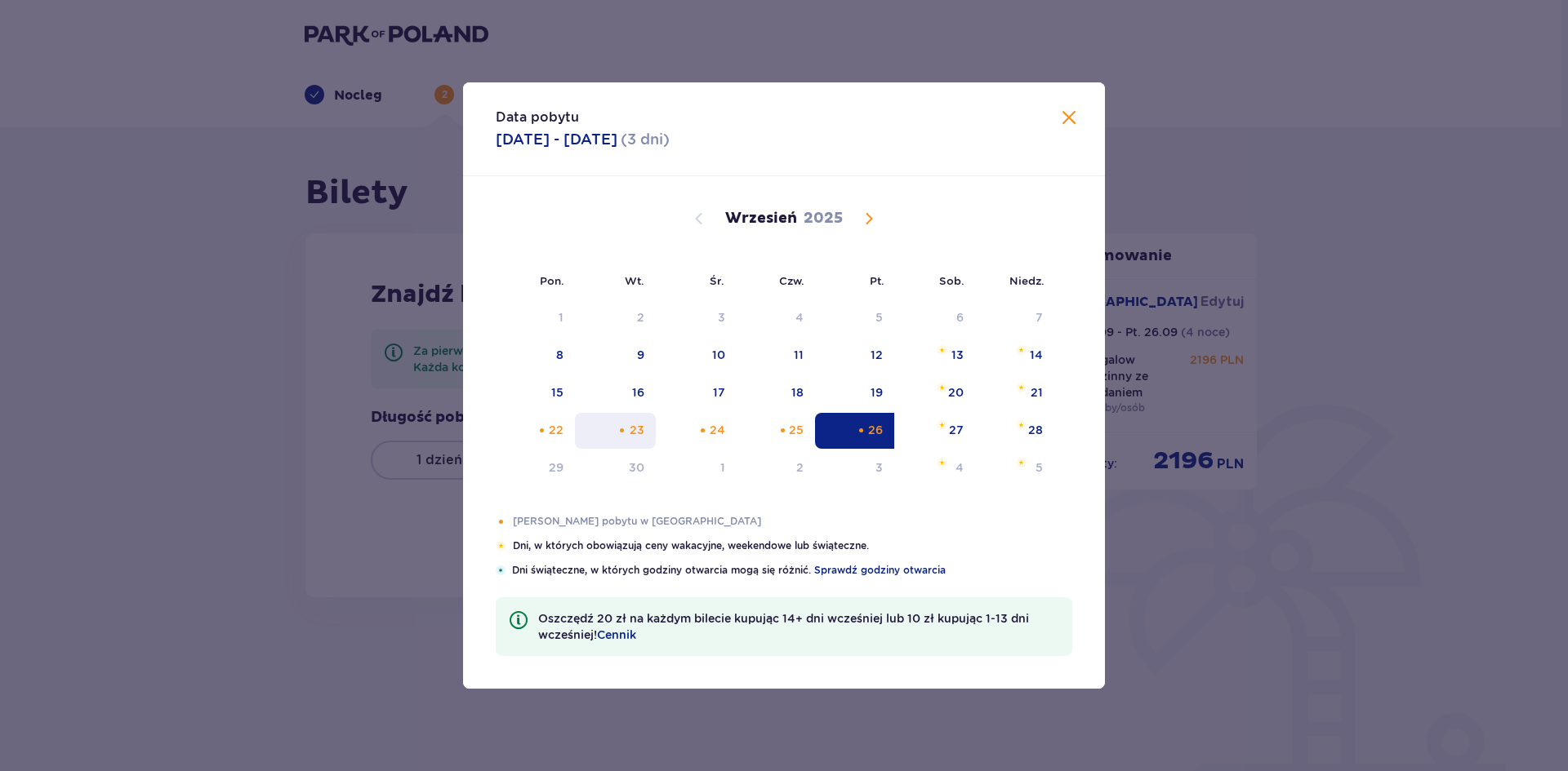
click at [648, 440] on div "23" at bounding box center [615, 431] width 80 height 36
click at [852, 434] on div "26" at bounding box center [854, 431] width 80 height 36
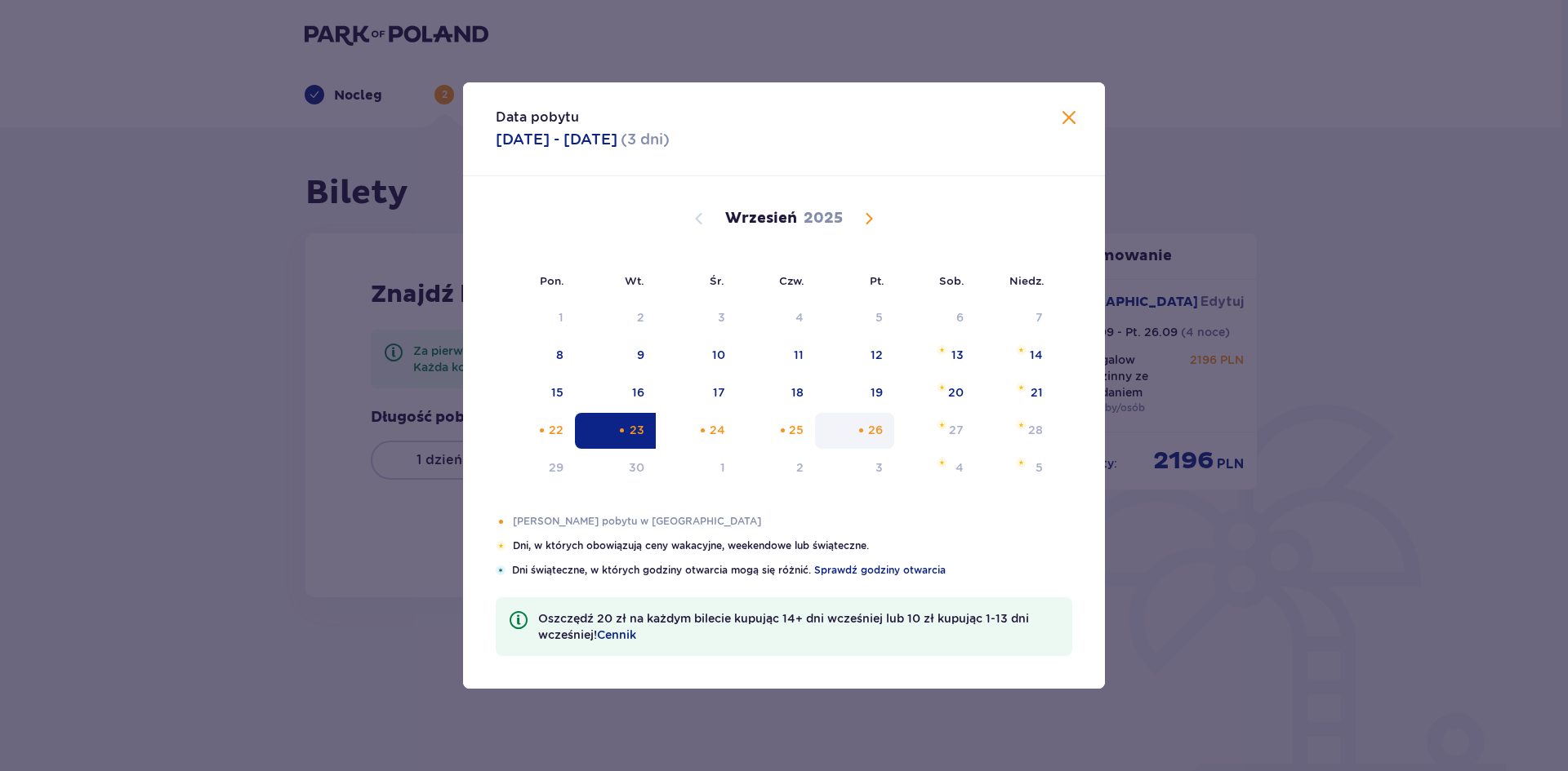
click at [852, 434] on div "26" at bounding box center [854, 431] width 80 height 36
click at [784, 444] on div "25" at bounding box center [776, 431] width 80 height 36
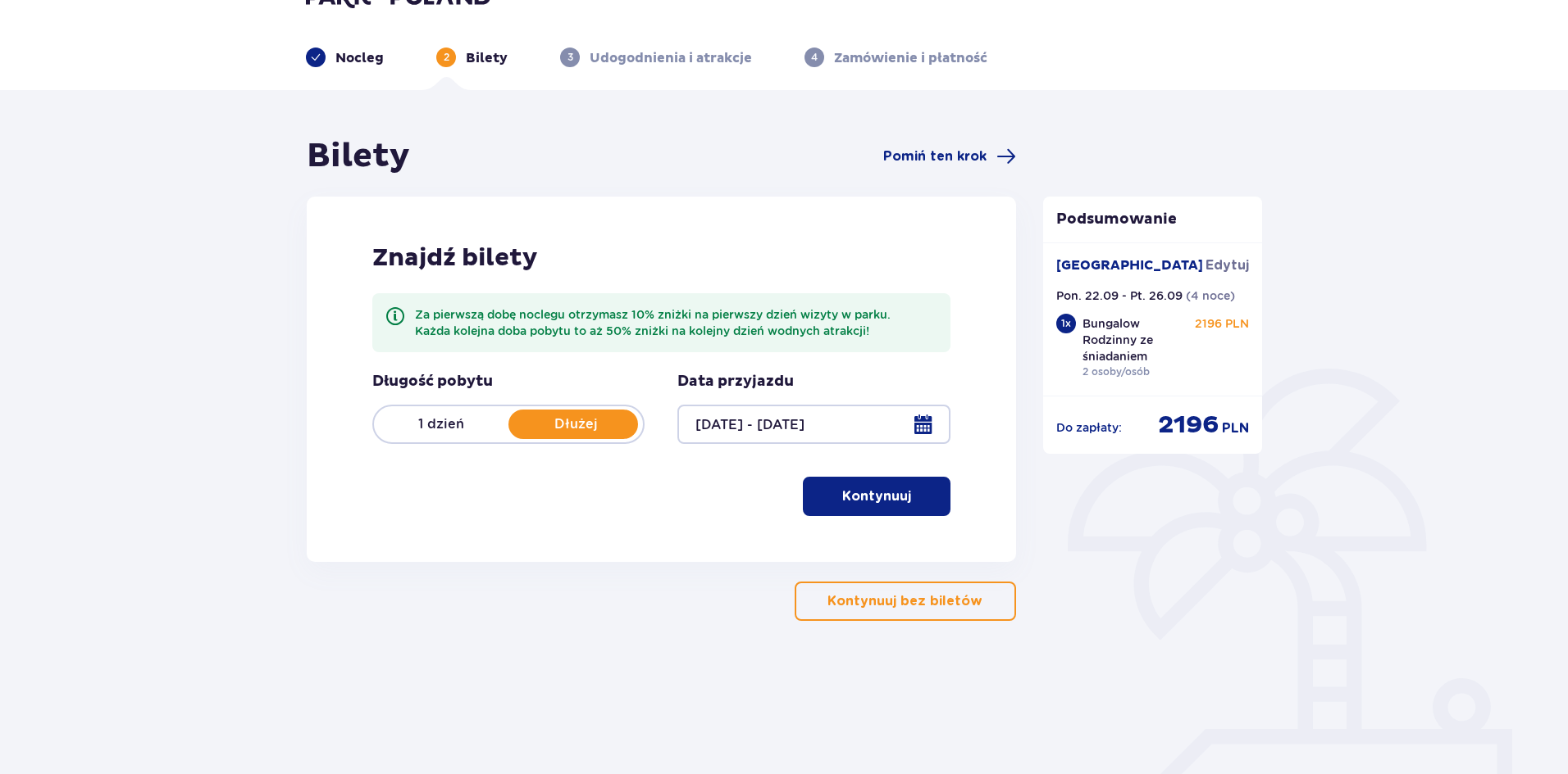
scroll to position [59, 0]
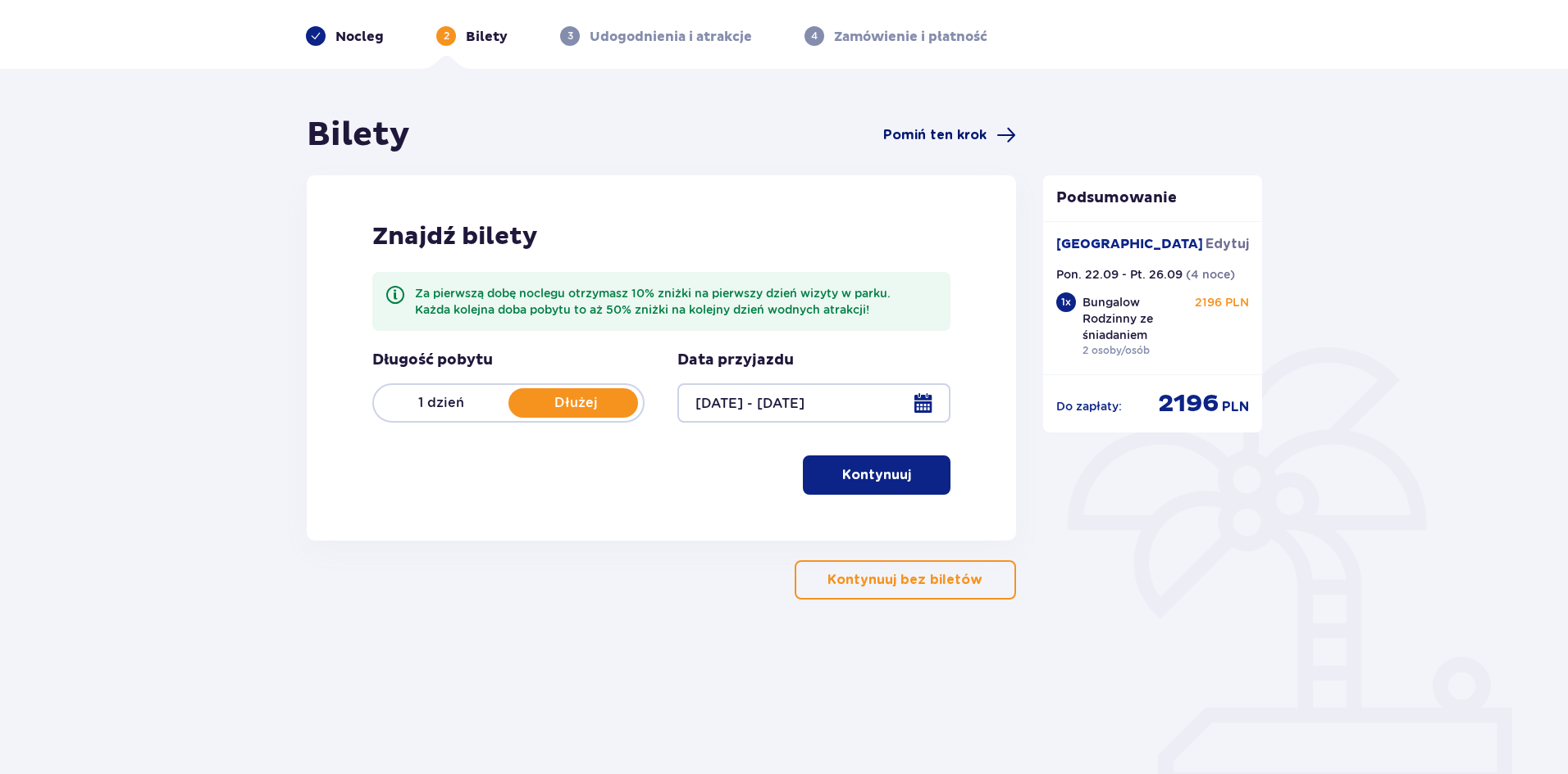
click at [955, 141] on span "Pomiń ten krok" at bounding box center [934, 135] width 103 height 18
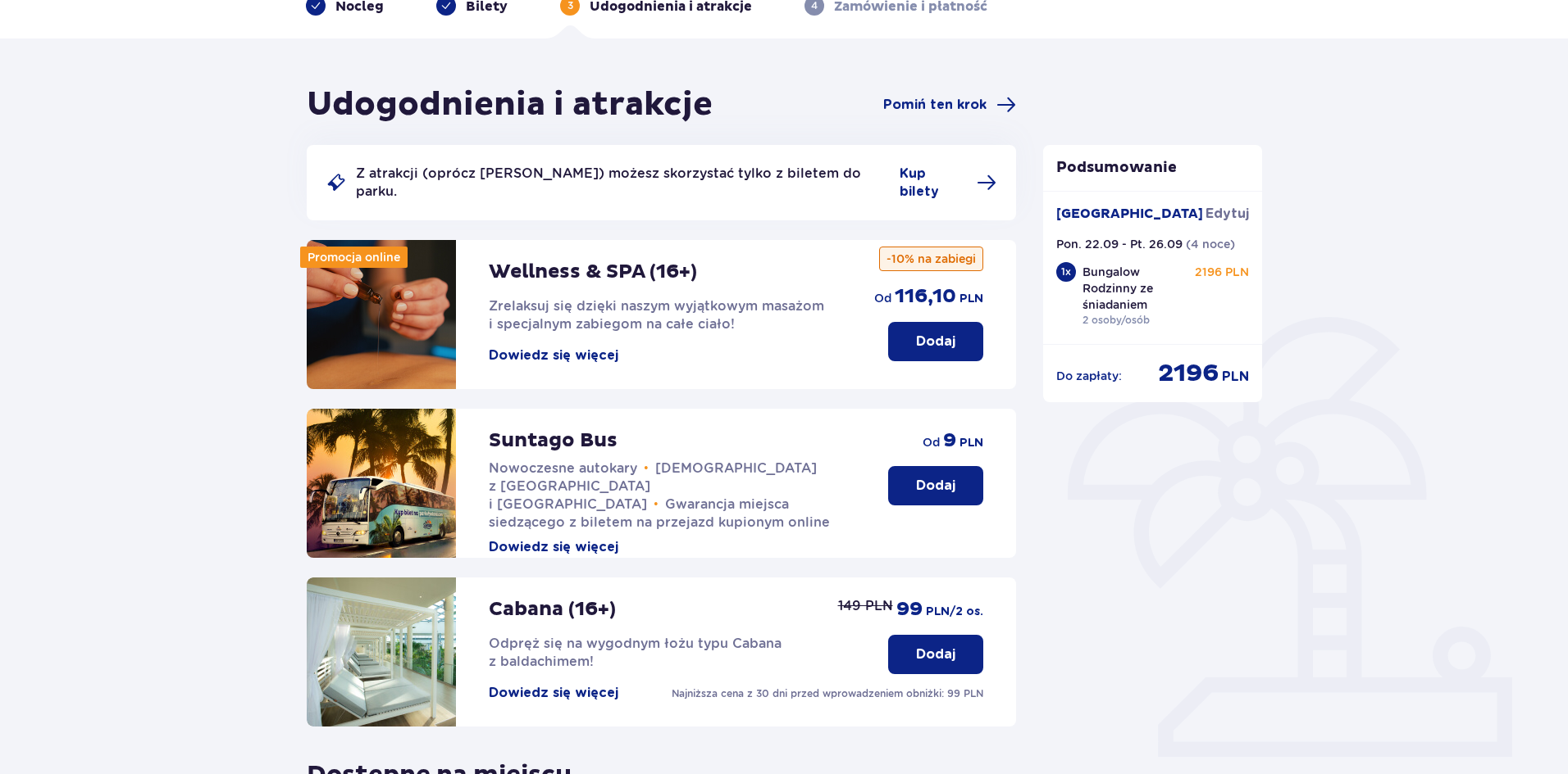
scroll to position [82, 0]
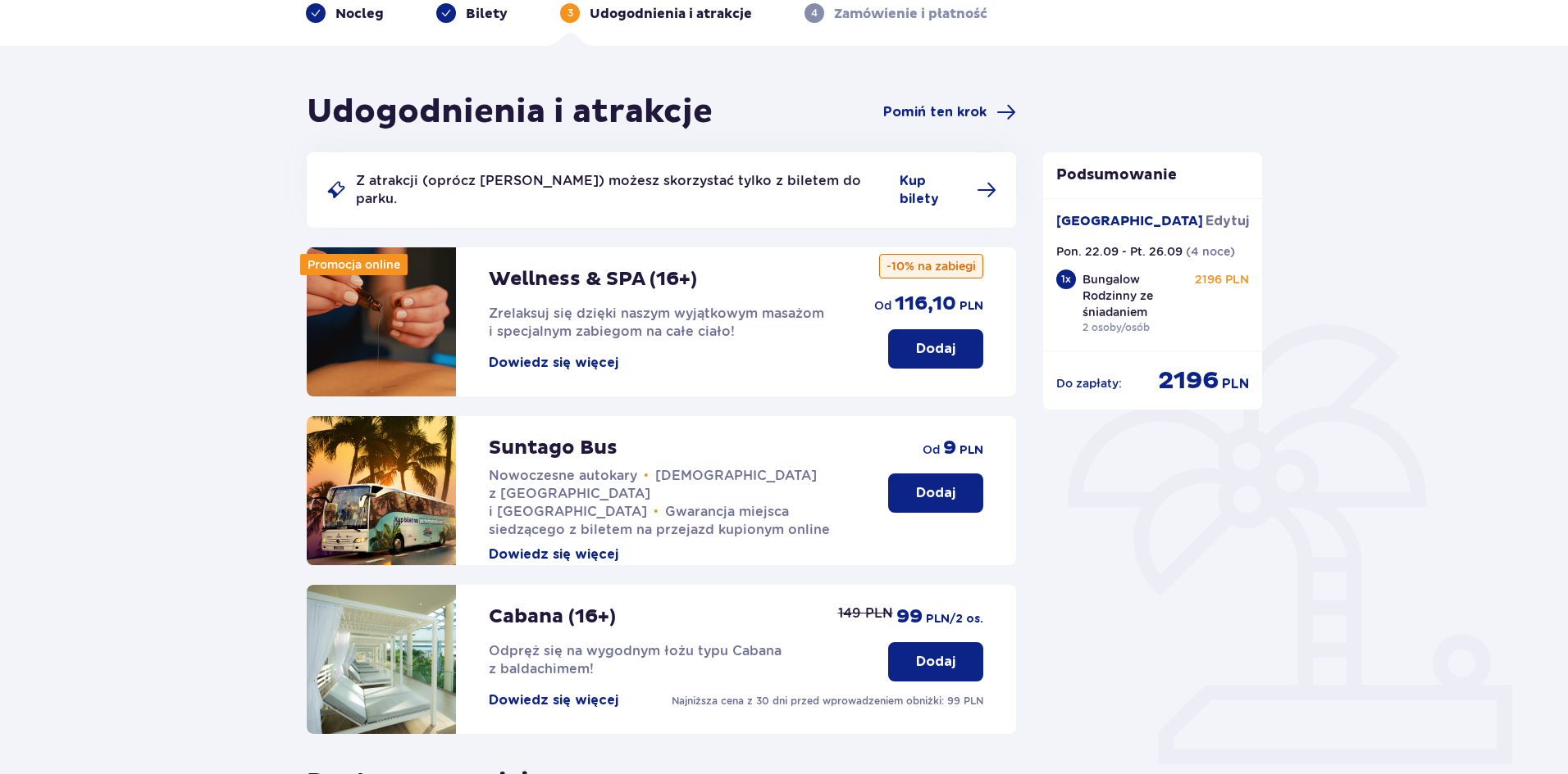
click at [917, 340] on p "Dodaj" at bounding box center [935, 349] width 39 height 18
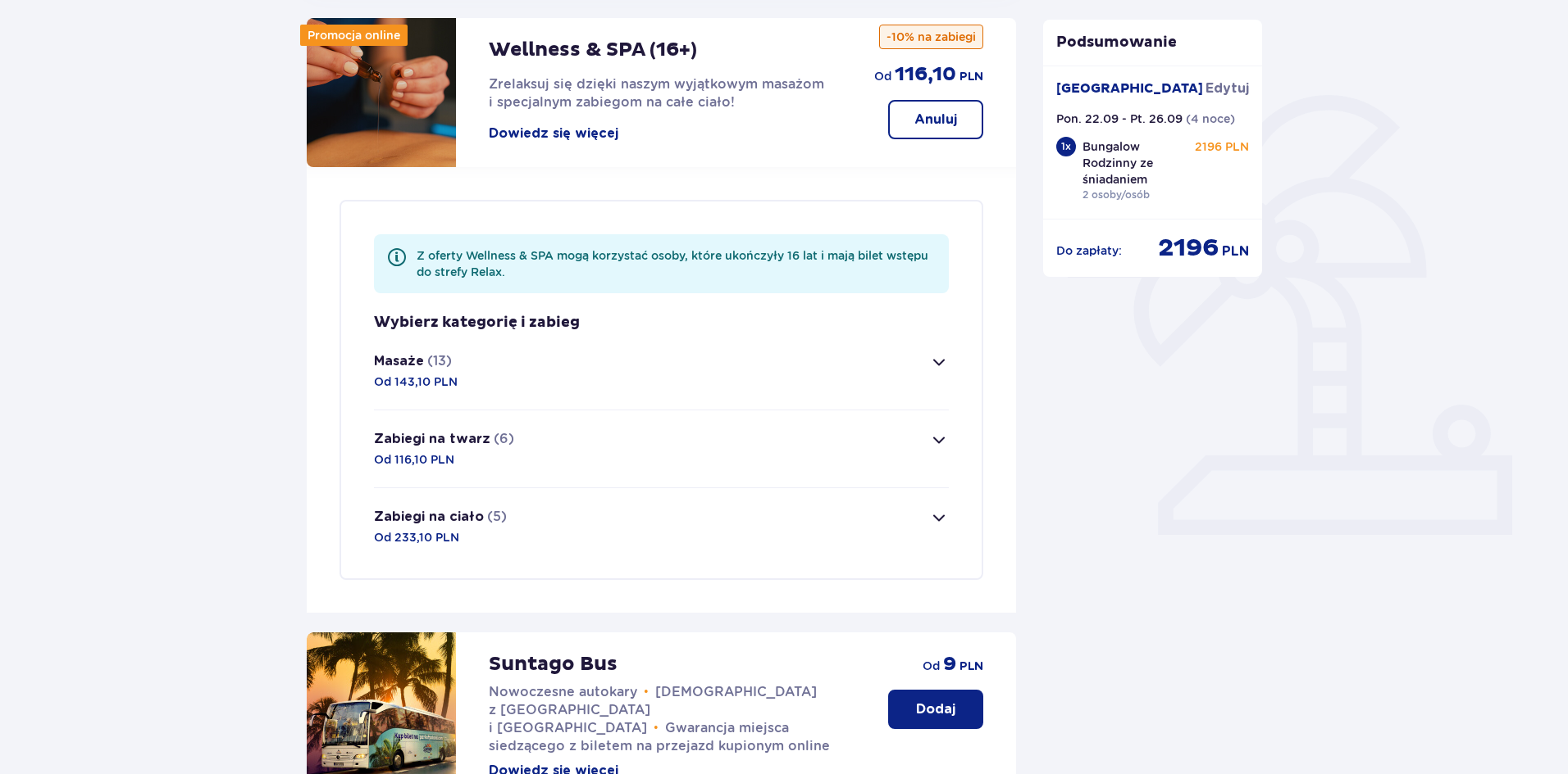
click at [863, 355] on button "Masaże (13) Od 143,10 PLN" at bounding box center [662, 371] width 575 height 77
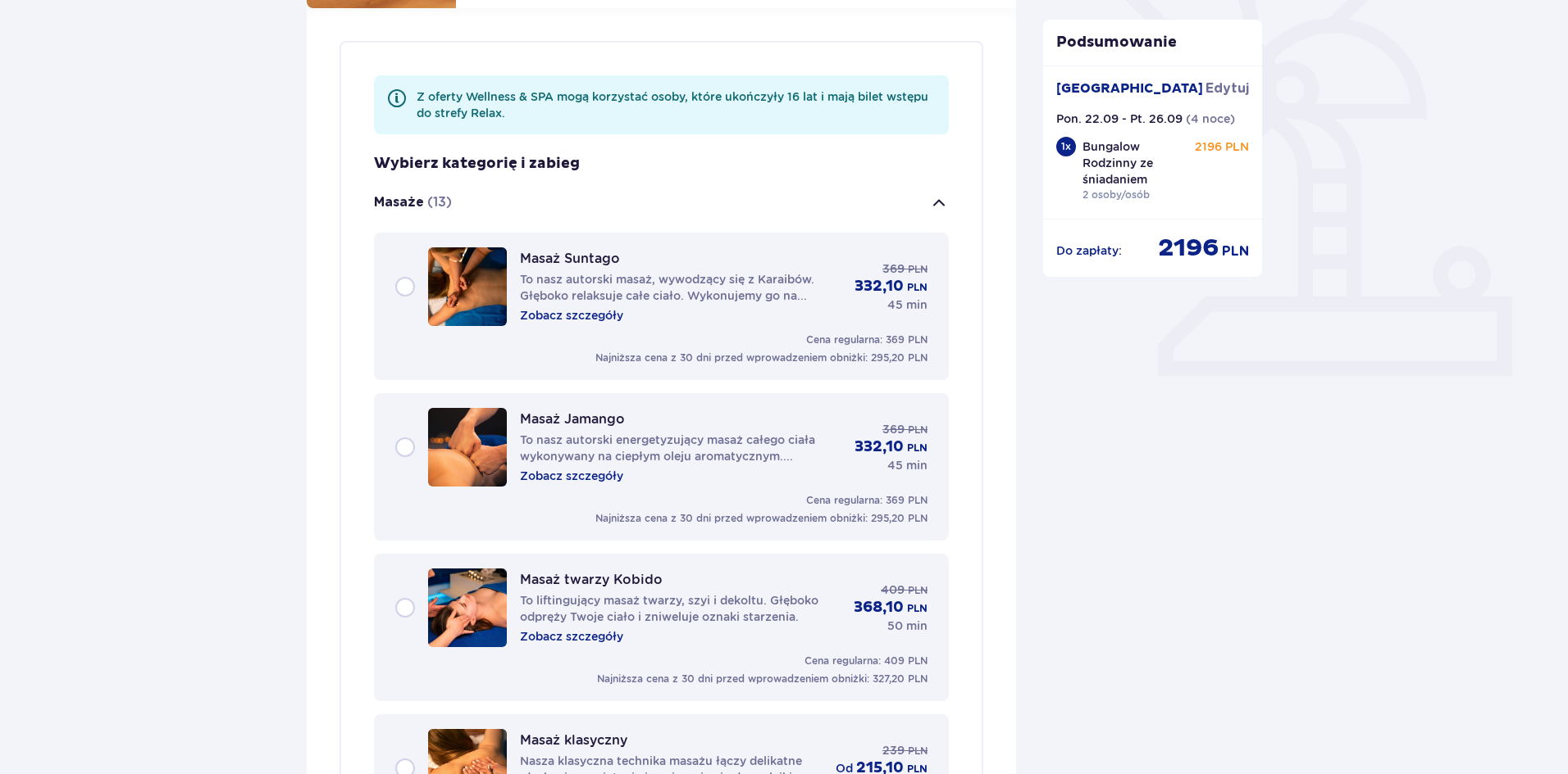
scroll to position [300, 0]
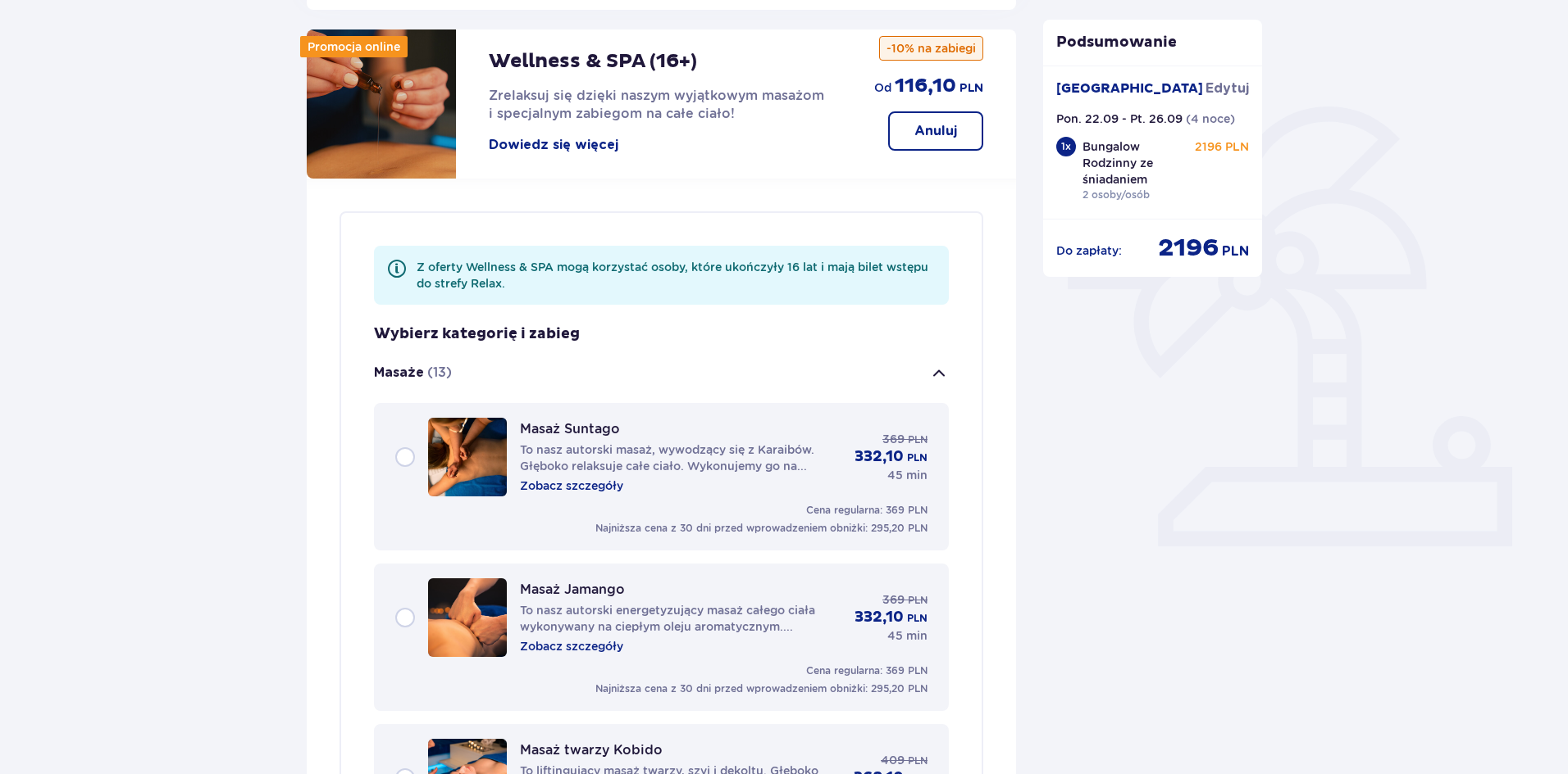
click at [454, 349] on button "Masaże (13)" at bounding box center [662, 373] width 575 height 59
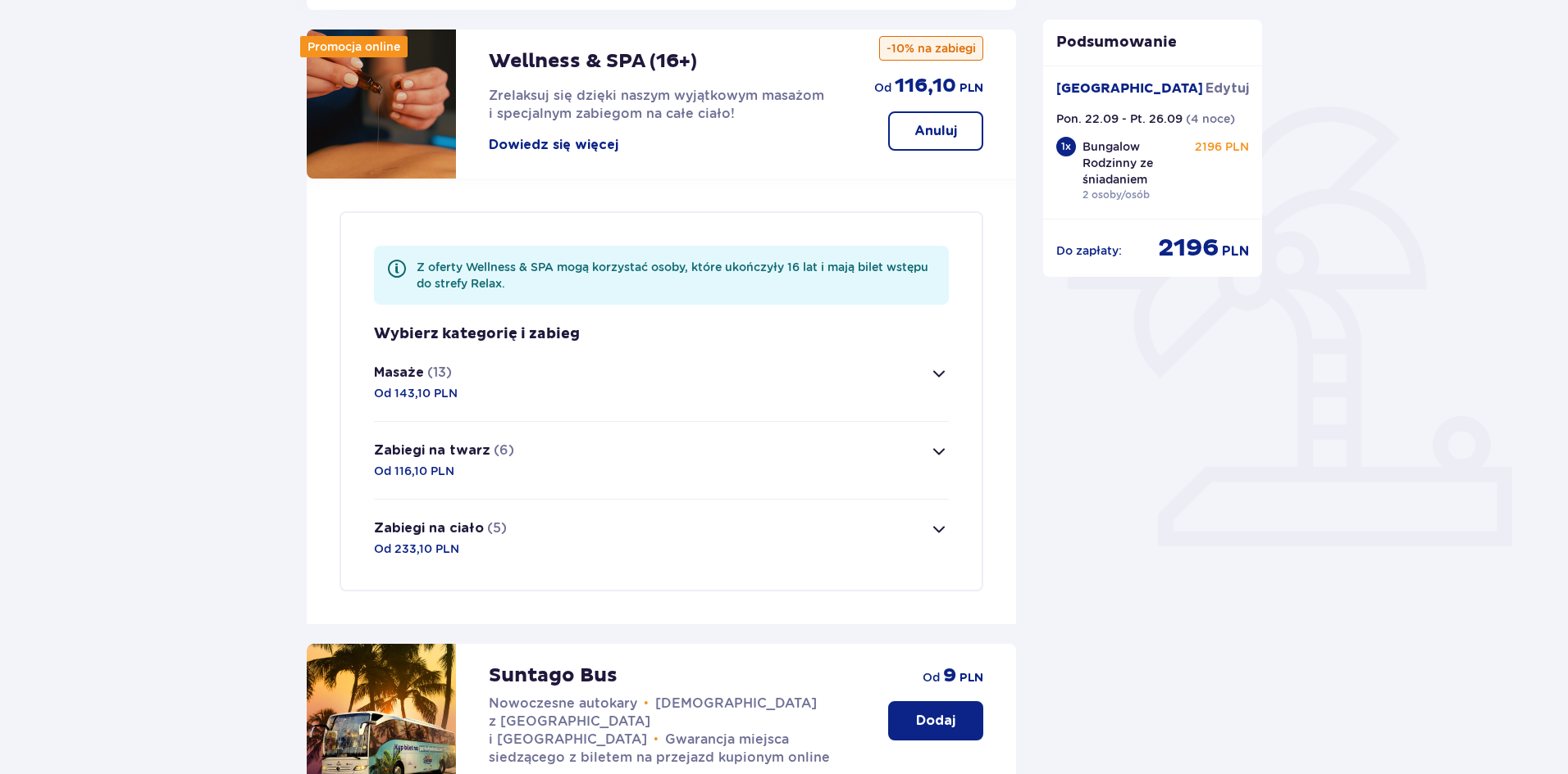
click at [527, 517] on button "Zabiegi na ciało (5) Od 233,10 PLN" at bounding box center [662, 538] width 575 height 77
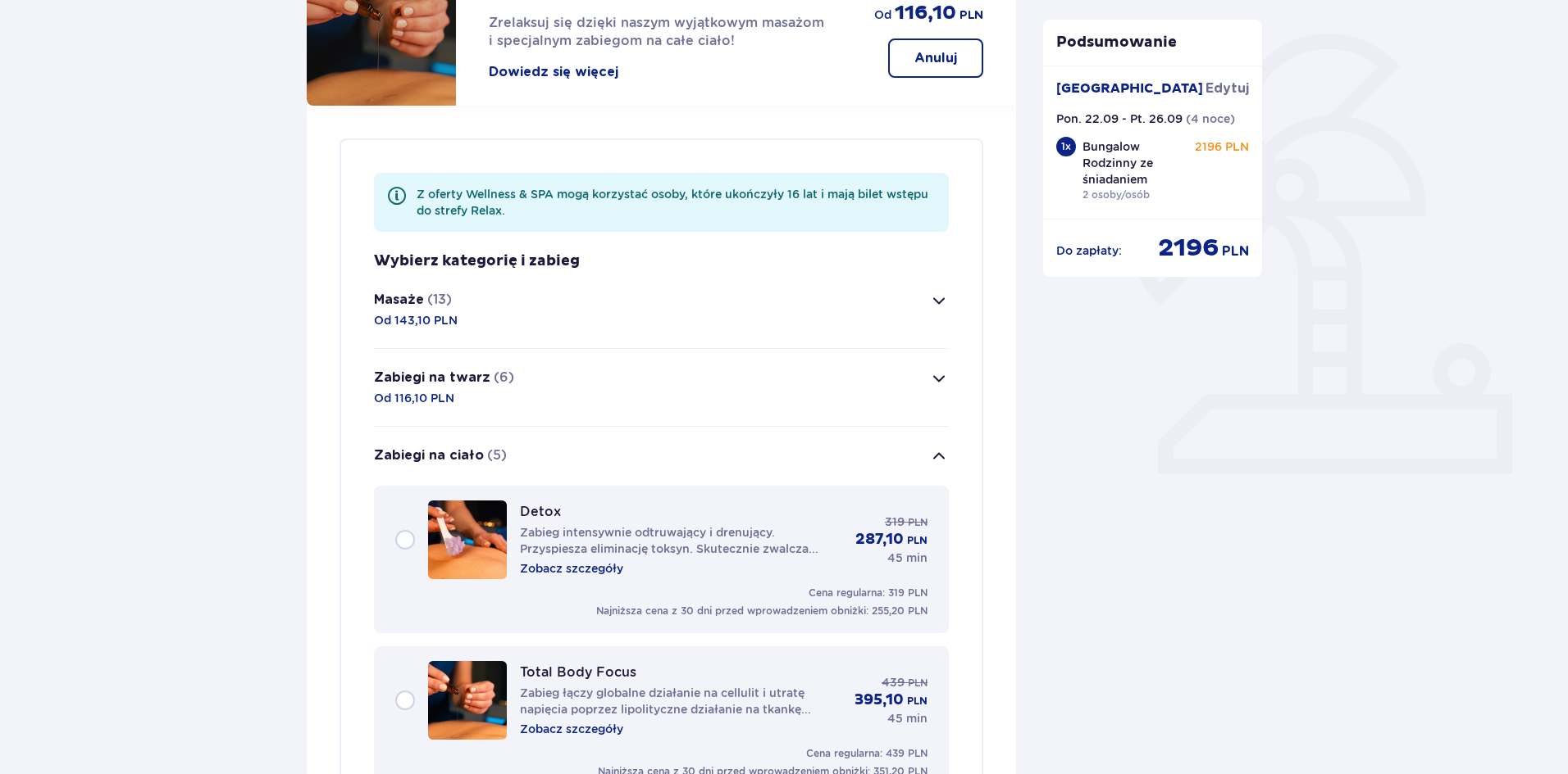
scroll to position [127, 0]
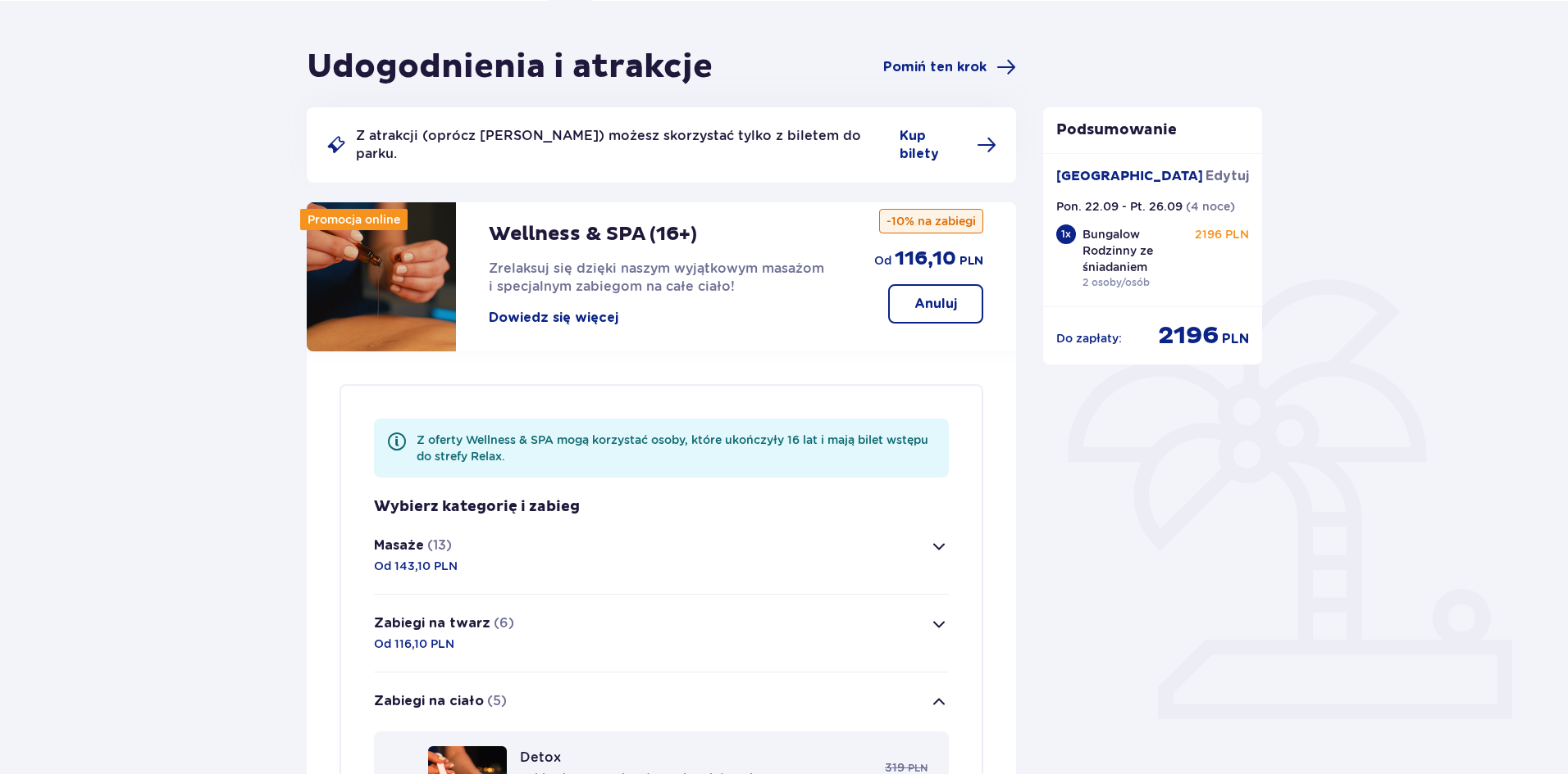
click at [617, 680] on button "Zabiegi na ciało (5)" at bounding box center [662, 702] width 575 height 59
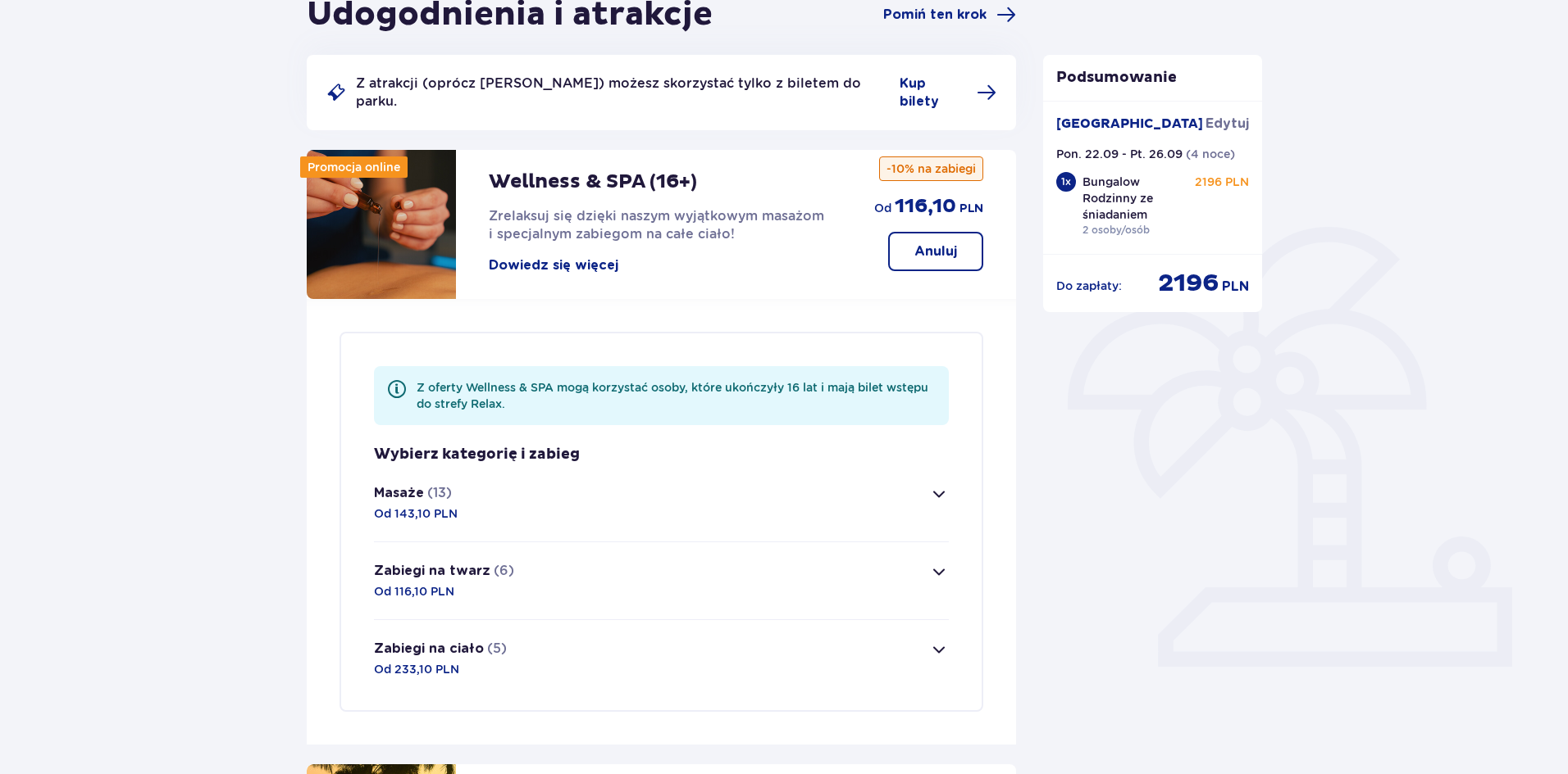
scroll to position [209, 0]
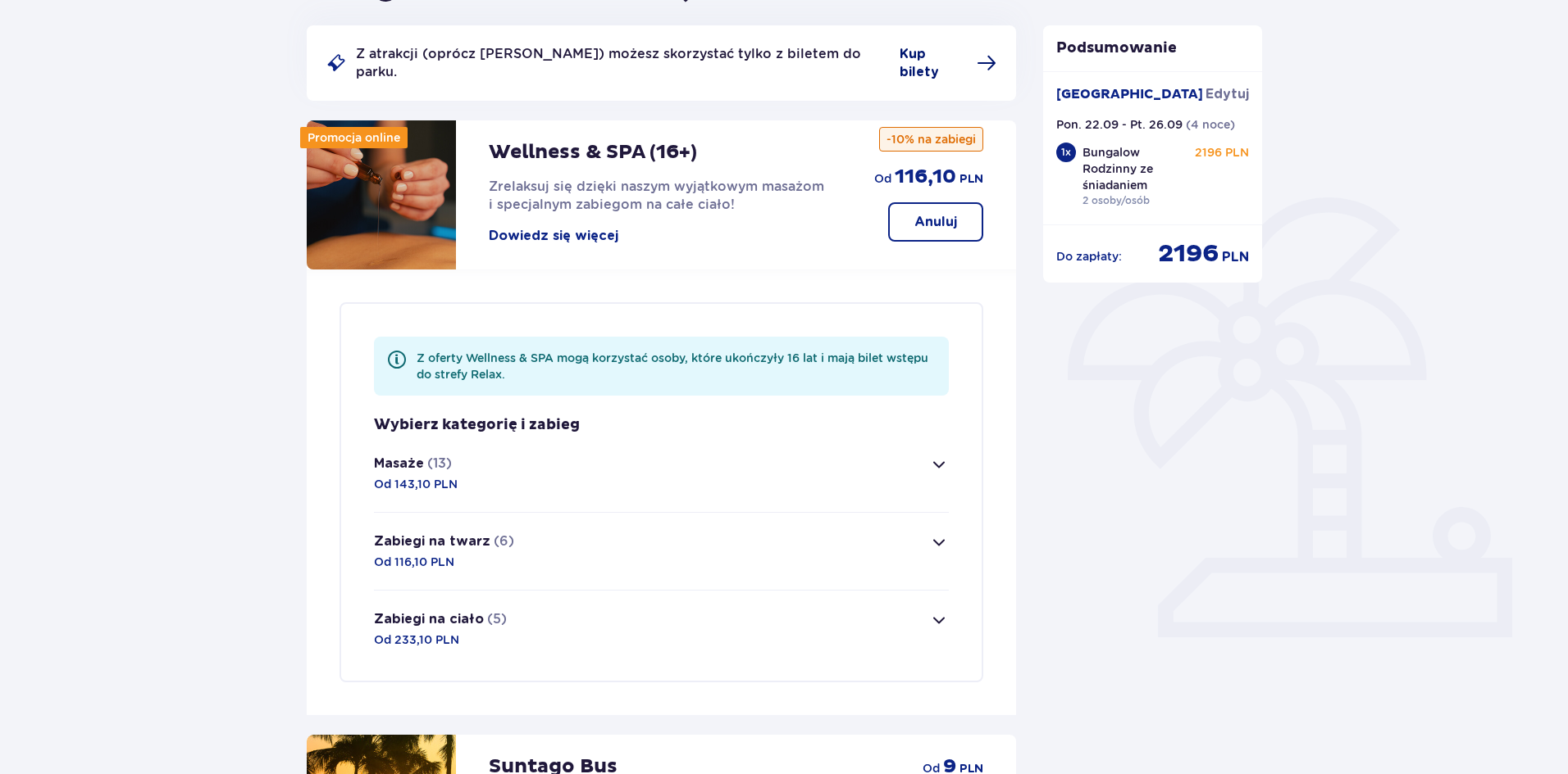
click at [942, 51] on span "Kup bilety" at bounding box center [933, 63] width 67 height 37
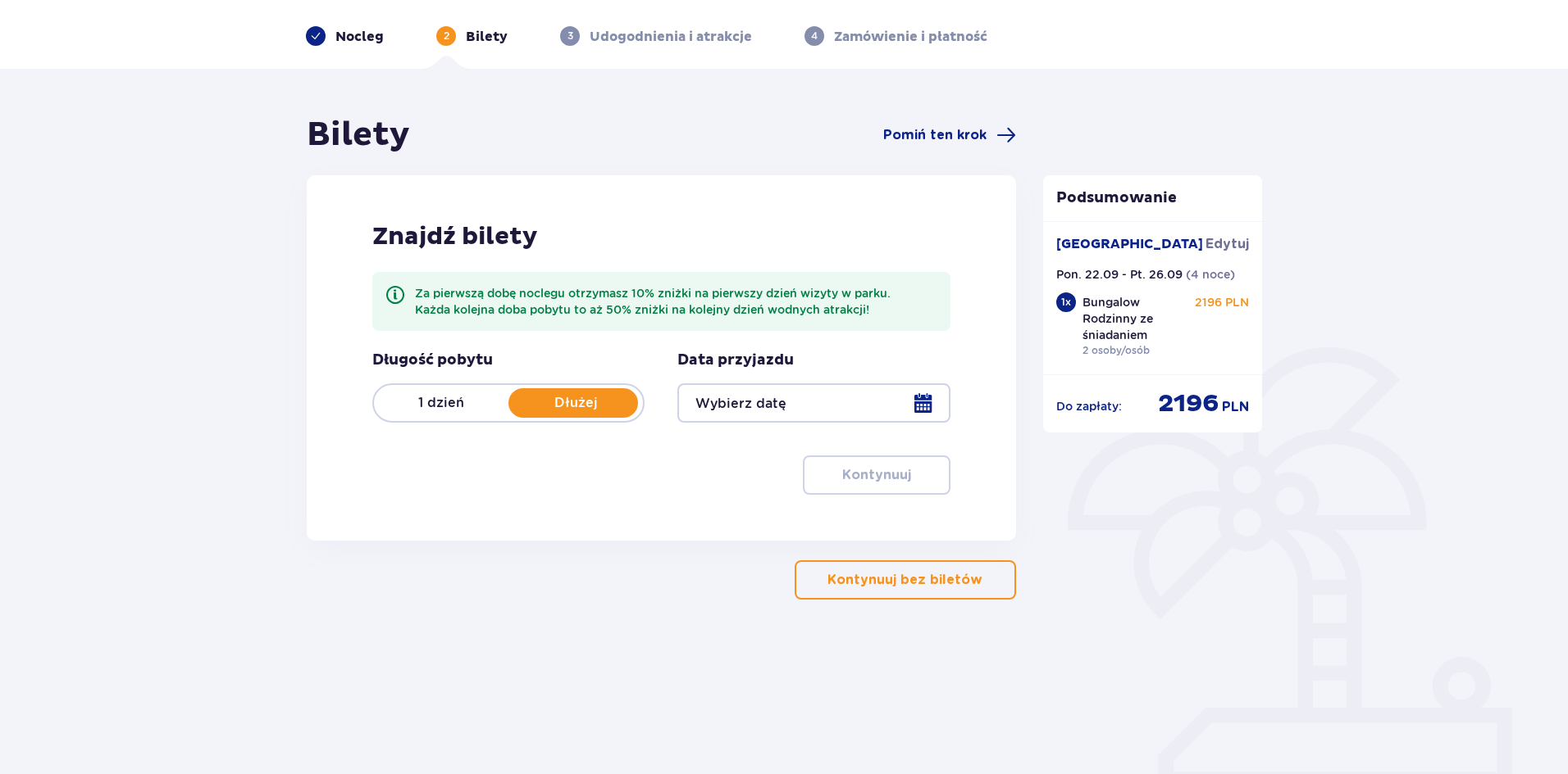
scroll to position [59, 0]
click at [972, 134] on span "Pomiń ten krok" at bounding box center [934, 135] width 103 height 18
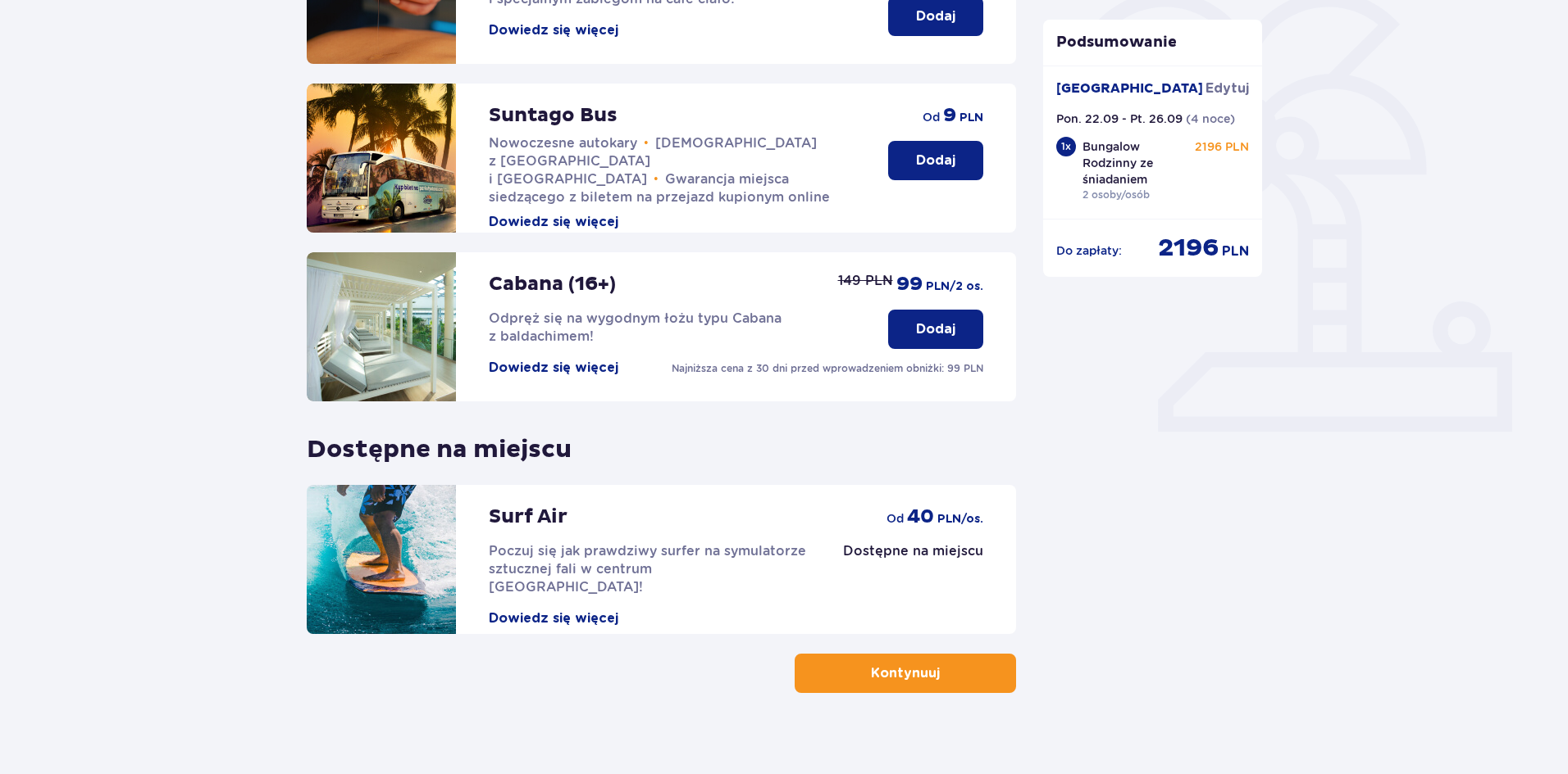
scroll to position [415, 0]
click at [936, 670] on button "Kontynuuj" at bounding box center [905, 672] width 221 height 39
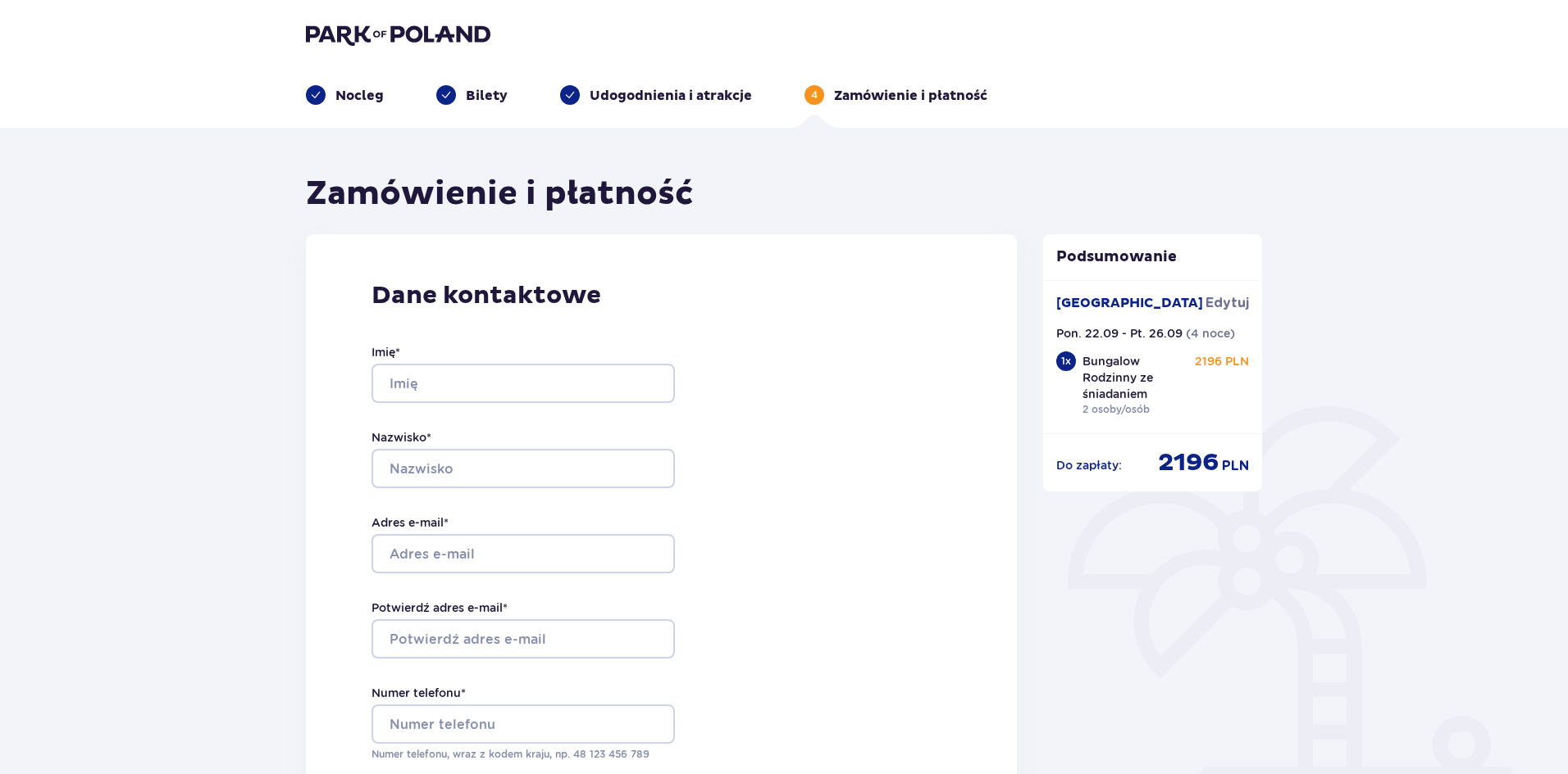
click at [625, 93] on p "Udogodnienia i atrakcje" at bounding box center [670, 95] width 163 height 18
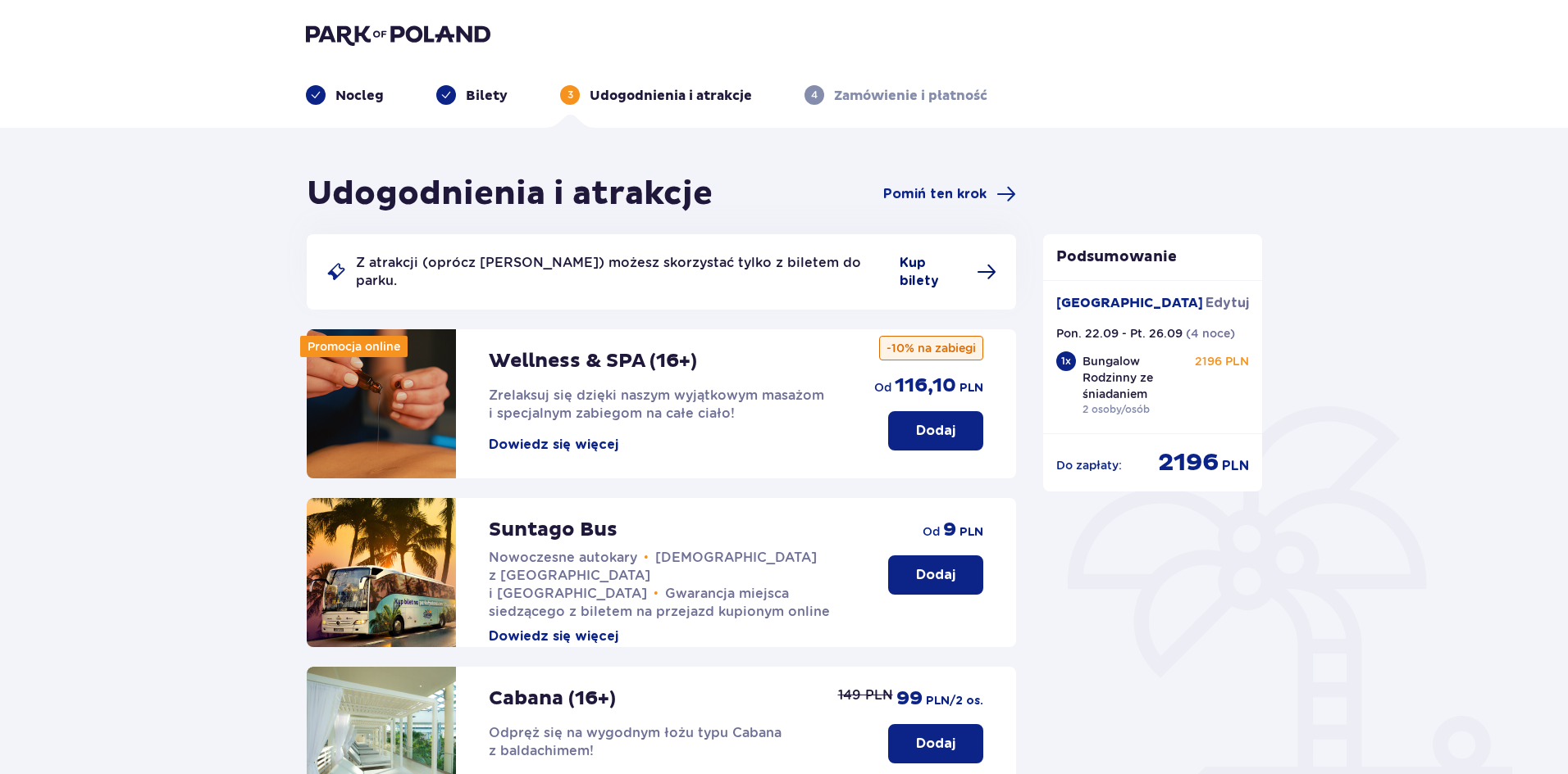
click at [920, 267] on span "Kup bilety" at bounding box center [933, 272] width 67 height 37
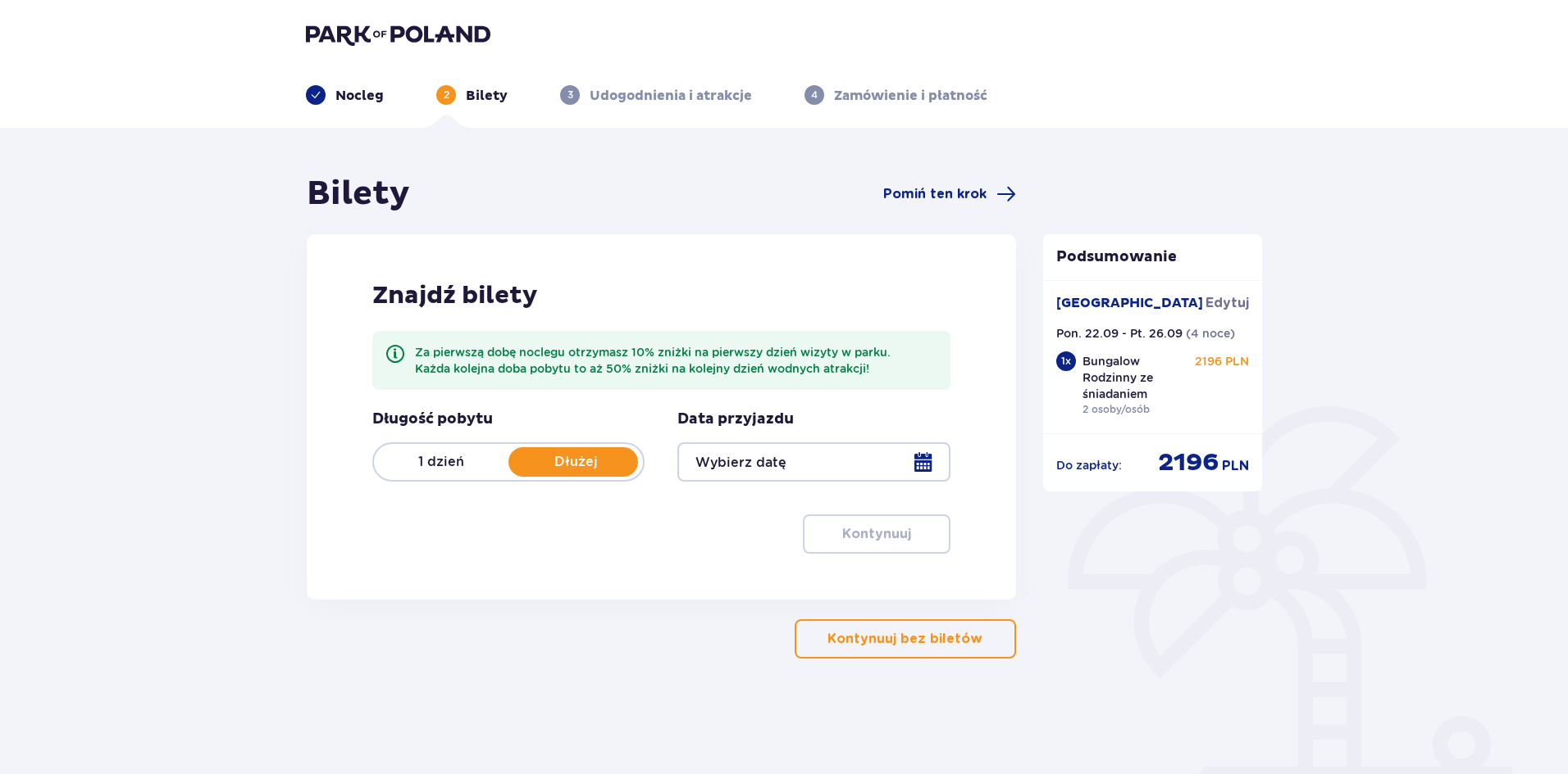
click at [791, 469] on div at bounding box center [813, 462] width 272 height 39
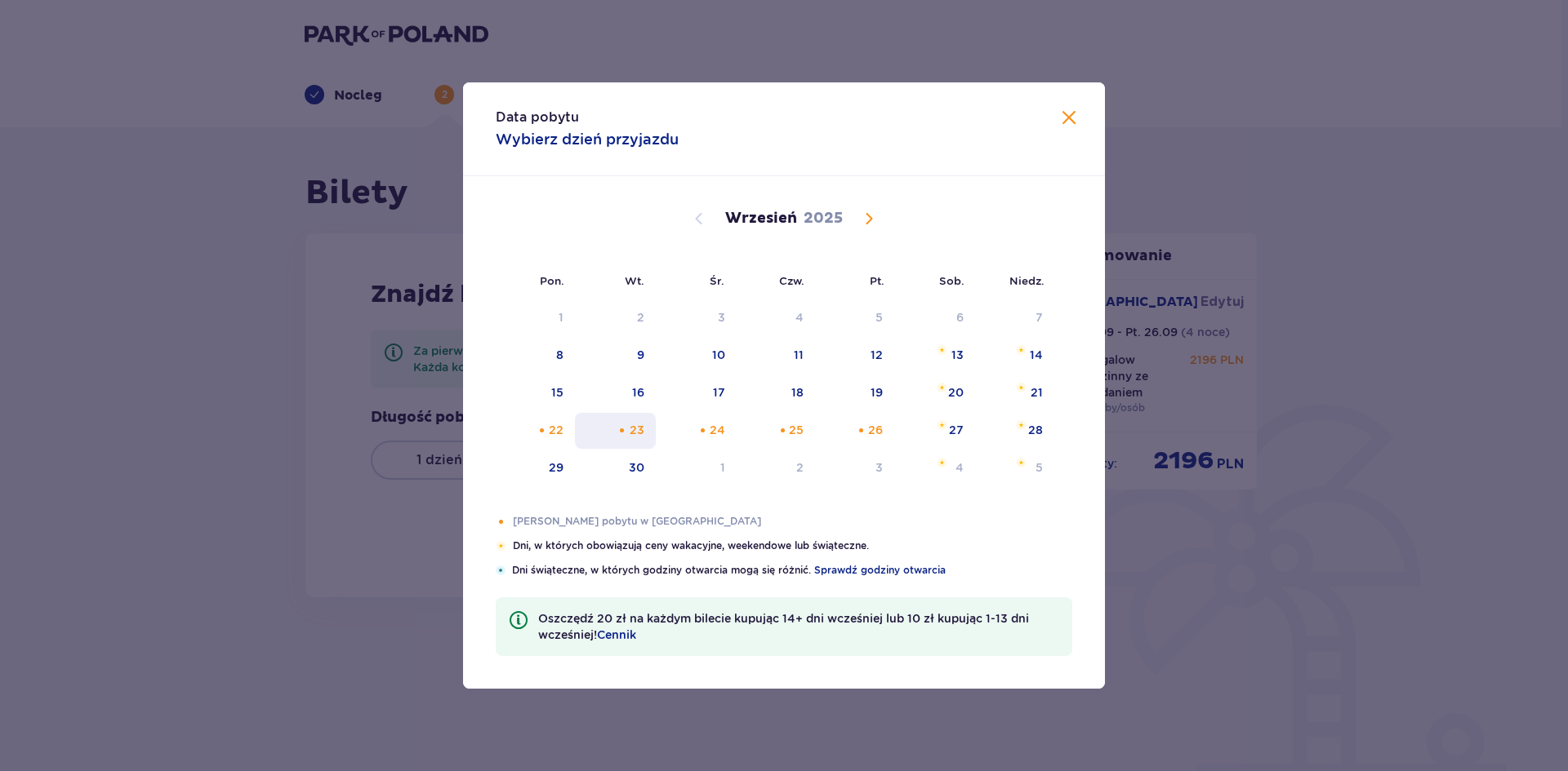
click at [600, 435] on div "23" at bounding box center [615, 431] width 80 height 36
click at [851, 440] on div "26" at bounding box center [854, 431] width 80 height 36
click at [805, 438] on div "25" at bounding box center [776, 431] width 80 height 36
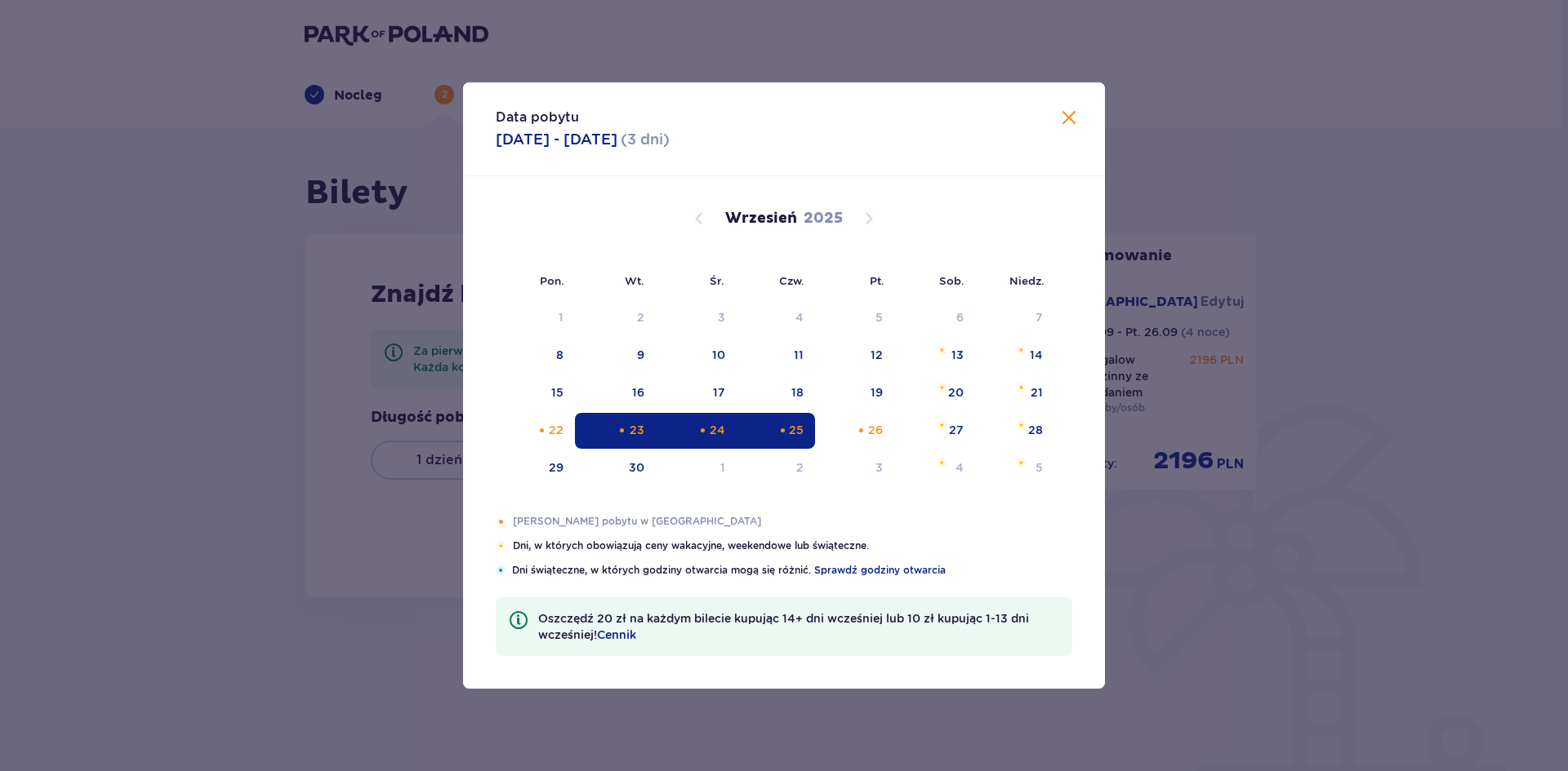
type input "[DATE] - [DATE]"
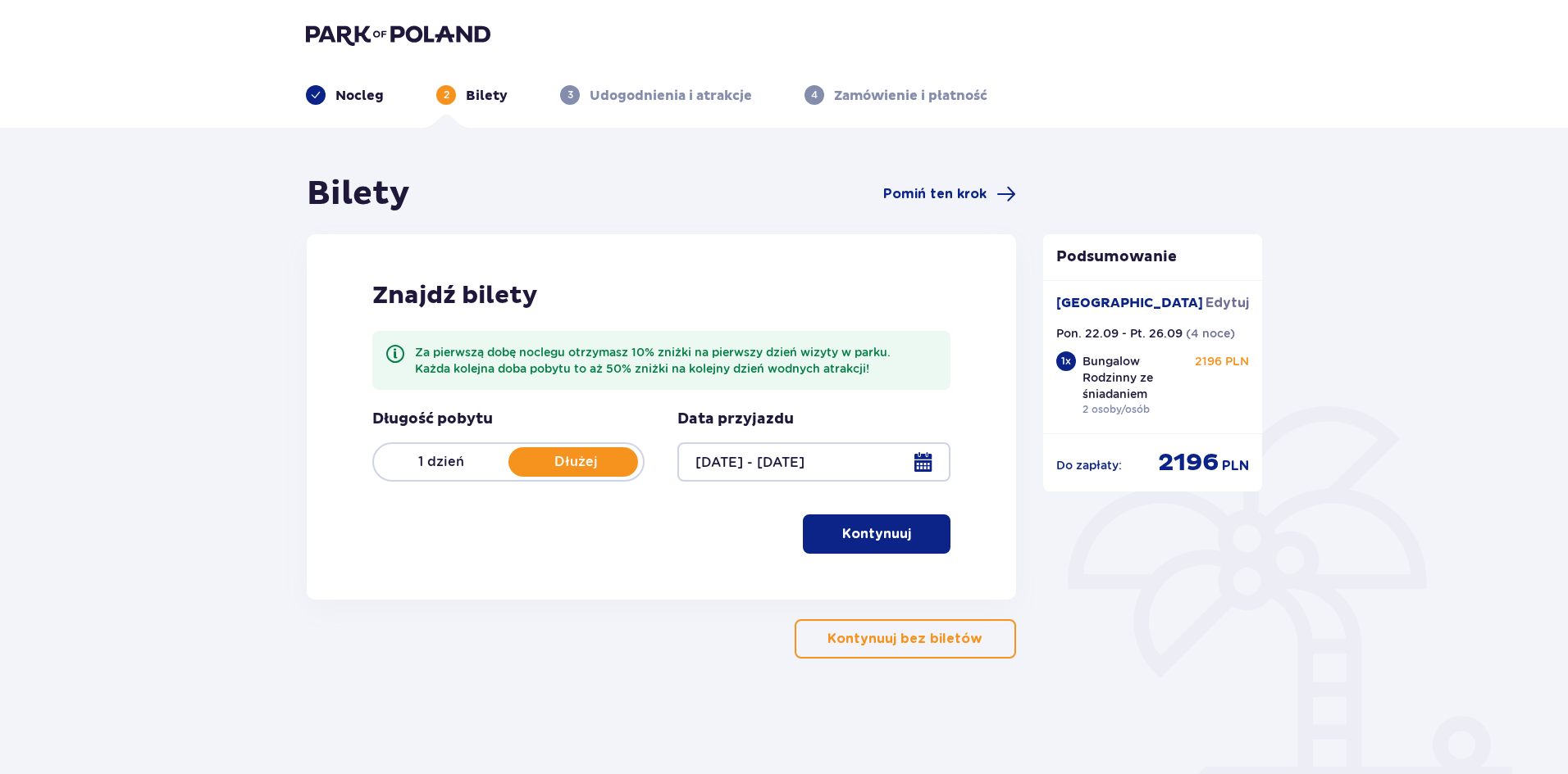
click at [893, 530] on p "Kontynuuj" at bounding box center [876, 534] width 69 height 18
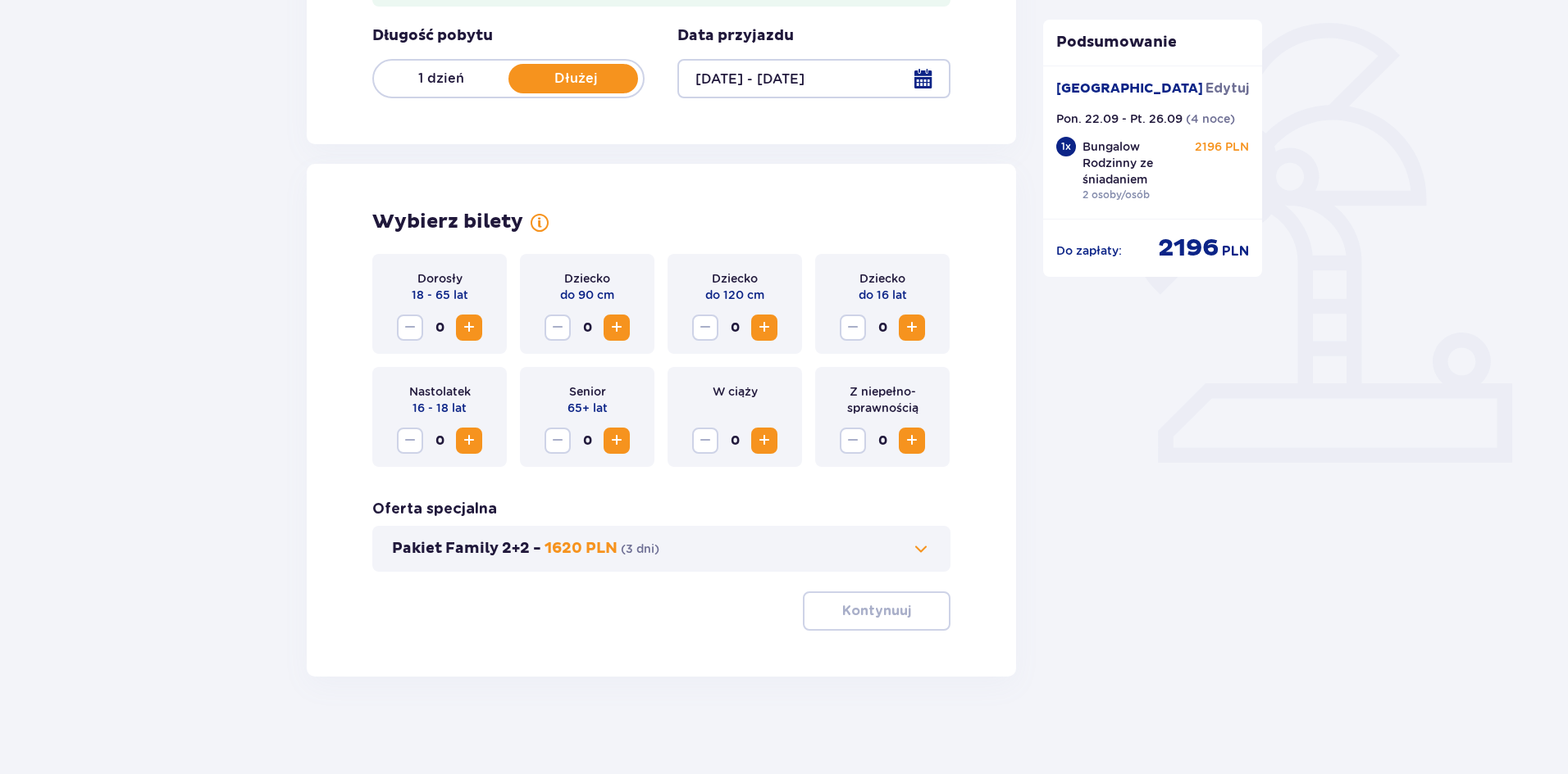
scroll to position [385, 0]
click at [761, 329] on span "Increase" at bounding box center [764, 327] width 19 height 19
click at [619, 321] on span "Increase" at bounding box center [617, 327] width 19 height 19
click at [472, 333] on span "Increase" at bounding box center [468, 327] width 19 height 19
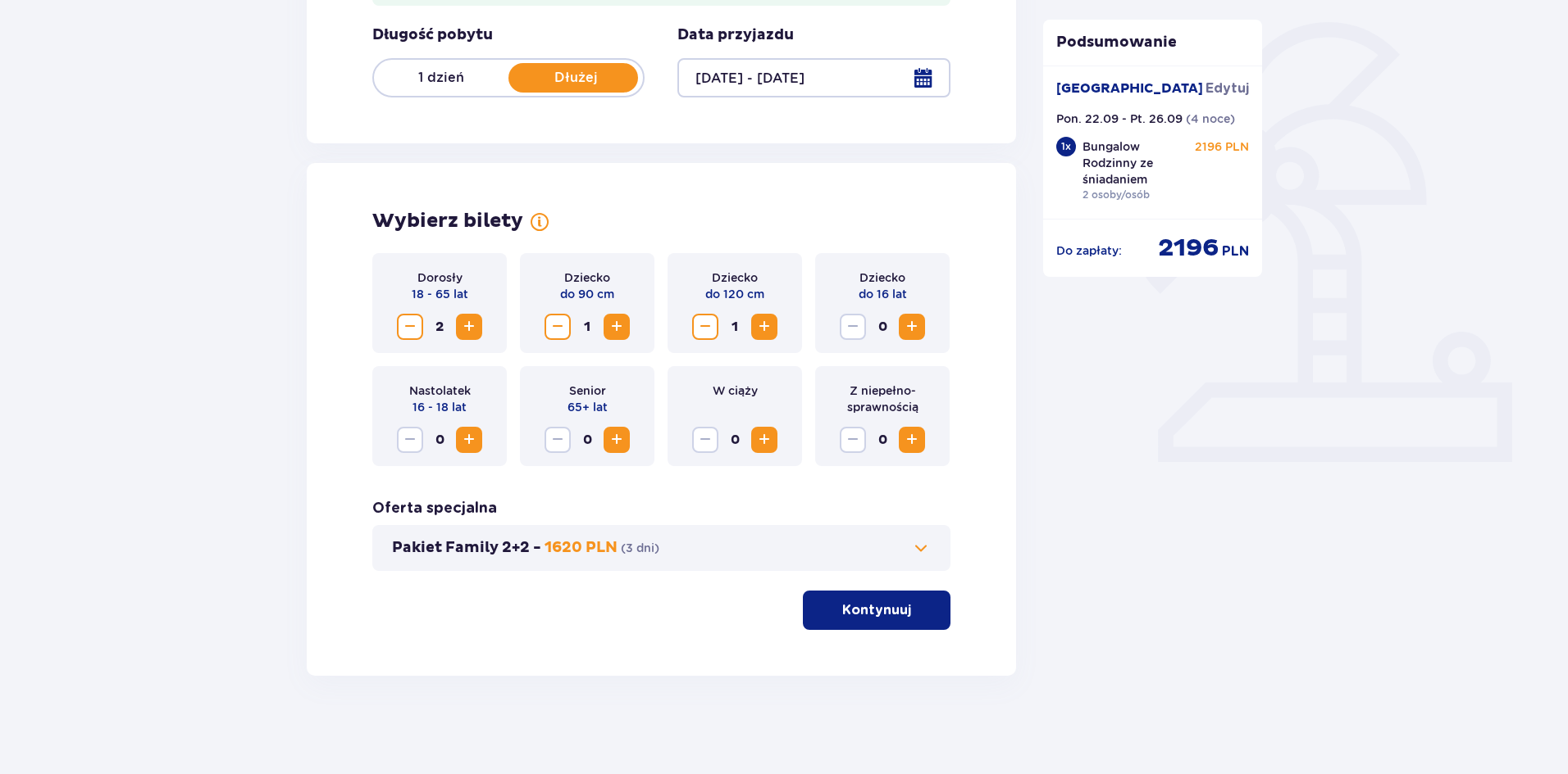
click at [902, 552] on button "Pakiet Family 2+2 - 1620 PLN ( 3 dni )" at bounding box center [661, 548] width 539 height 19
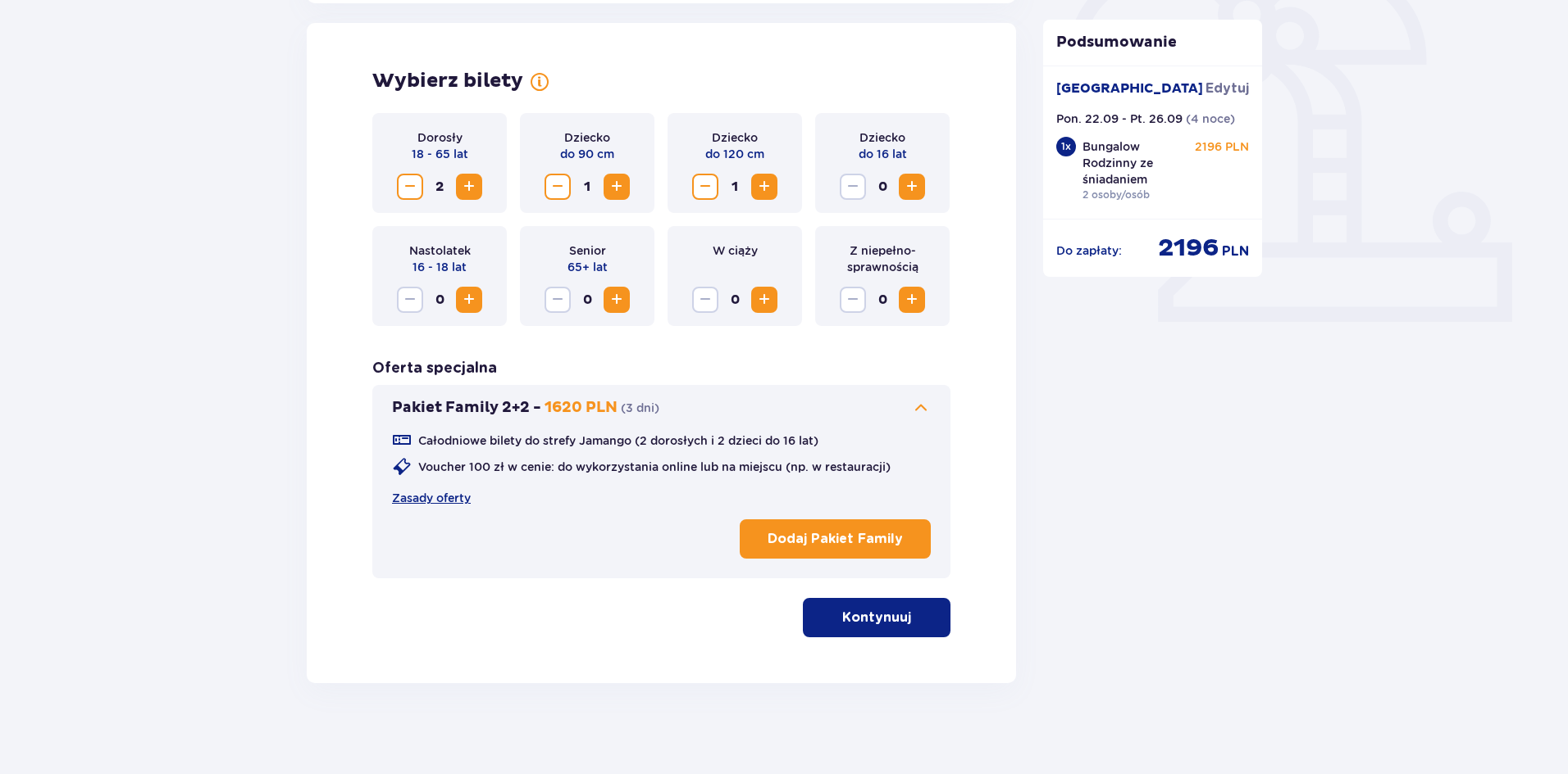
scroll to position [528, 0]
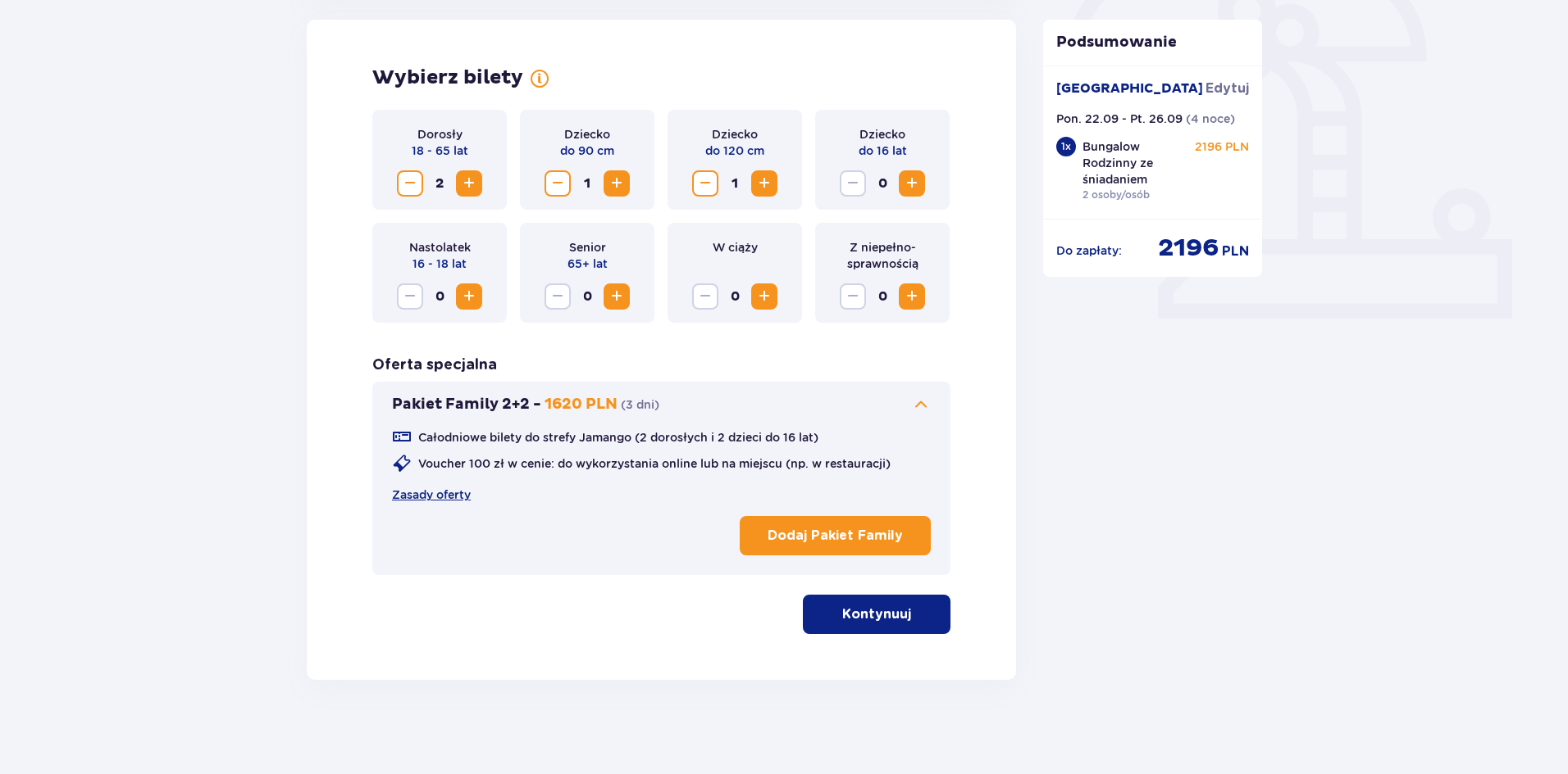
click at [863, 611] on p "Kontynuuj" at bounding box center [876, 614] width 69 height 18
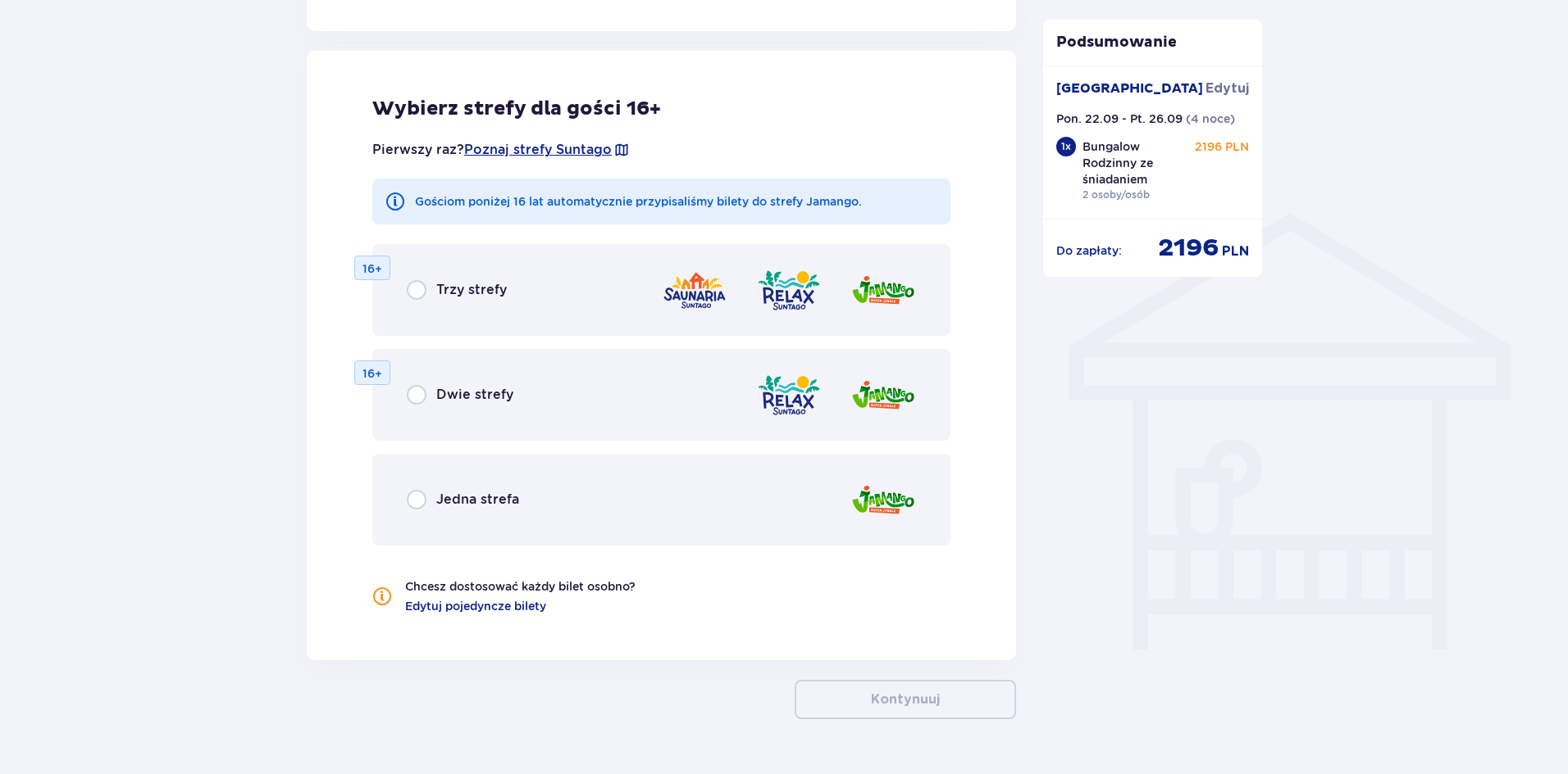
scroll to position [1130, 0]
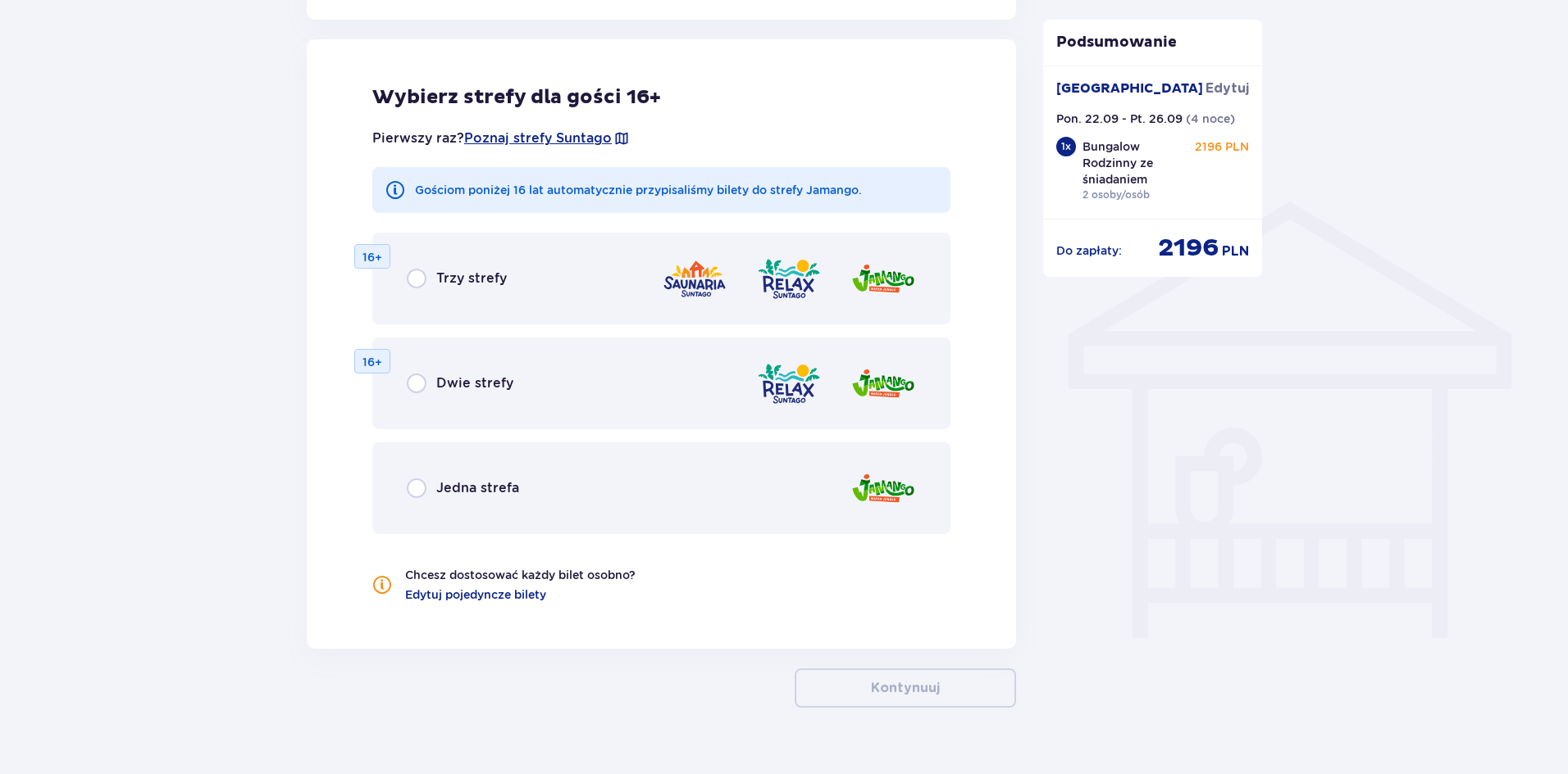
click at [436, 495] on div "Jedna strefa" at bounding box center [463, 488] width 113 height 19
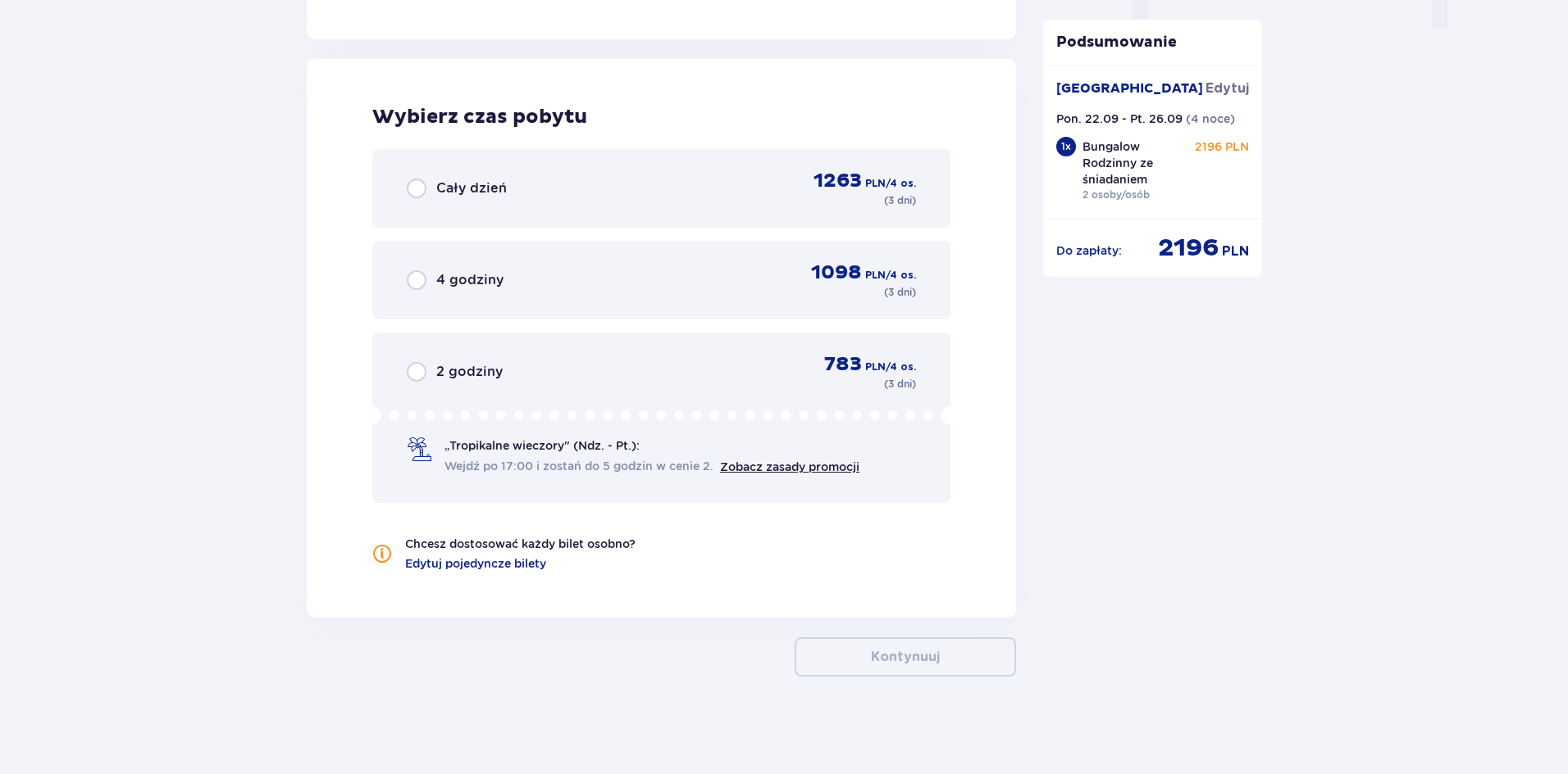
scroll to position [1740, 0]
click at [409, 200] on div "Cały dzień 1263 PLN / 4 os. ( 3 dni )" at bounding box center [661, 187] width 509 height 39
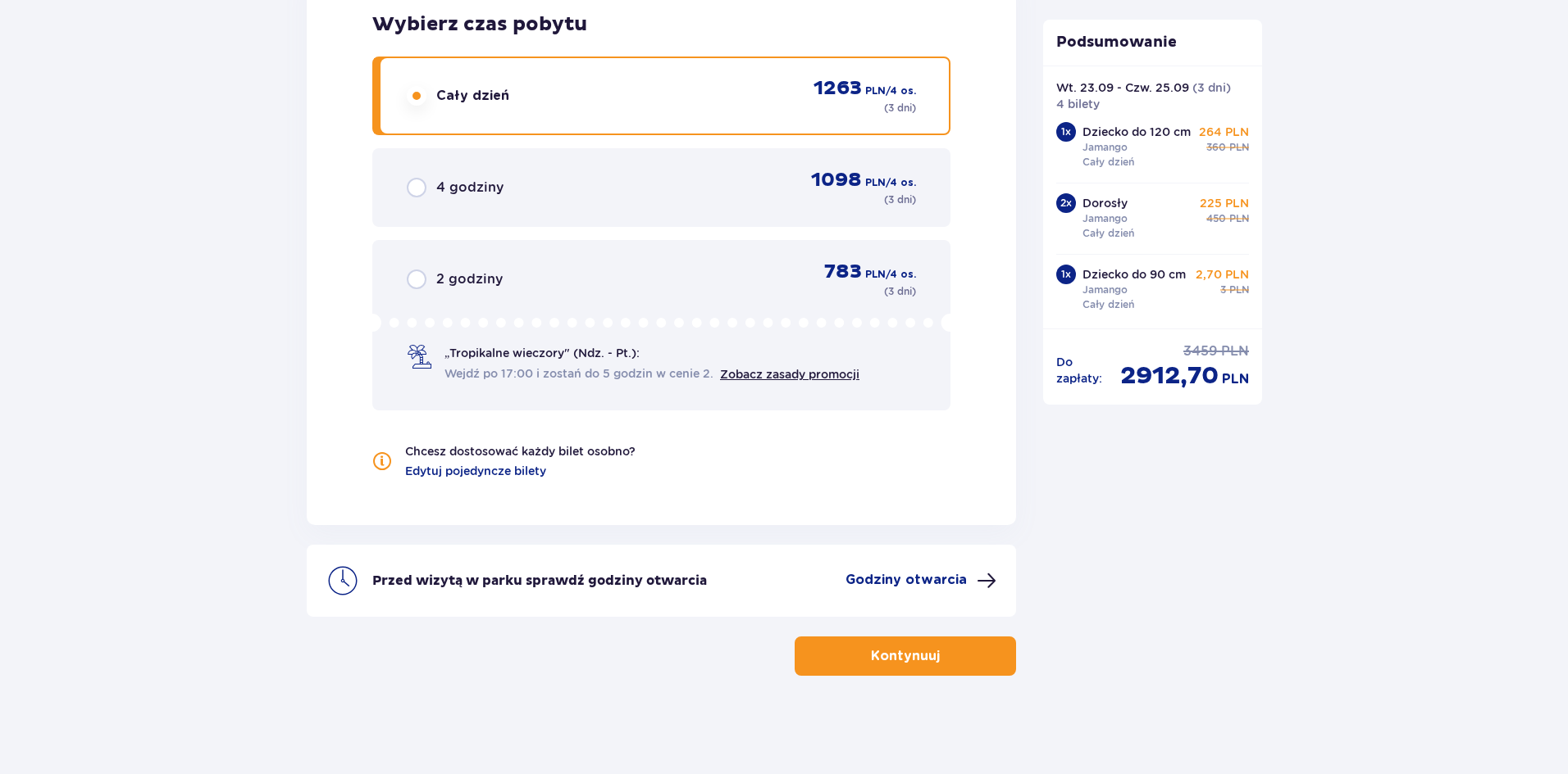
scroll to position [200, 0]
click at [854, 649] on button "Kontynuuj" at bounding box center [905, 656] width 221 height 39
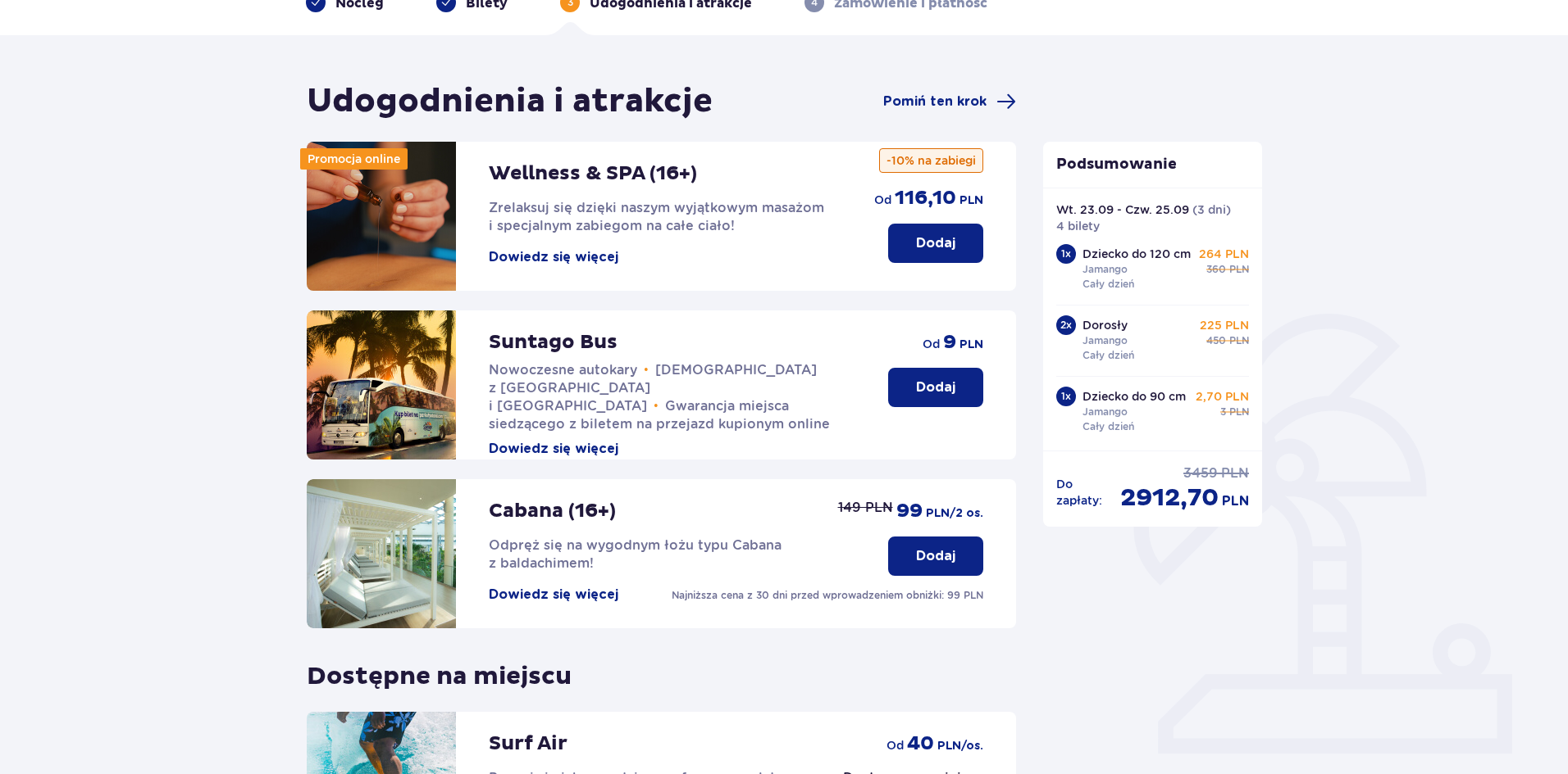
scroll to position [173, 0]
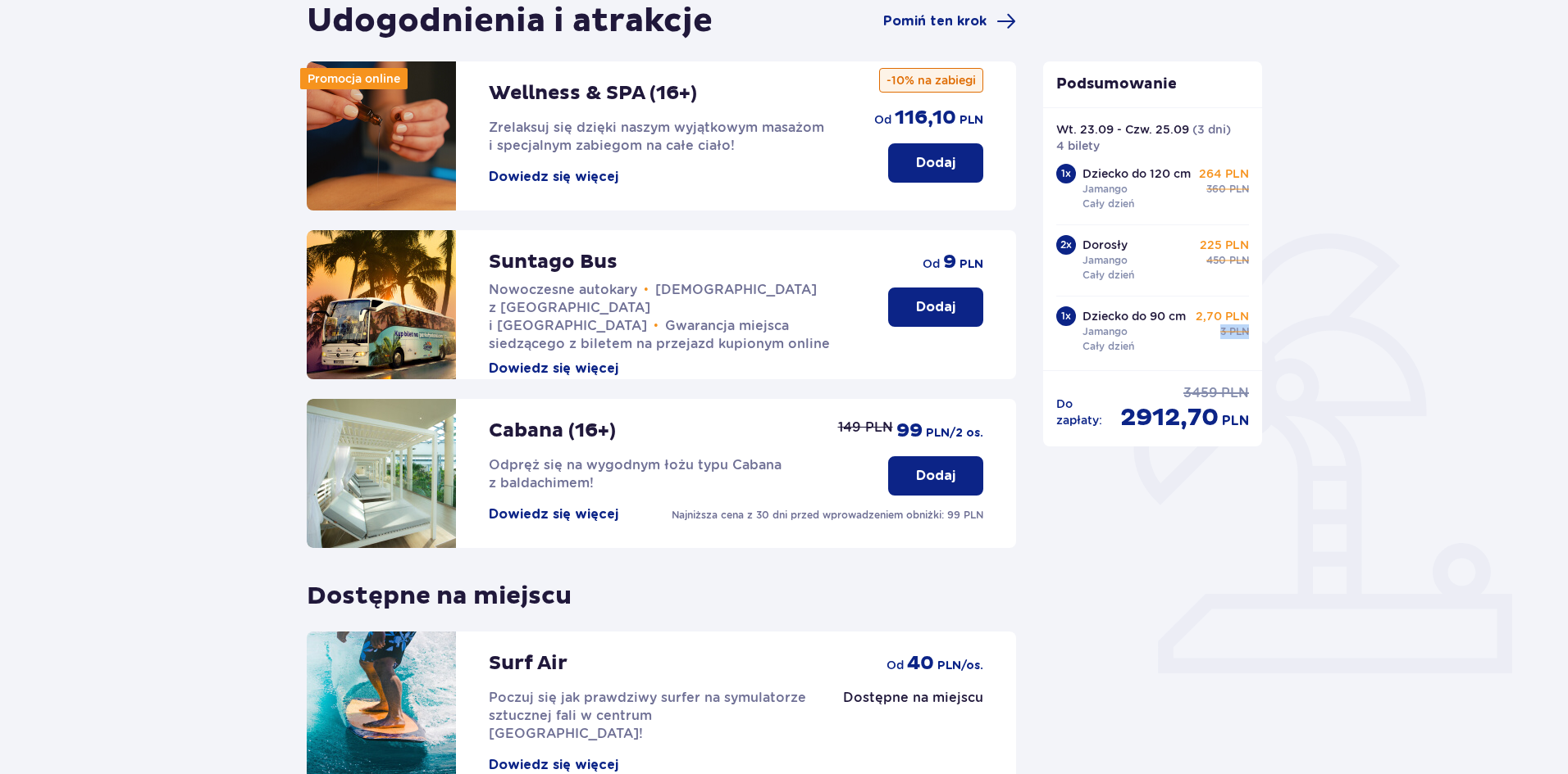
drag, startPoint x: 1252, startPoint y: 333, endPoint x: 1247, endPoint y: 311, distance: 22.6
click at [1247, 311] on div "[GEOGRAPHIC_DATA] [GEOGRAPHIC_DATA] Pon. 22.09 - Pt. 26.09 ( 4 noce ) 1 x Bunga…" at bounding box center [1152, 239] width 219 height 263
click at [1101, 121] on p "Wt. 23.09 - Czw. 25.09" at bounding box center [1123, 129] width 133 height 16
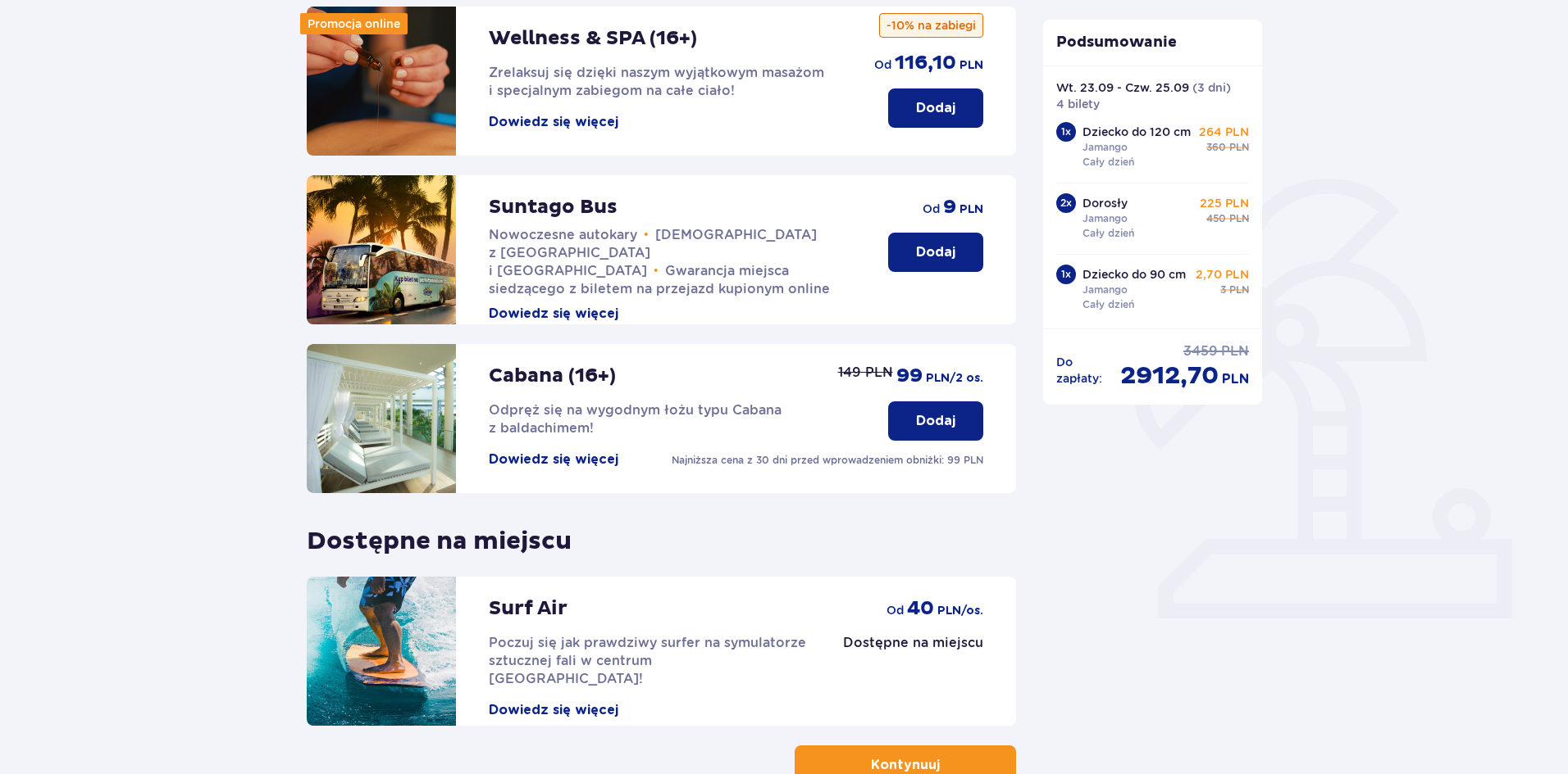
scroll to position [337, 0]
